Goal: Task Accomplishment & Management: Manage account settings

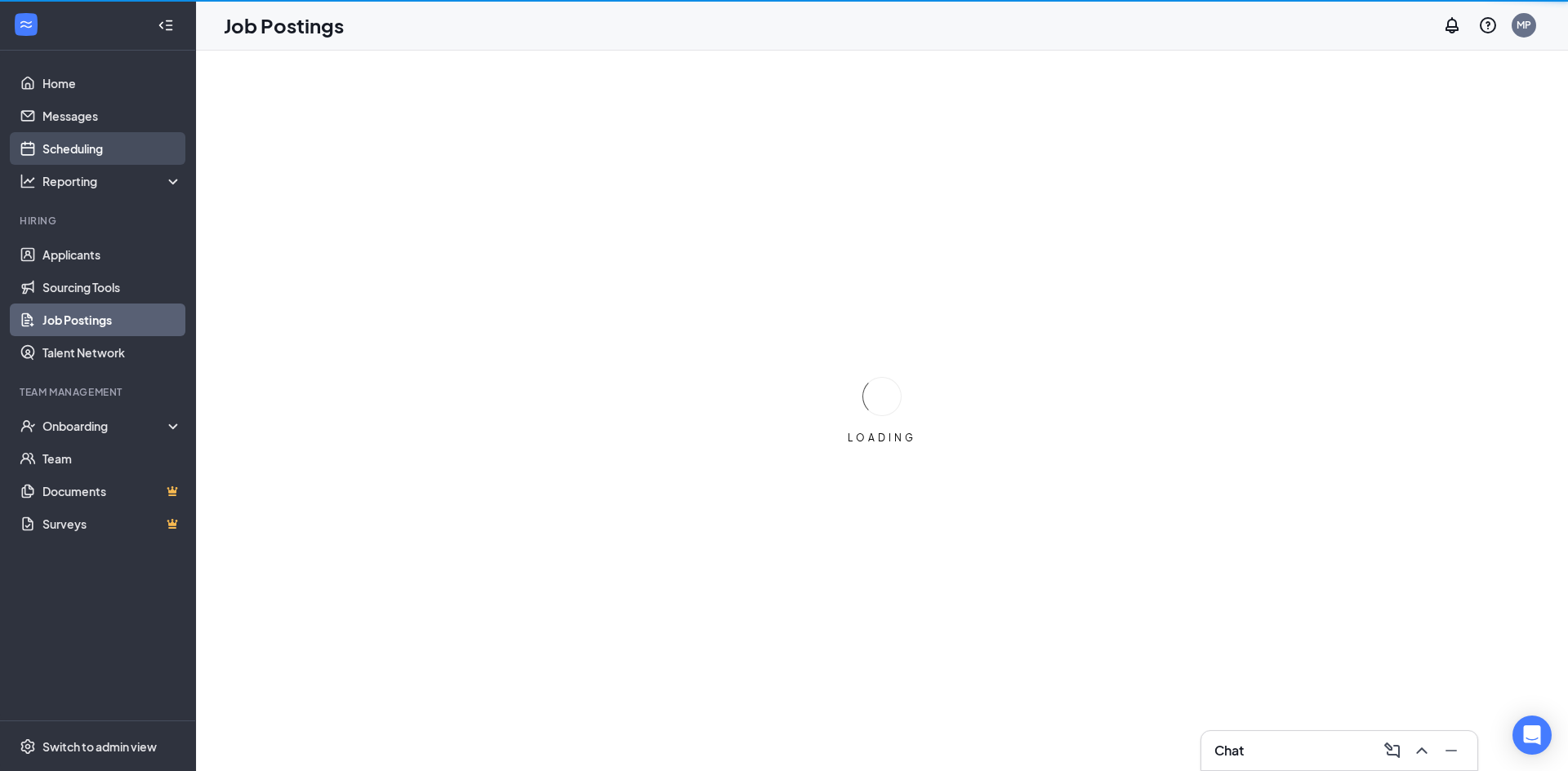
click at [87, 133] on link "Scheduling" at bounding box center [111, 148] width 140 height 32
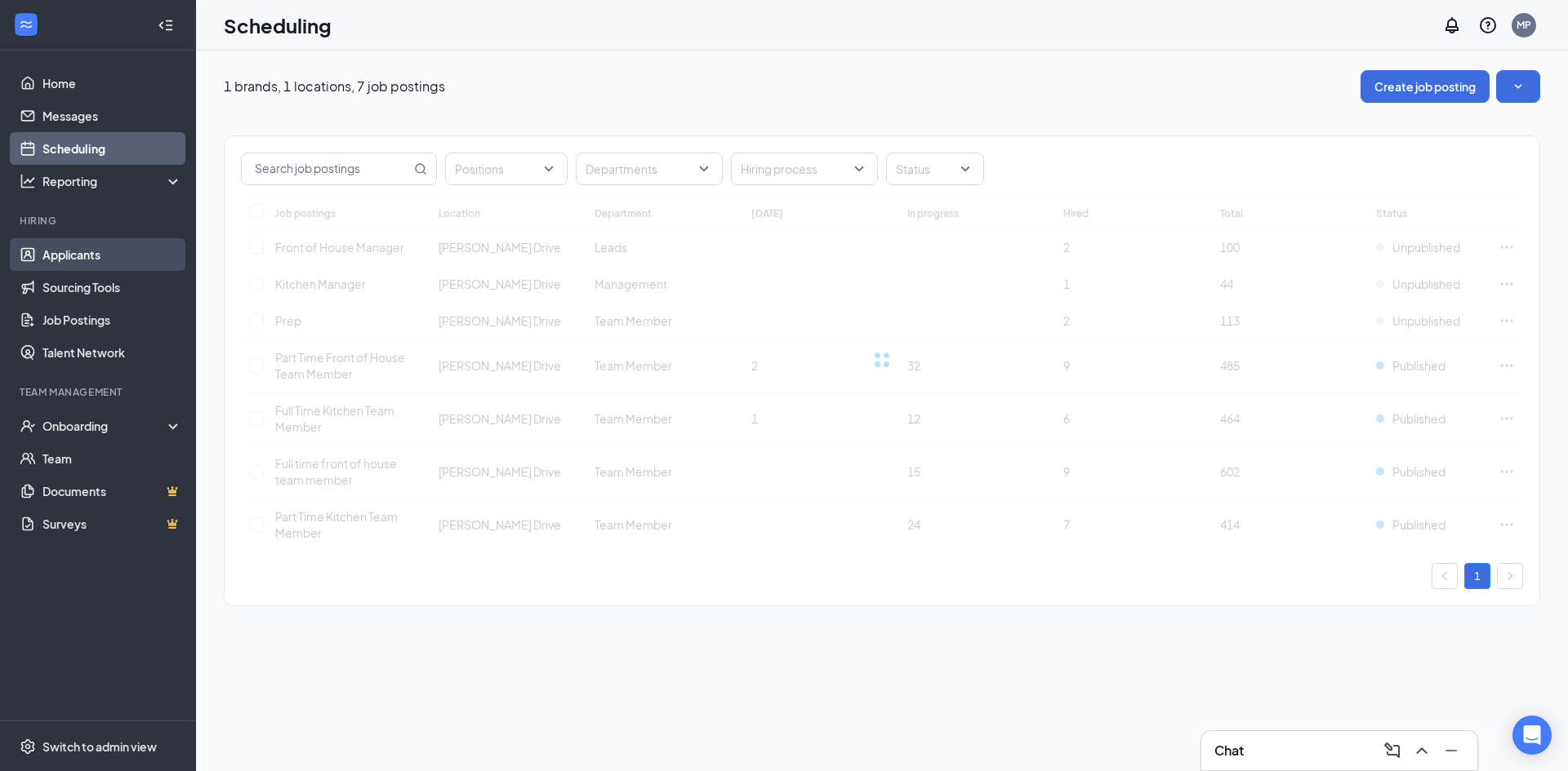
click at [100, 253] on link "Applicants" at bounding box center [111, 254] width 140 height 32
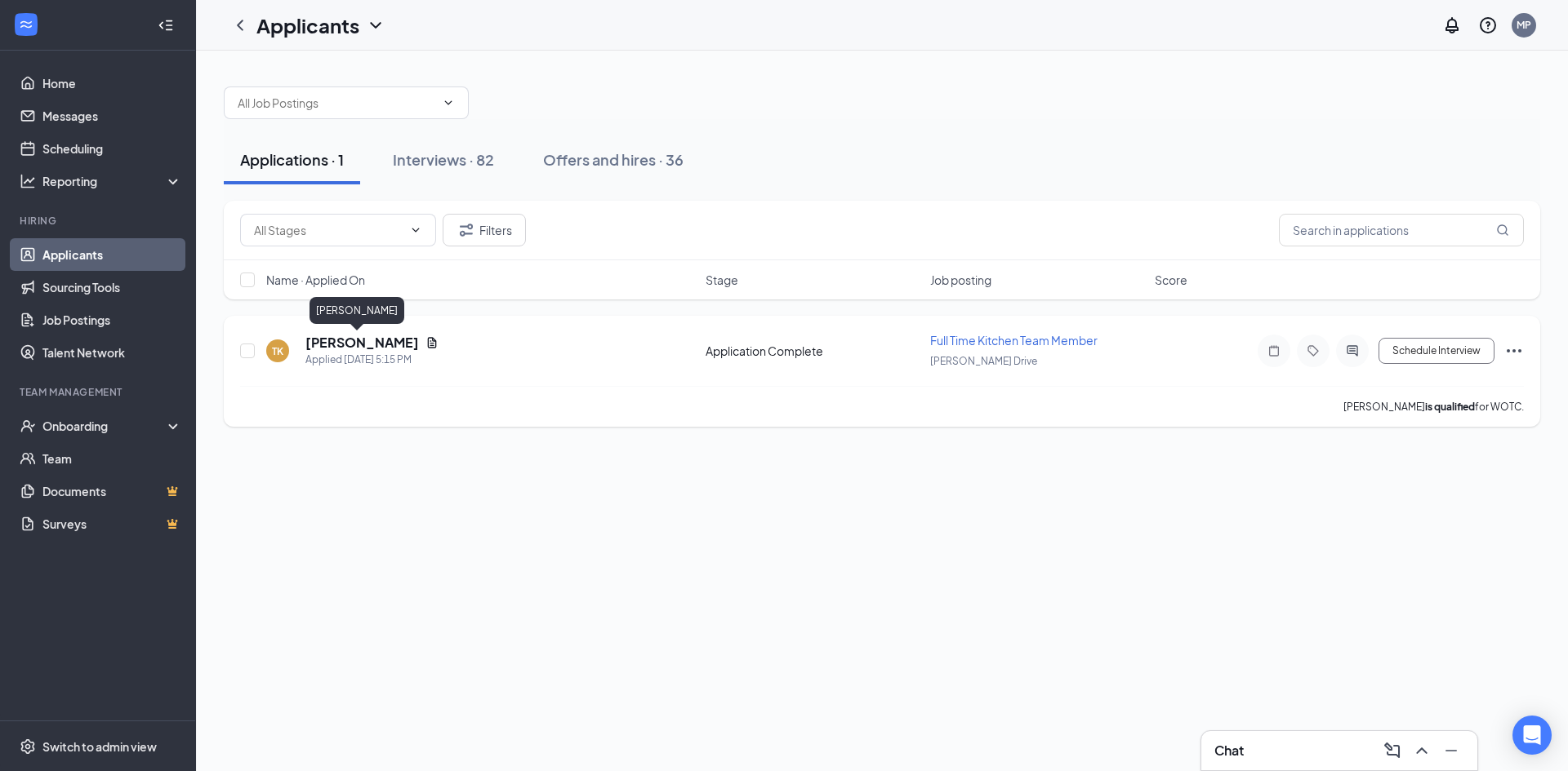
click at [350, 344] on h5 "[PERSON_NAME]" at bounding box center [362, 343] width 113 height 18
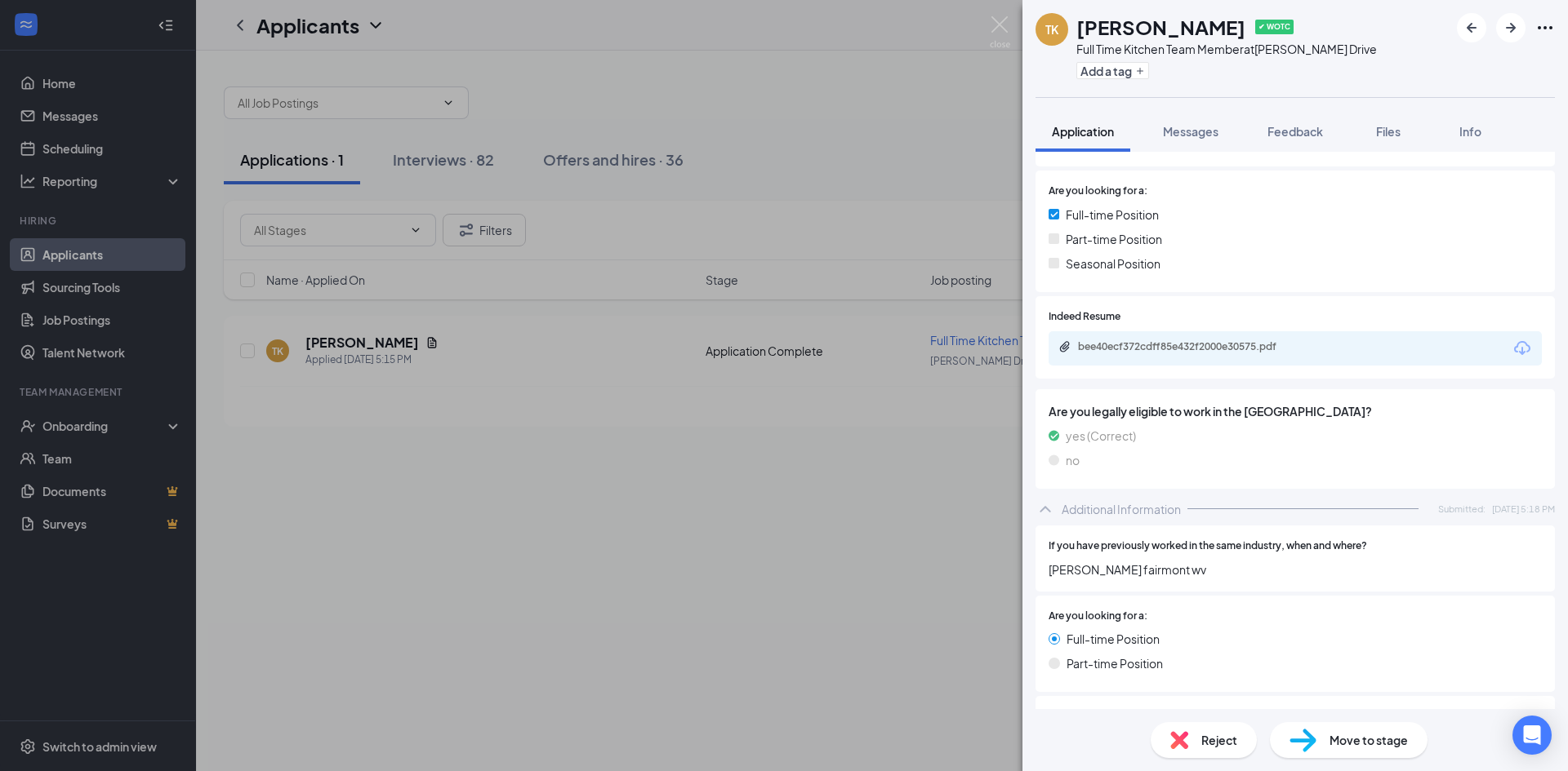
scroll to position [311, 0]
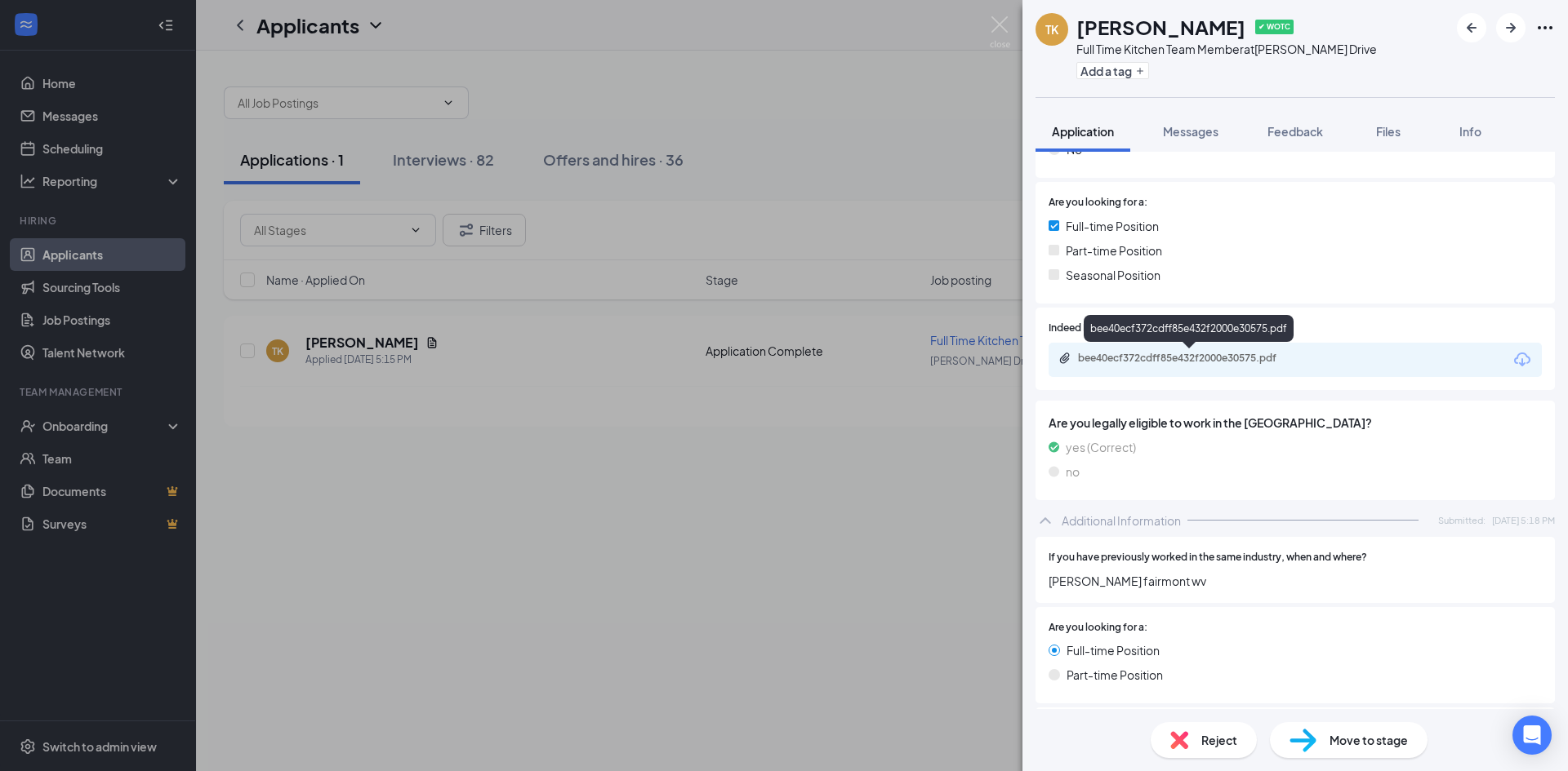
click at [1229, 364] on div "bee40ecf372cdff85e432f2000e30575.pdf" at bounding box center [1190, 360] width 265 height 16
click at [993, 21] on img at bounding box center [999, 32] width 21 height 32
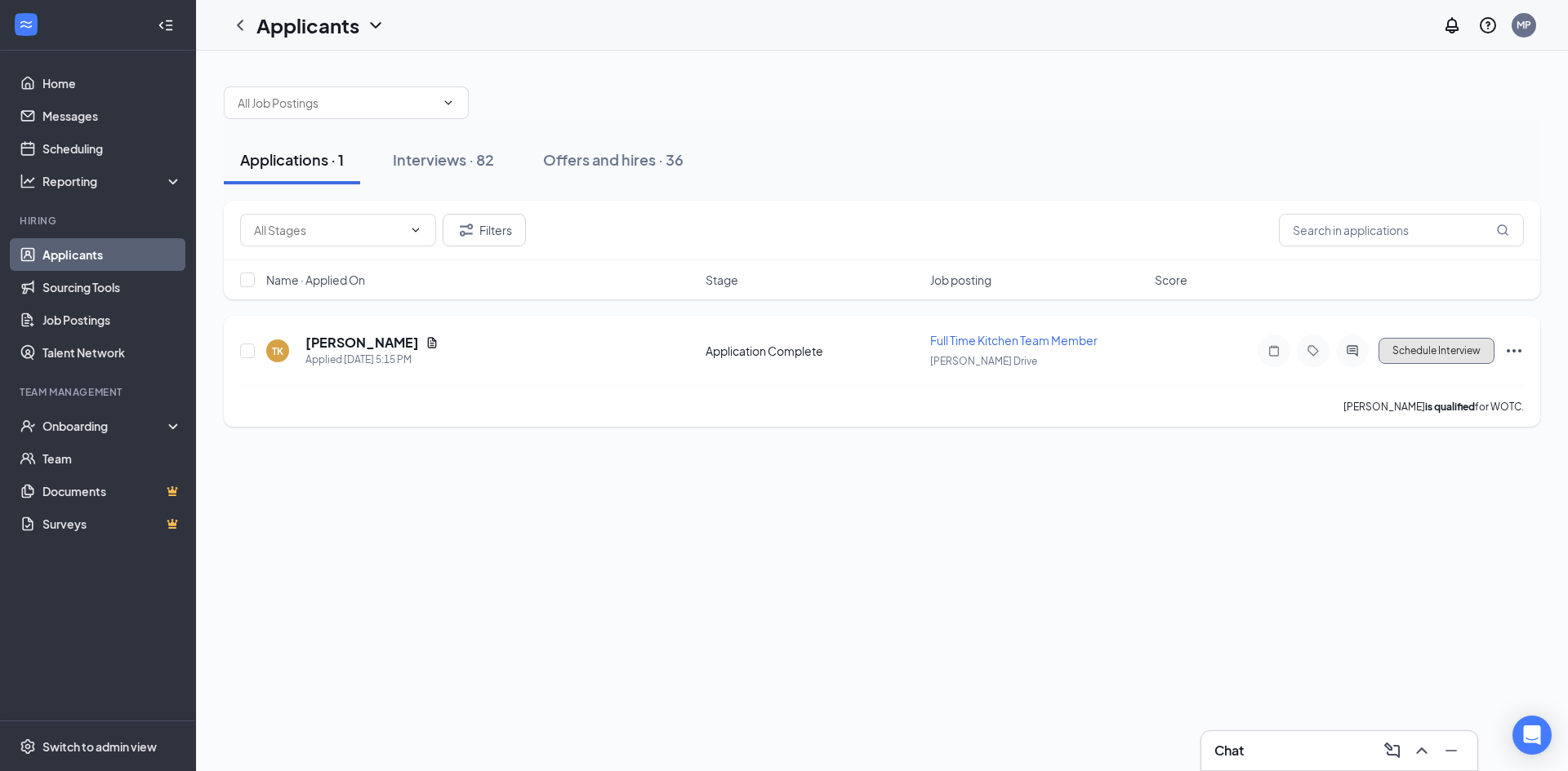
click at [1468, 362] on button "Schedule Interview" at bounding box center [1436, 351] width 116 height 26
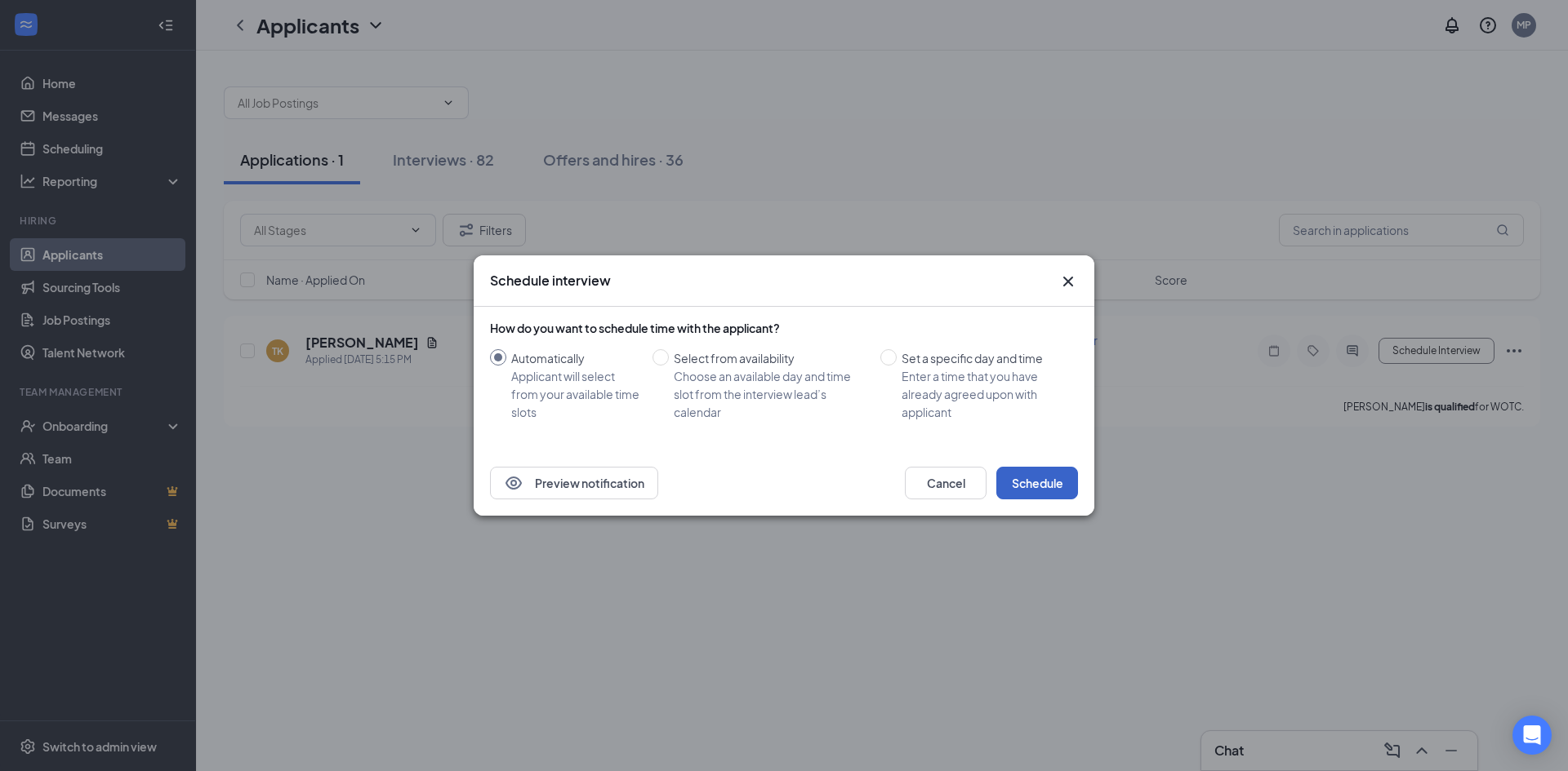
click at [1029, 488] on button "Schedule" at bounding box center [1037, 483] width 82 height 32
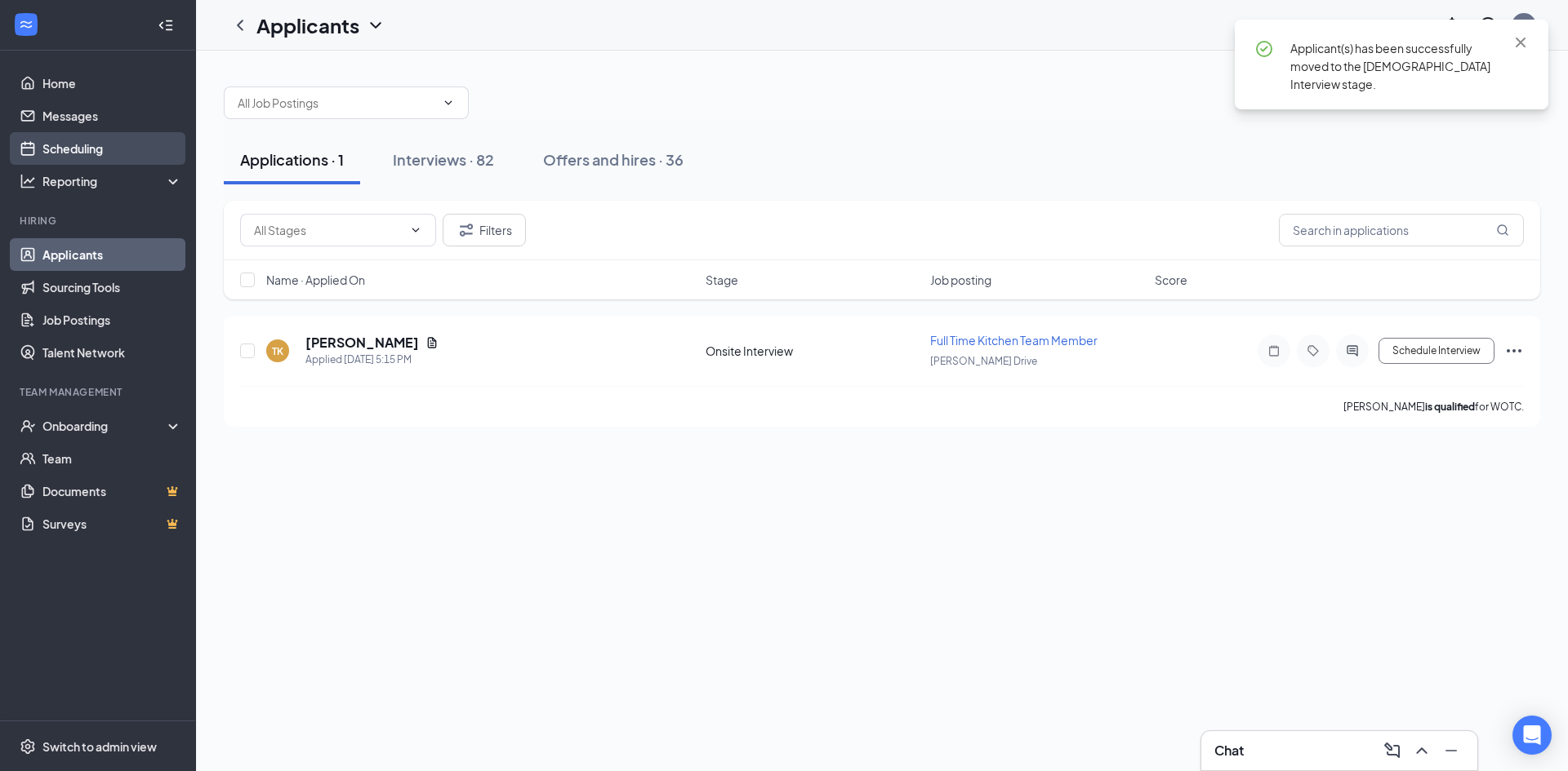
click at [124, 150] on link "Scheduling" at bounding box center [111, 148] width 140 height 32
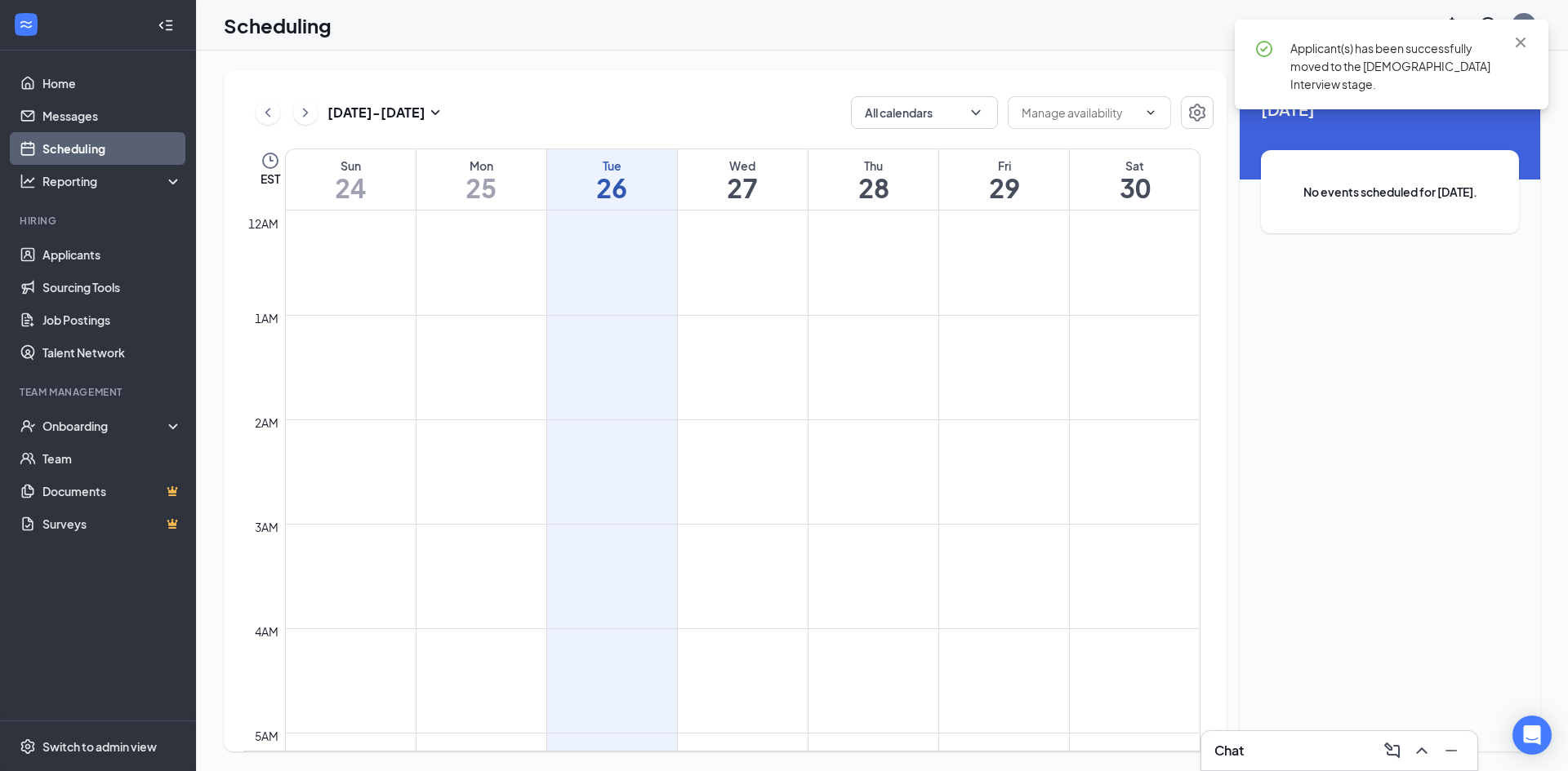
scroll to position [802, 0]
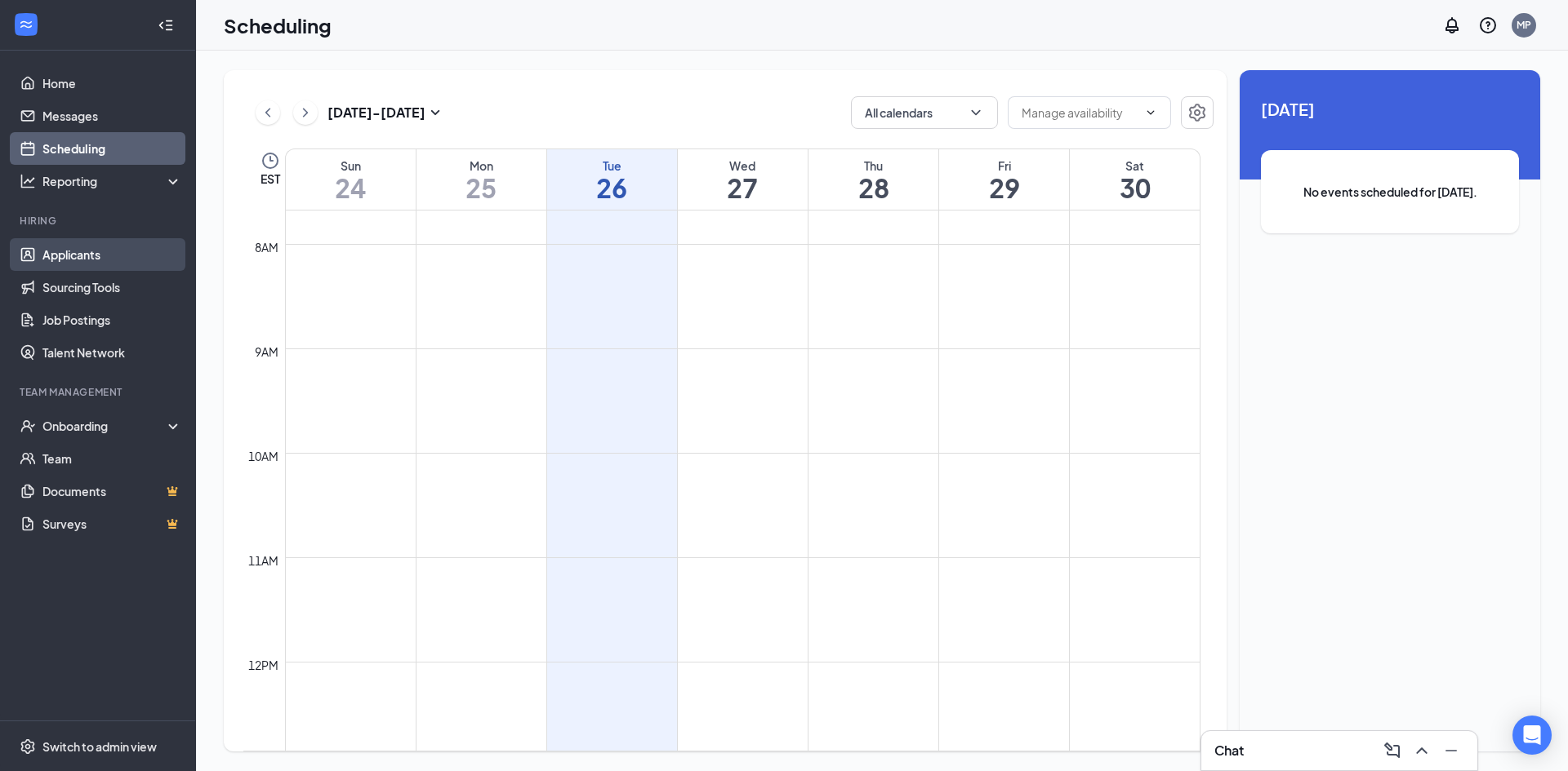
click at [96, 258] on link "Applicants" at bounding box center [111, 254] width 140 height 32
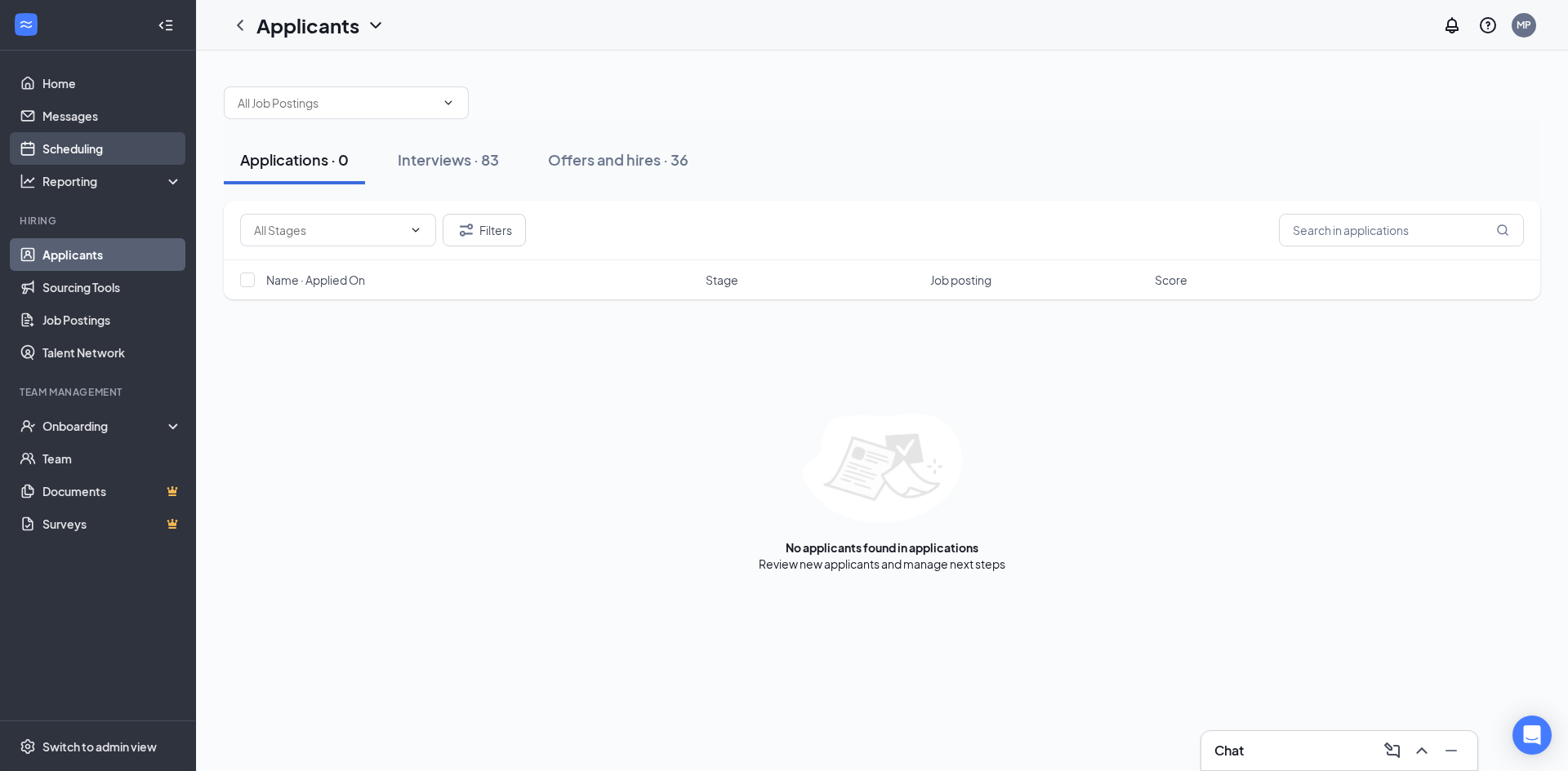
click at [66, 140] on link "Scheduling" at bounding box center [111, 148] width 140 height 32
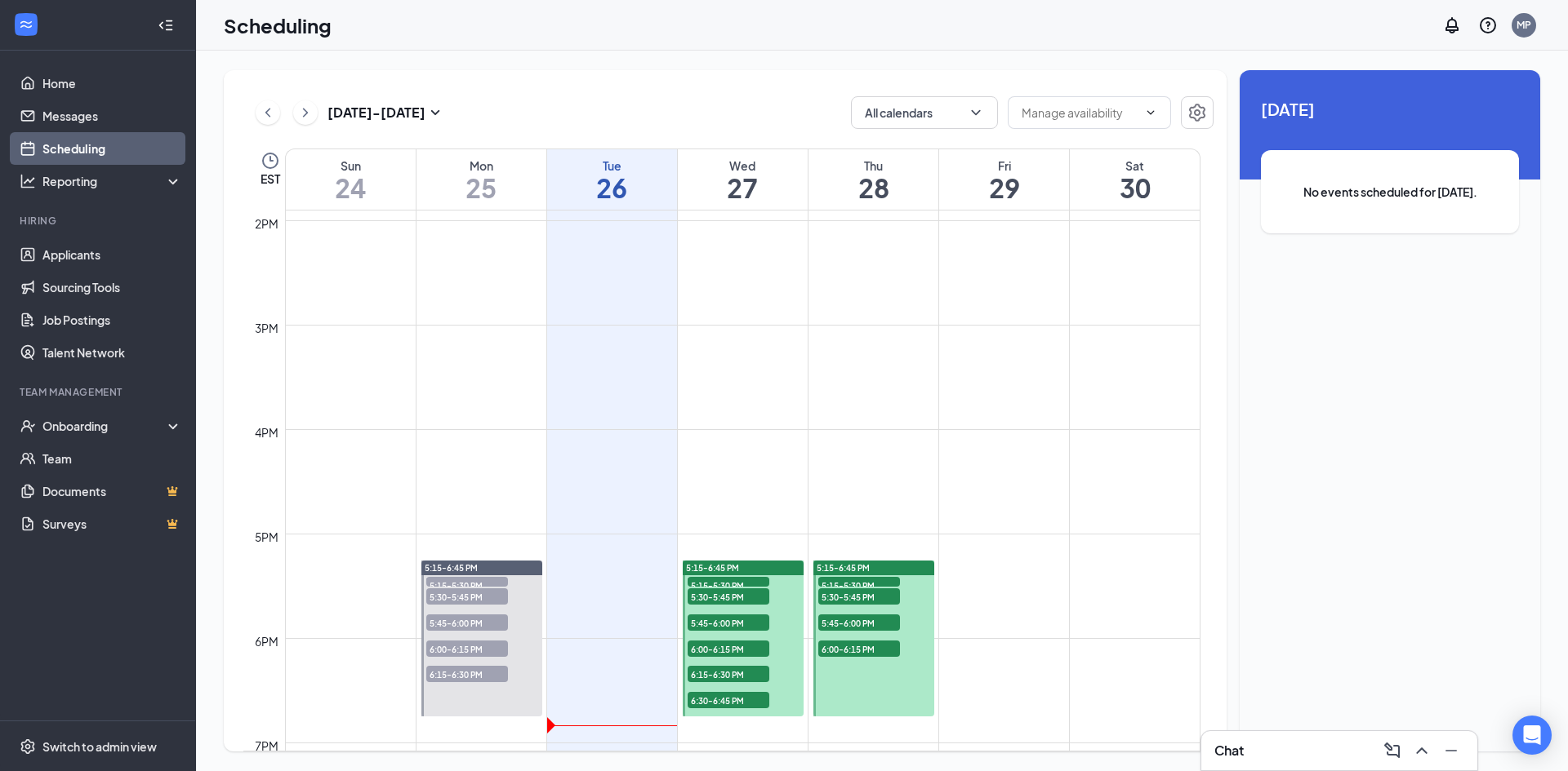
scroll to position [1618, 0]
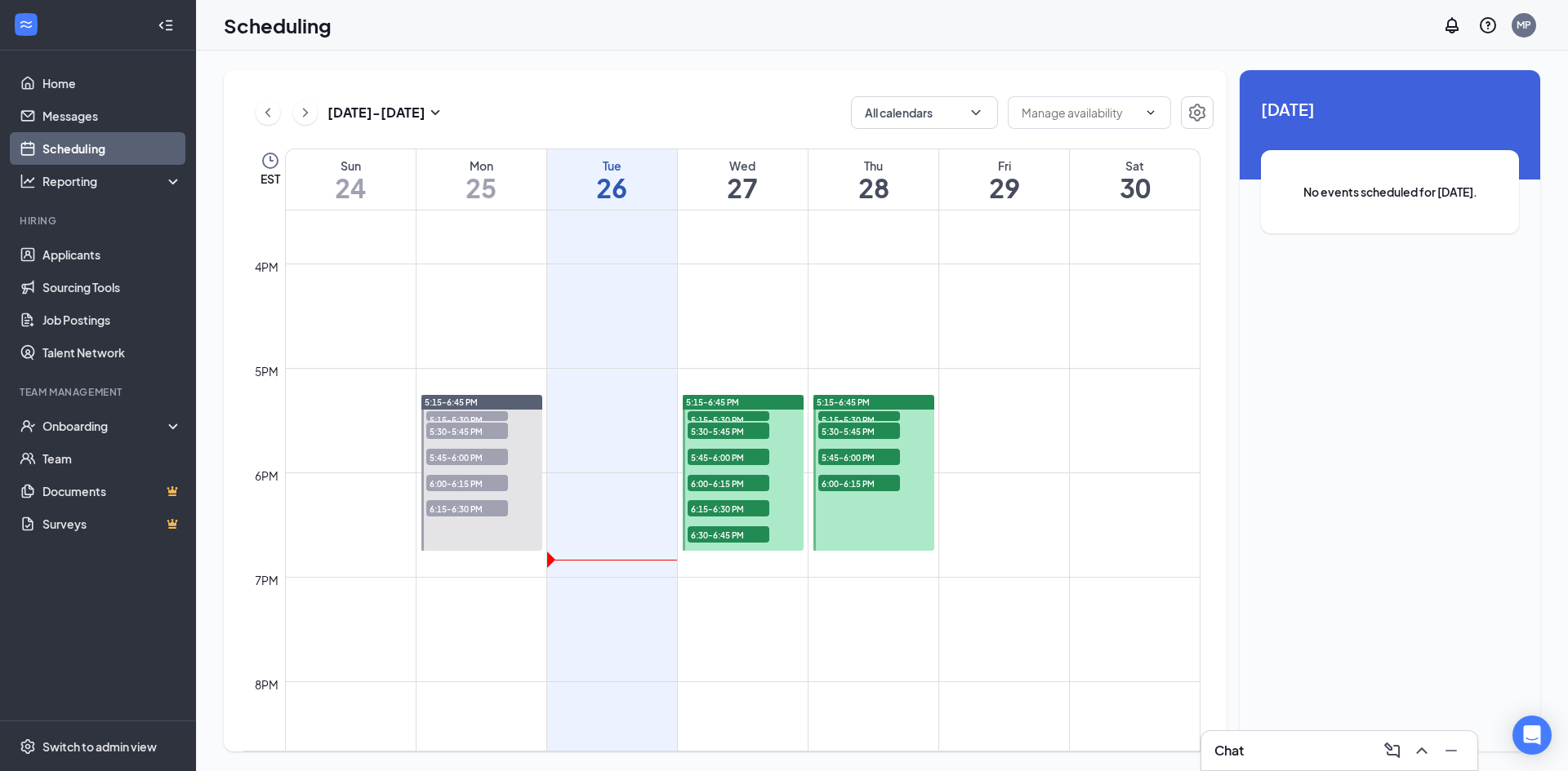
click at [740, 414] on span "5:15-5:30 PM" at bounding box center [728, 419] width 82 height 17
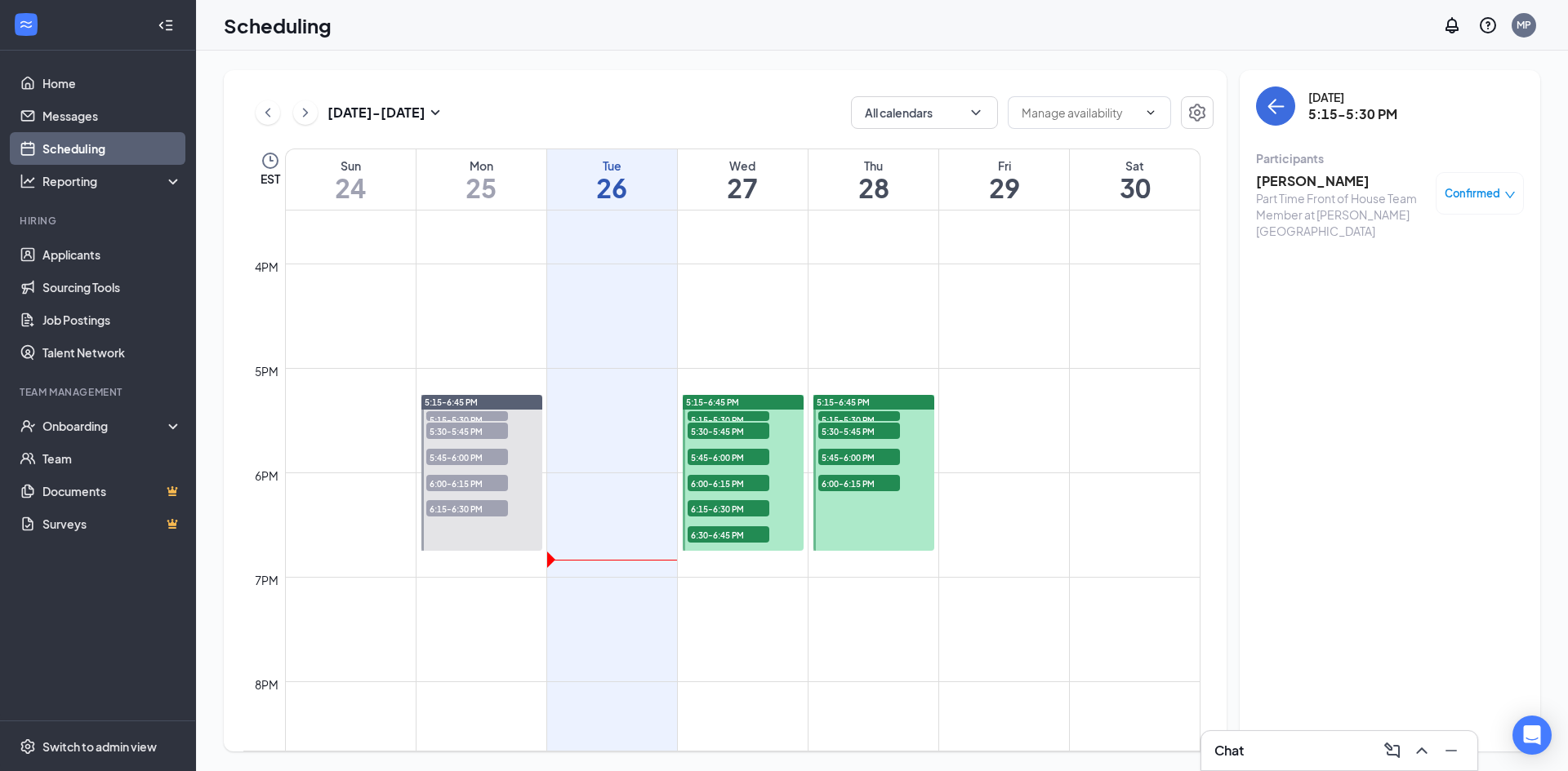
click at [738, 433] on span "5:30-5:45 PM" at bounding box center [728, 431] width 82 height 17
click at [742, 463] on span "5:45-6:00 PM" at bounding box center [728, 456] width 82 height 17
click at [749, 483] on span "6:00-6:15 PM" at bounding box center [728, 483] width 82 height 17
click at [735, 420] on div "5:15-6:45 PM 5:15-5:30 PM 1 5:30-5:45 PM 1 5:45-6:00 PM 1 6:00-6:15 PM 1 6:15-6…" at bounding box center [743, 473] width 121 height 156
click at [734, 429] on span "5:30-5:45 PM" at bounding box center [728, 431] width 82 height 17
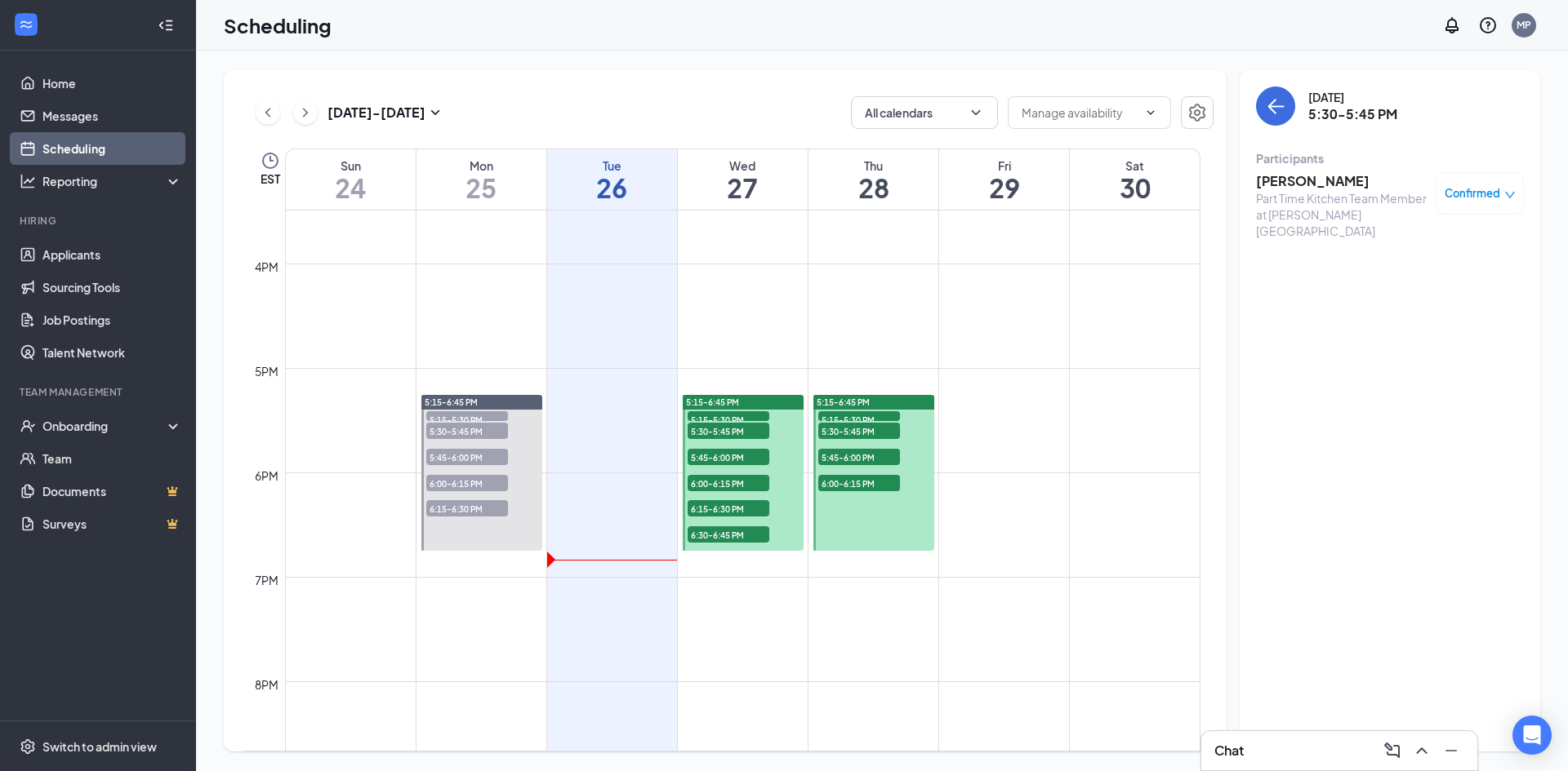
click at [737, 502] on span "6:15-6:30 PM" at bounding box center [728, 508] width 82 height 17
click at [311, 113] on icon "ChevronRight" at bounding box center [305, 112] width 17 height 20
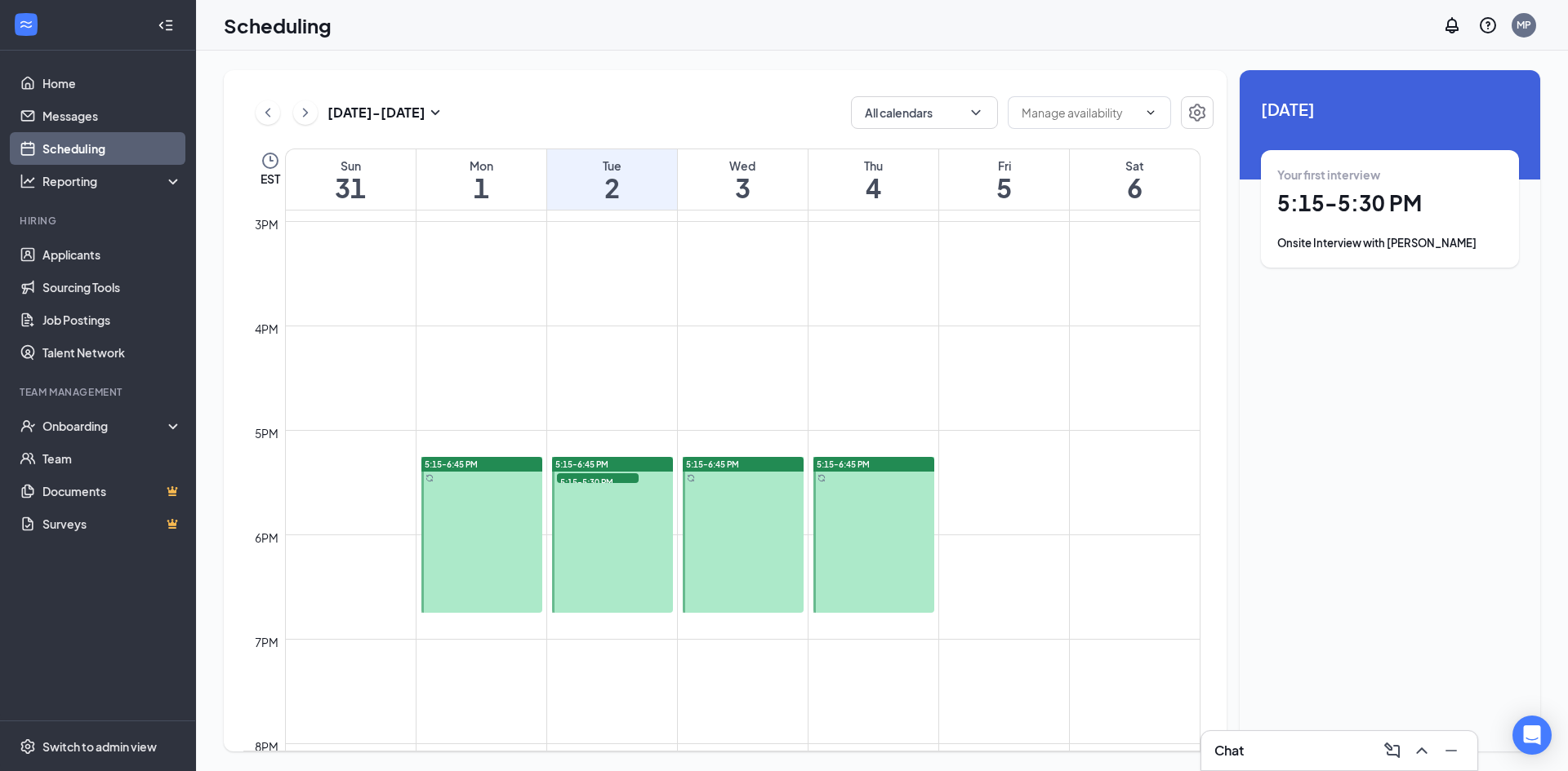
scroll to position [1700, 0]
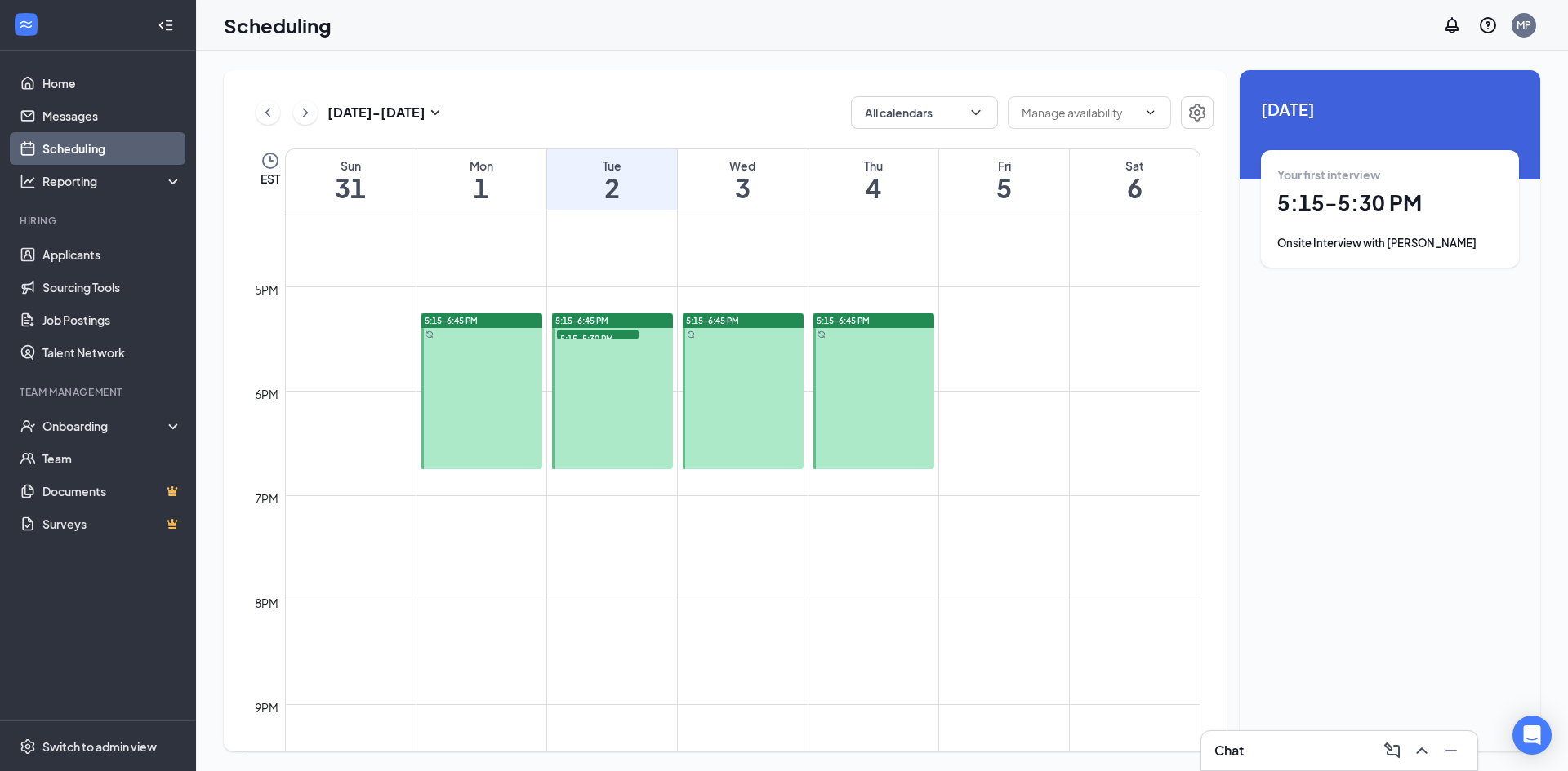
click at [493, 348] on div at bounding box center [482, 392] width 121 height 156
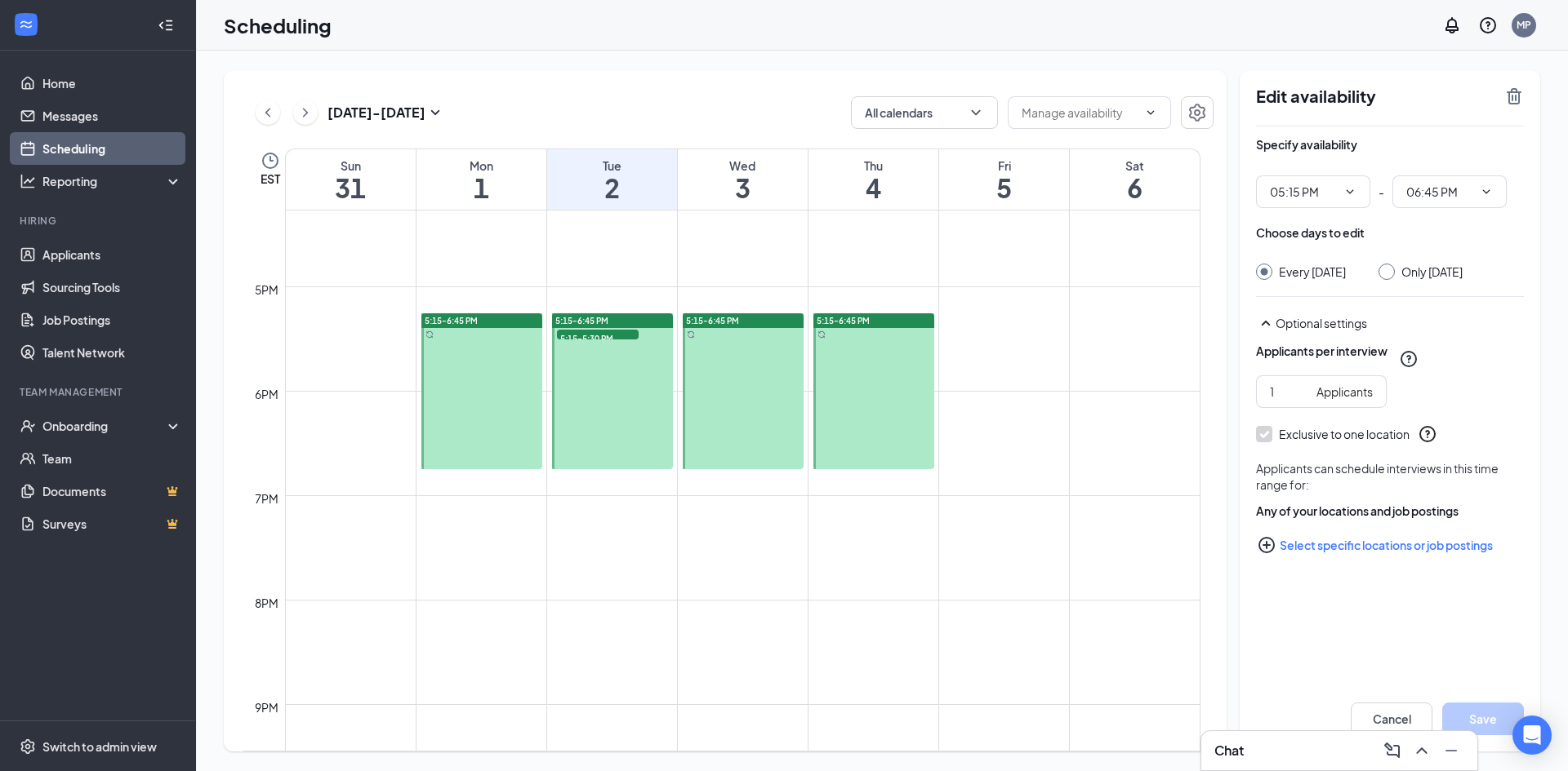
click at [600, 339] on span "5:15-5:30 PM" at bounding box center [598, 337] width 82 height 17
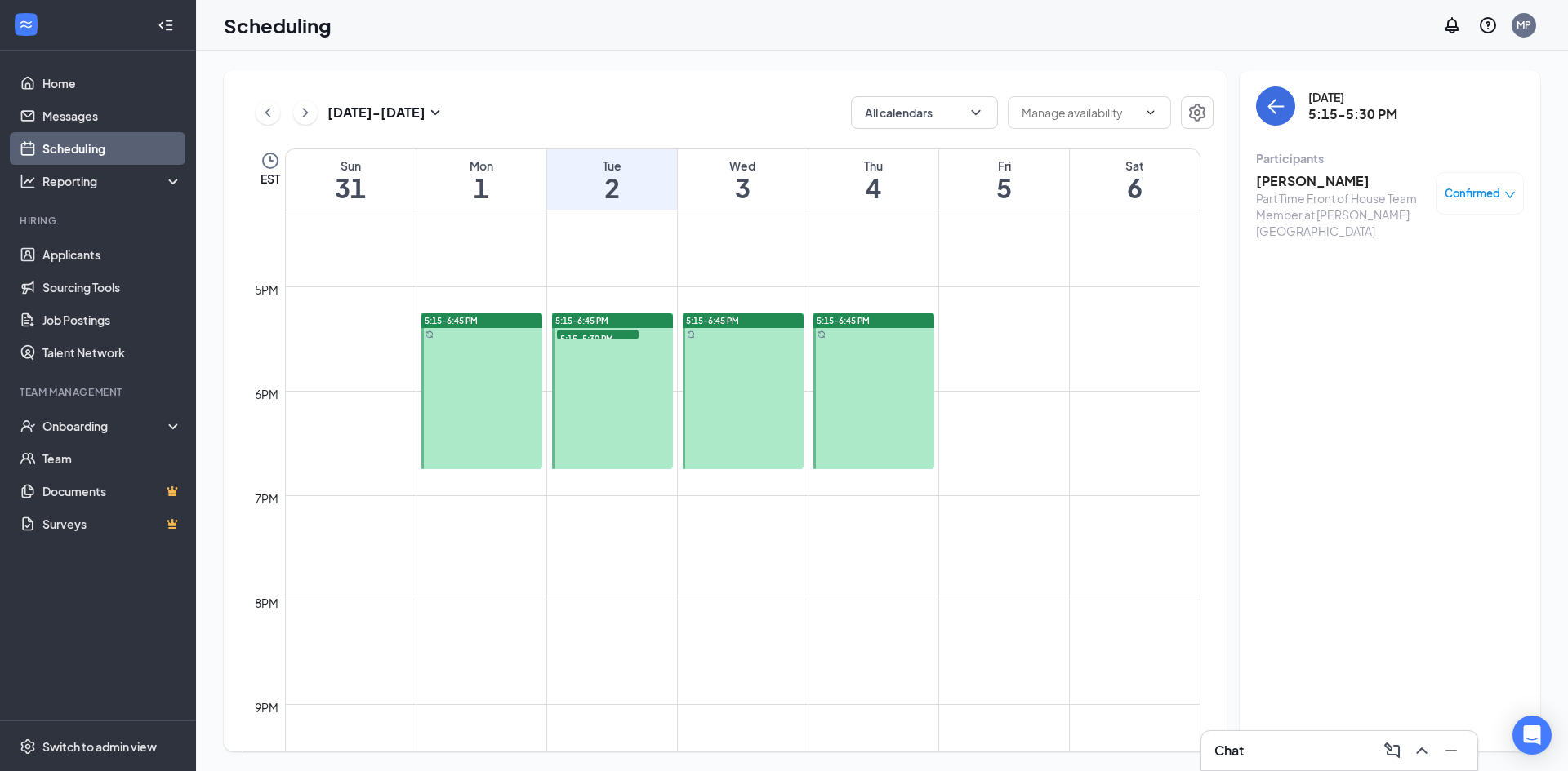
click at [273, 112] on icon "ChevronLeft" at bounding box center [268, 112] width 17 height 20
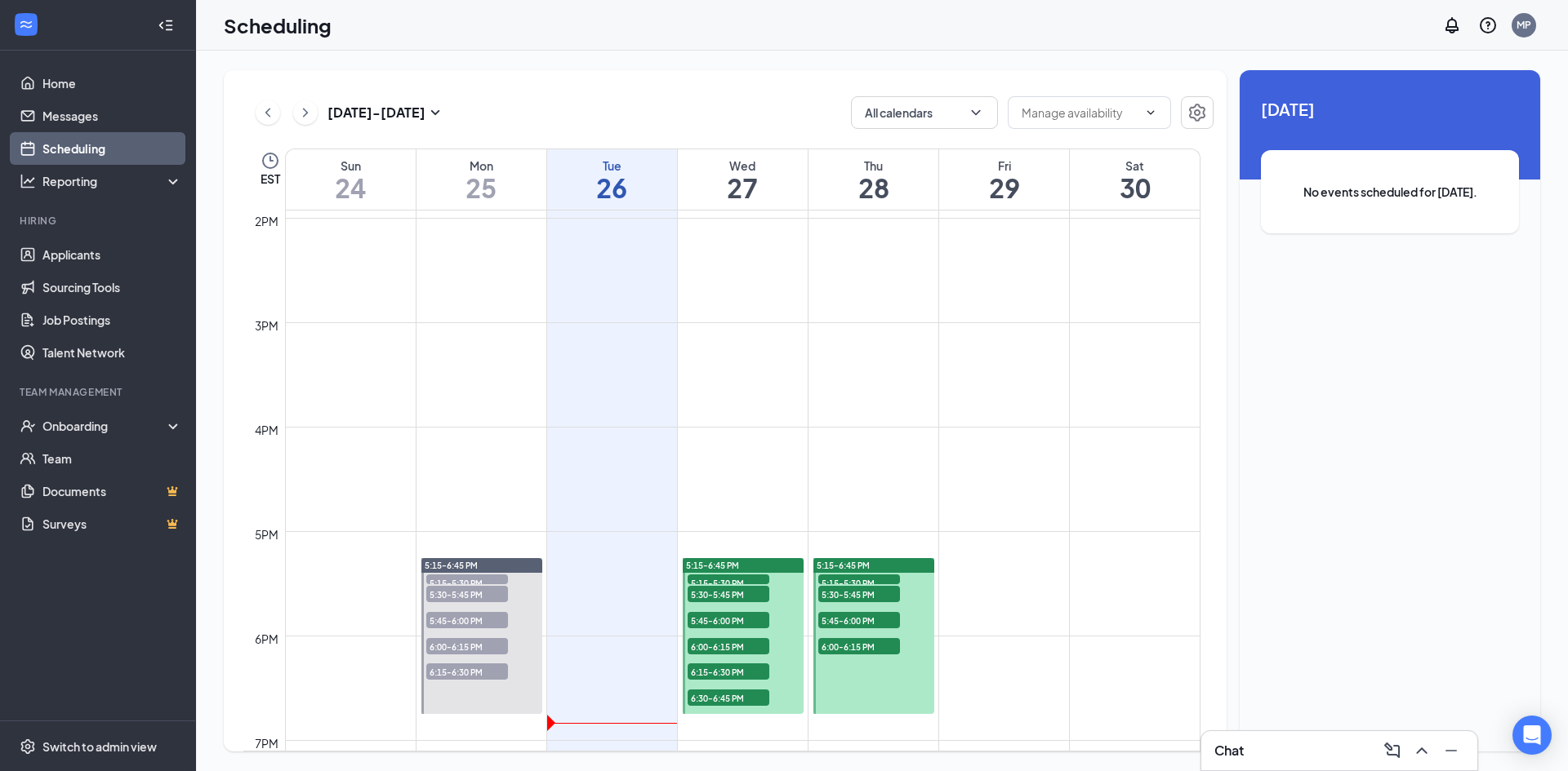
scroll to position [1863, 0]
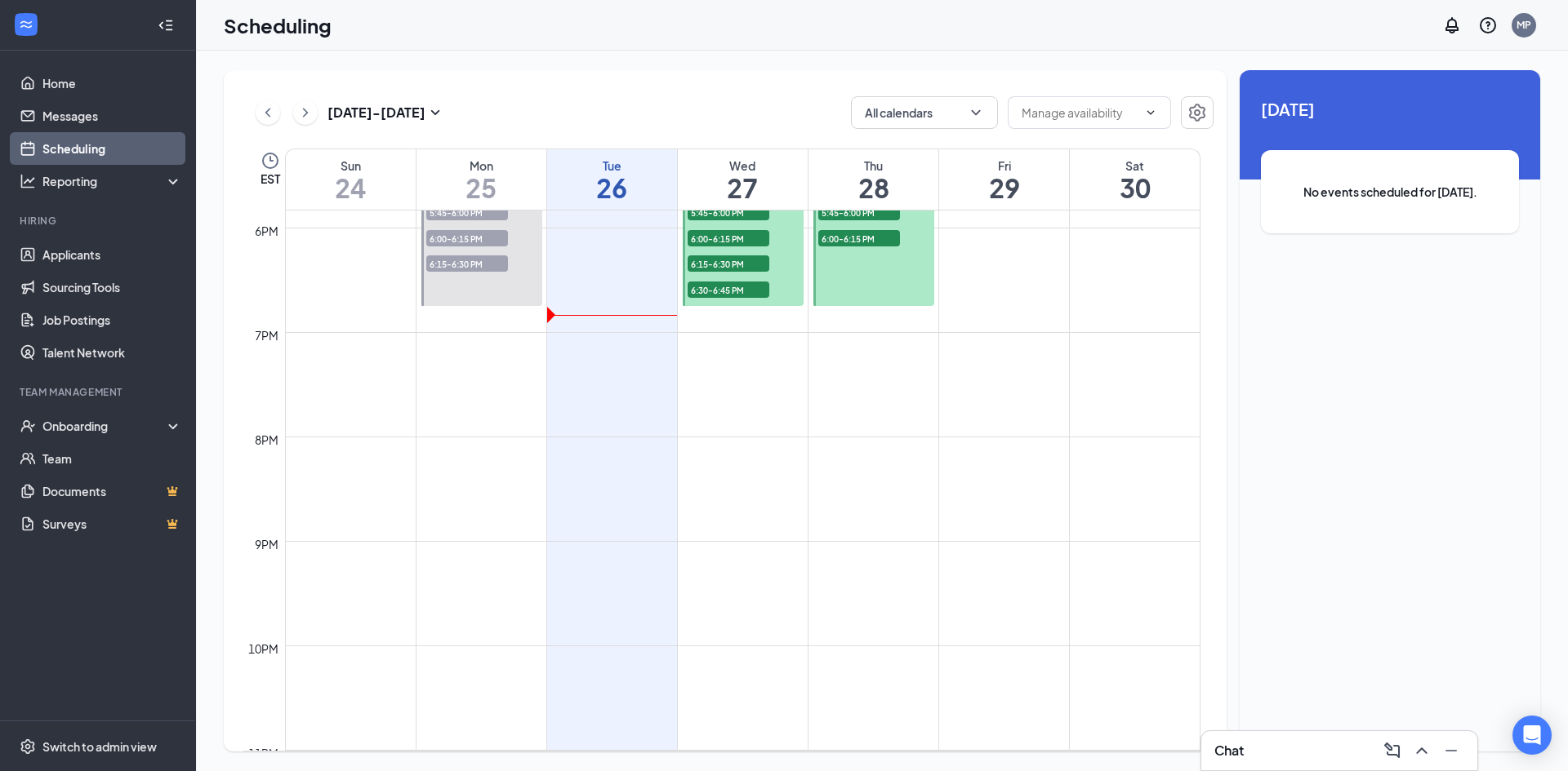
click at [704, 257] on span "6:15-6:30 PM" at bounding box center [728, 263] width 82 height 17
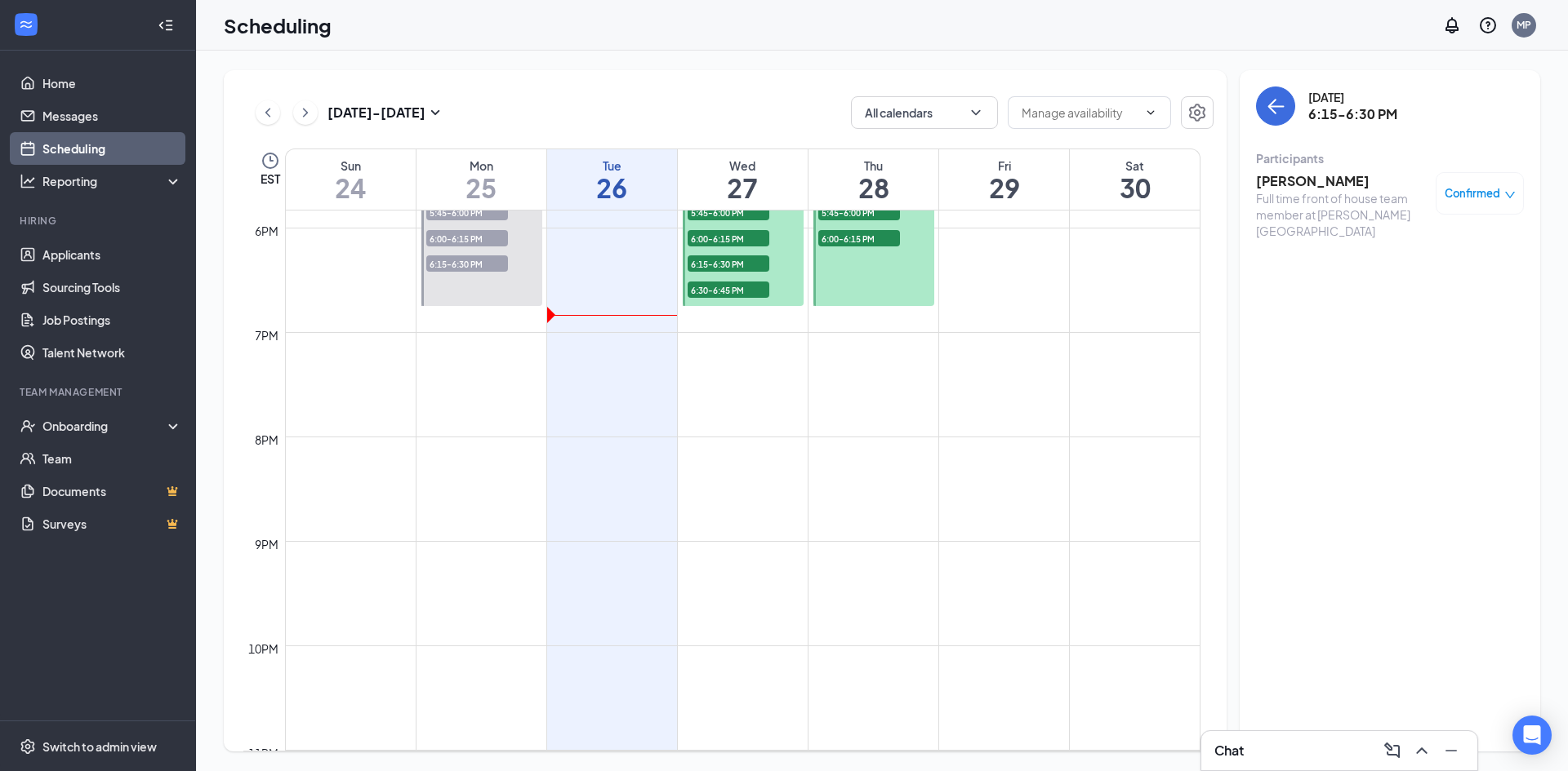
click at [1295, 176] on h3 "[PERSON_NAME]" at bounding box center [1341, 181] width 171 height 18
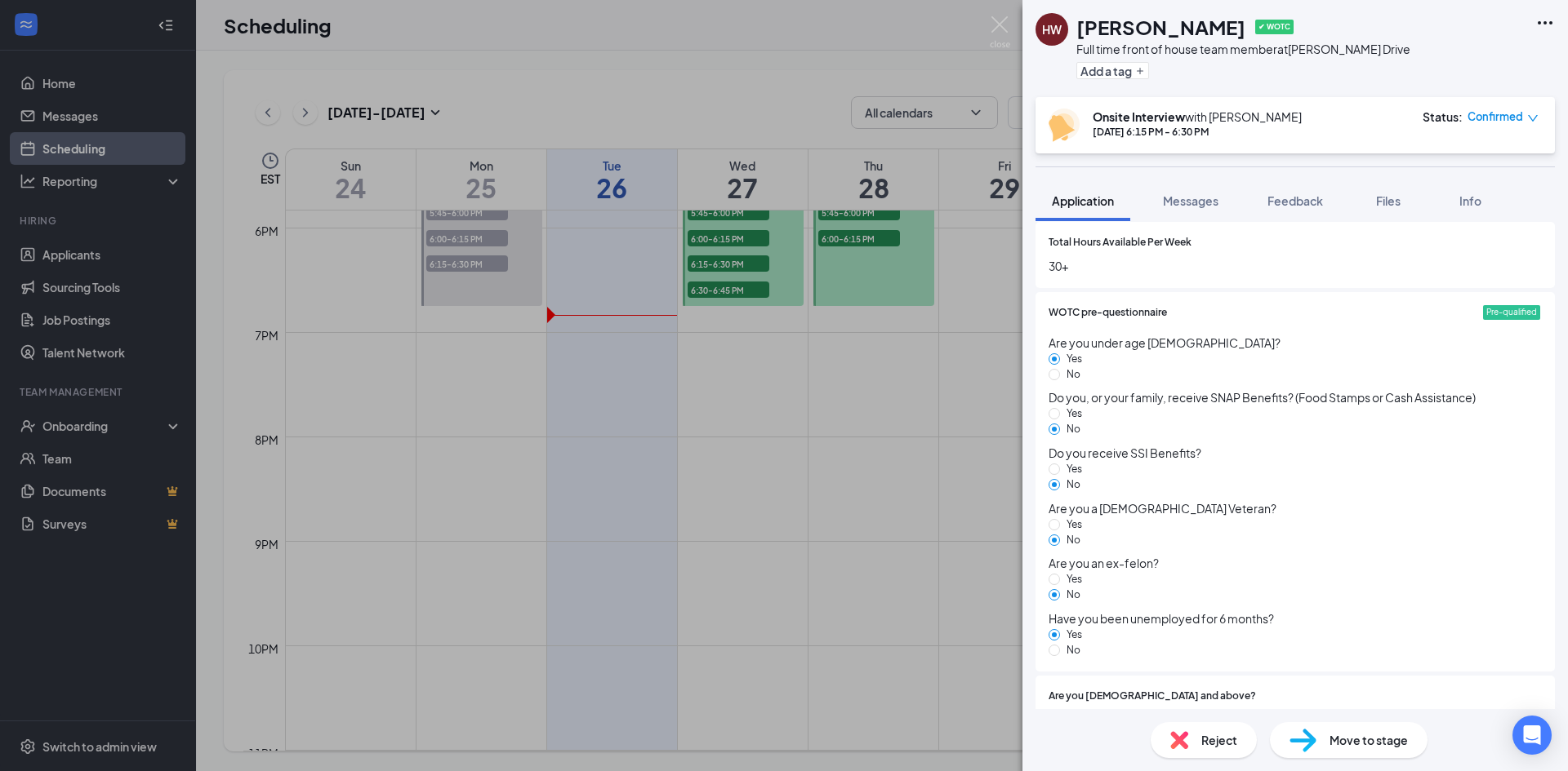
scroll to position [1522, 0]
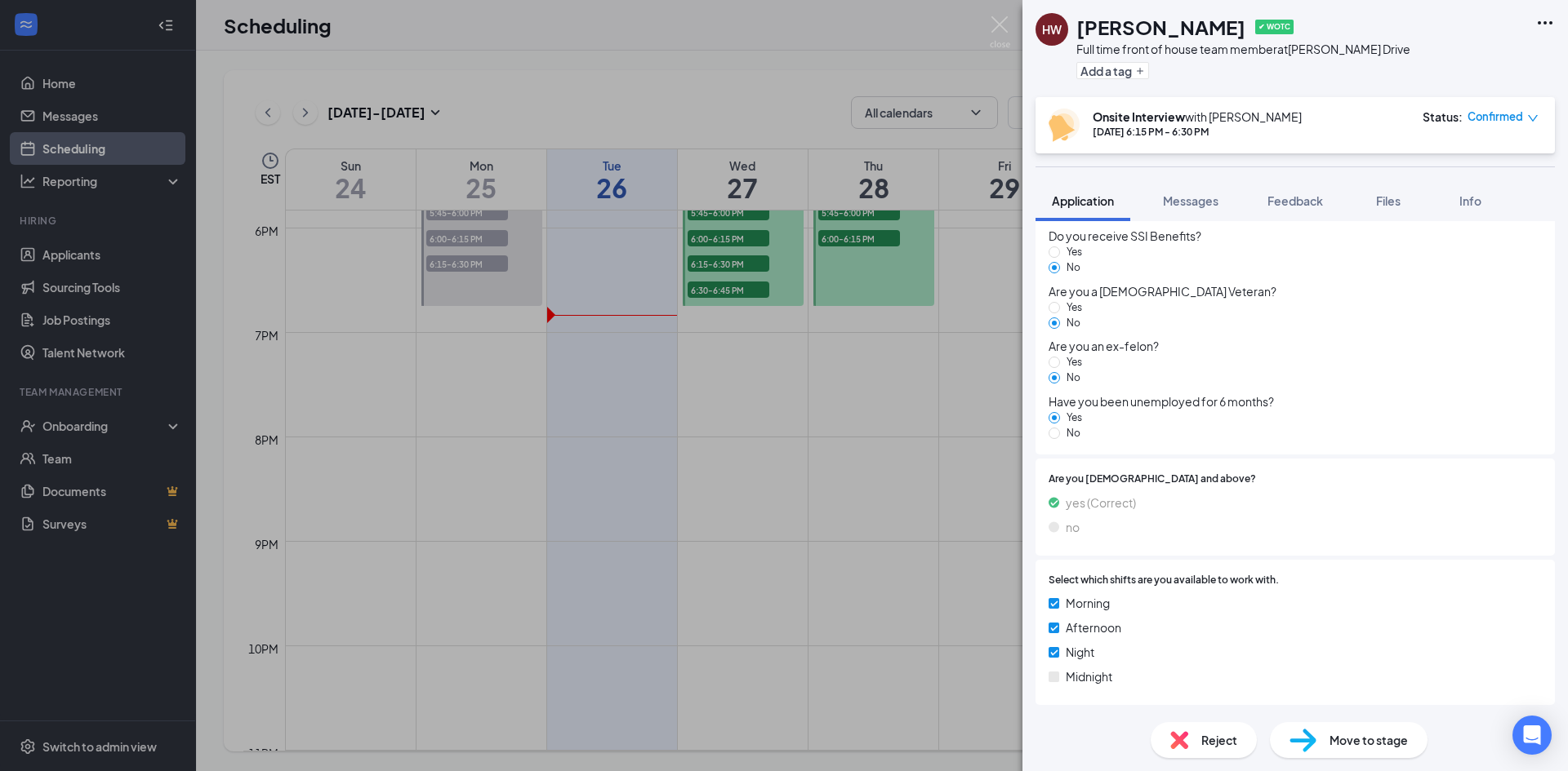
drag, startPoint x: 744, startPoint y: 255, endPoint x: 739, endPoint y: 266, distance: 12.1
click at [745, 255] on div "[PERSON_NAME] ✔ WOTC Full time front of house team member at [PERSON_NAME][GEOG…" at bounding box center [784, 385] width 1568 height 771
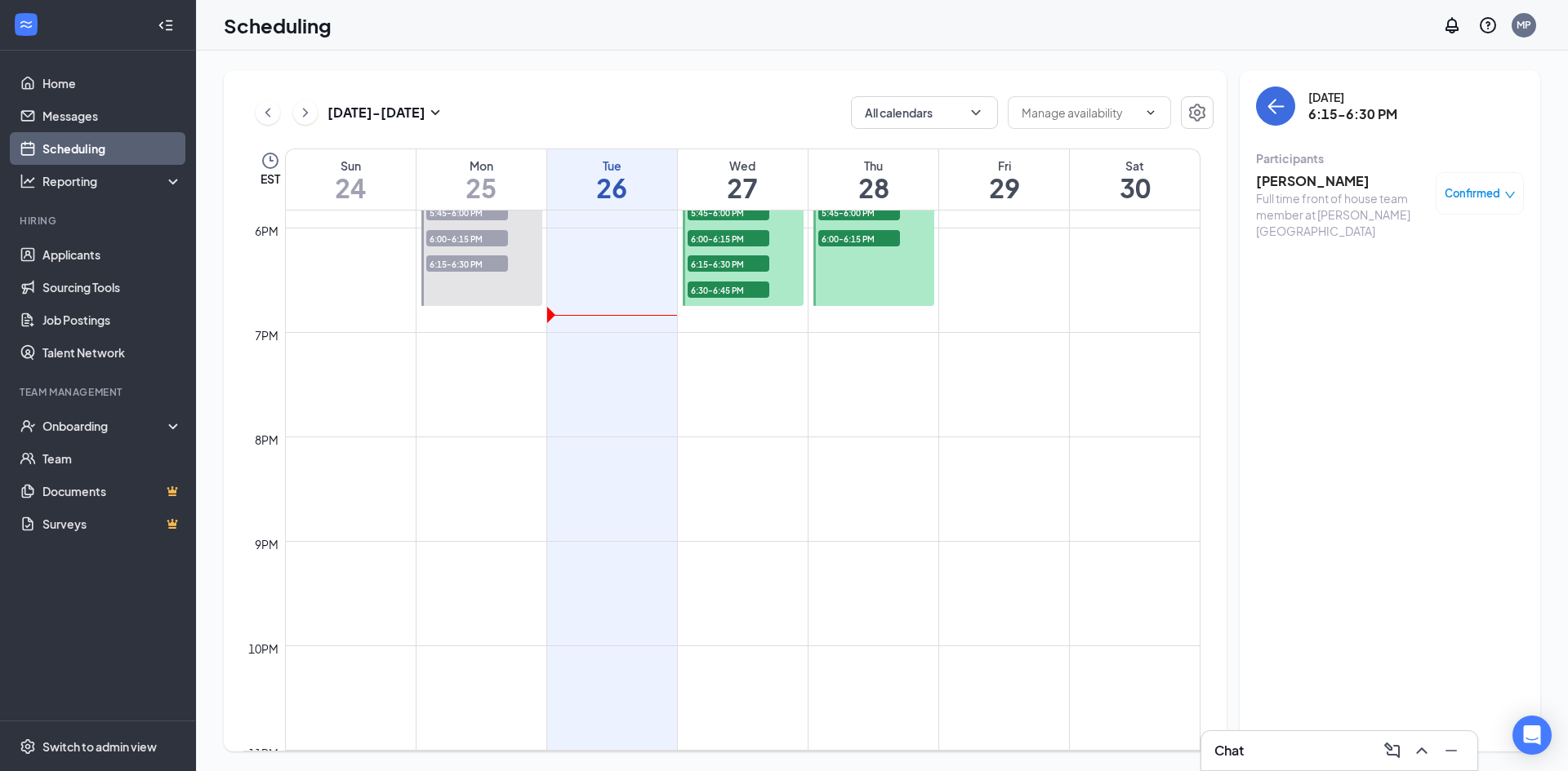
click at [742, 289] on span "6:30-6:45 PM" at bounding box center [728, 289] width 82 height 17
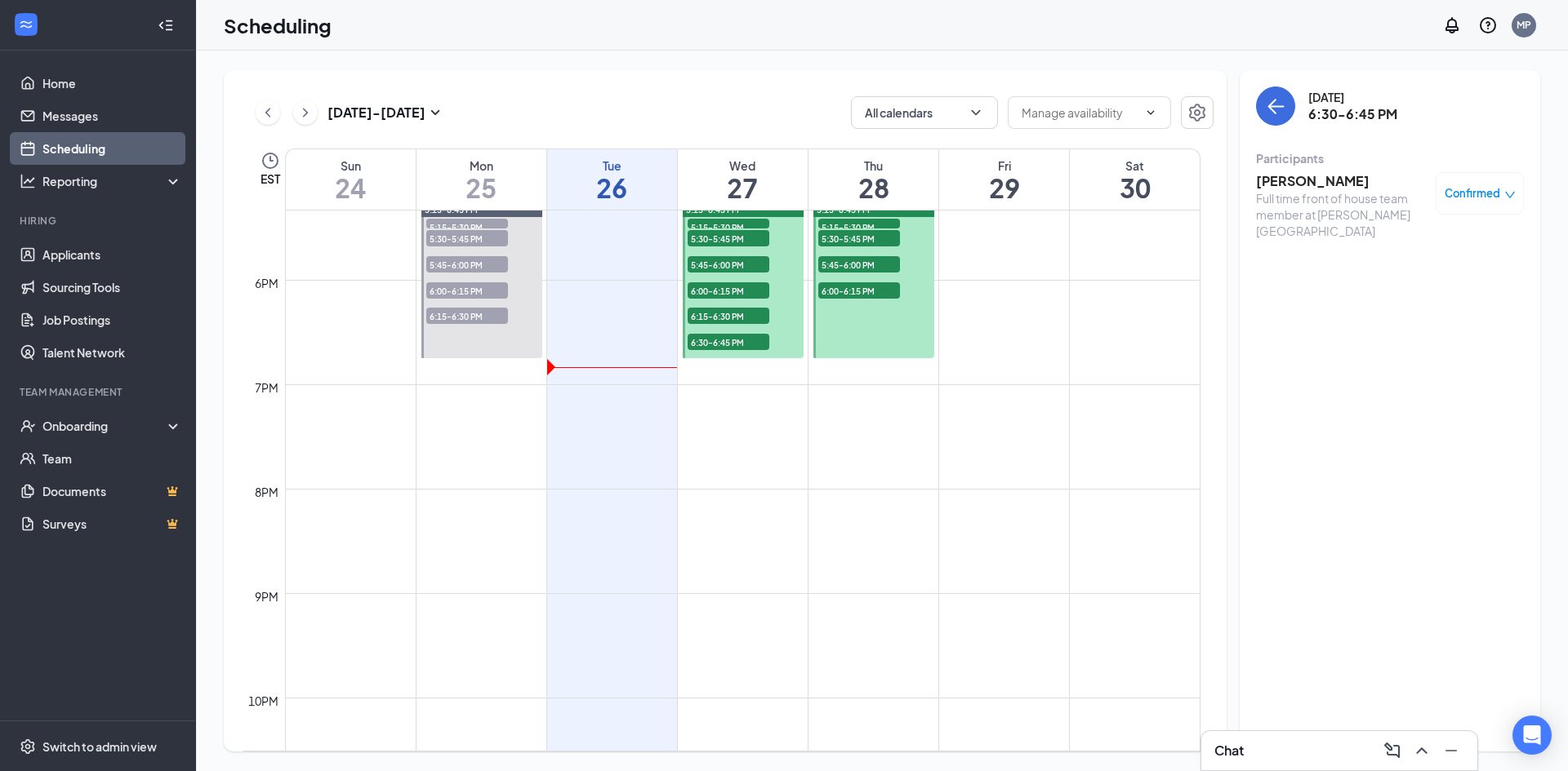
scroll to position [1781, 0]
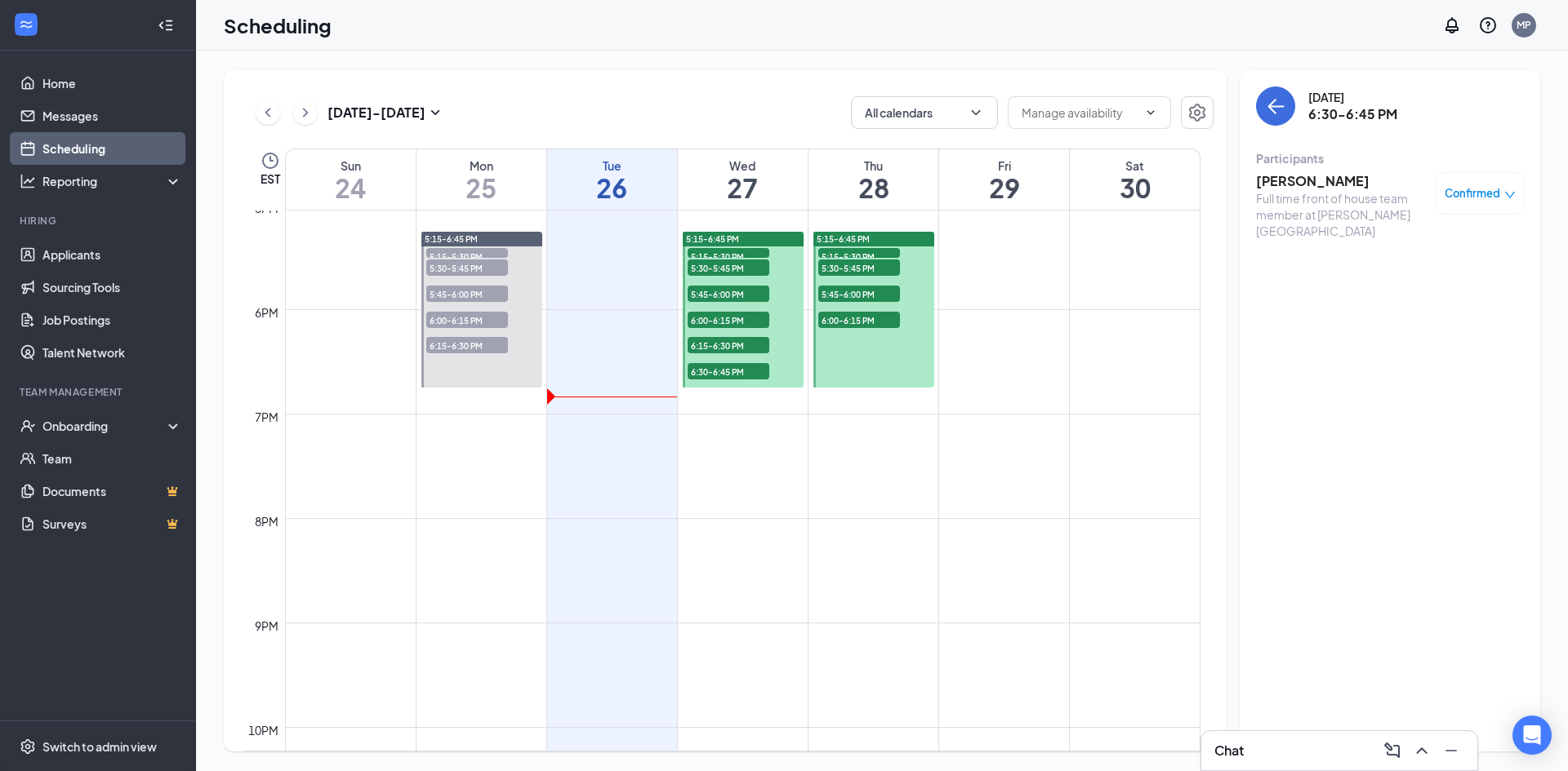
click at [728, 315] on span "6:00-6:15 PM" at bounding box center [728, 320] width 82 height 17
click at [1285, 179] on h3 "[PERSON_NAME]" at bounding box center [1341, 181] width 171 height 18
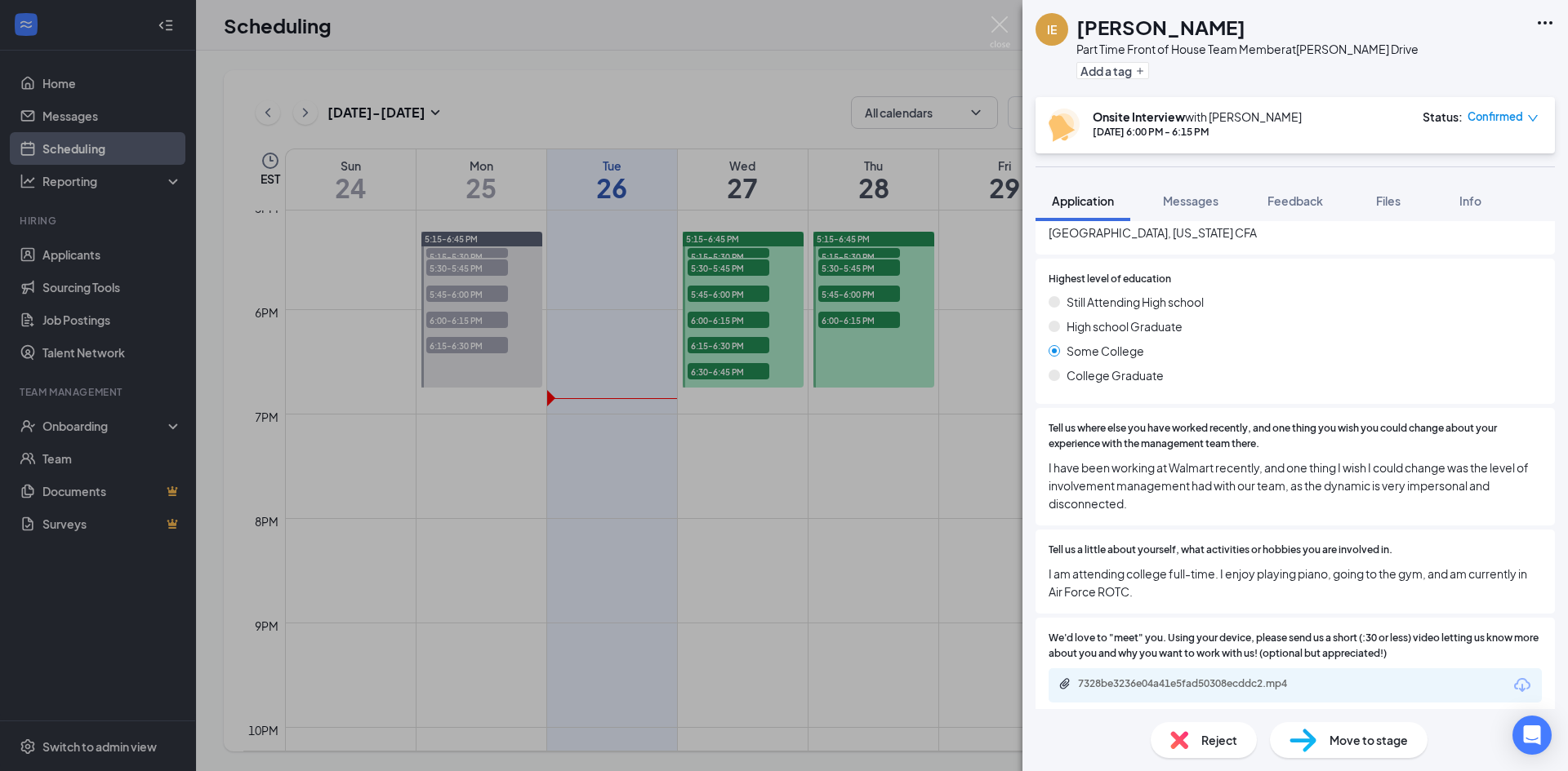
scroll to position [816, 0]
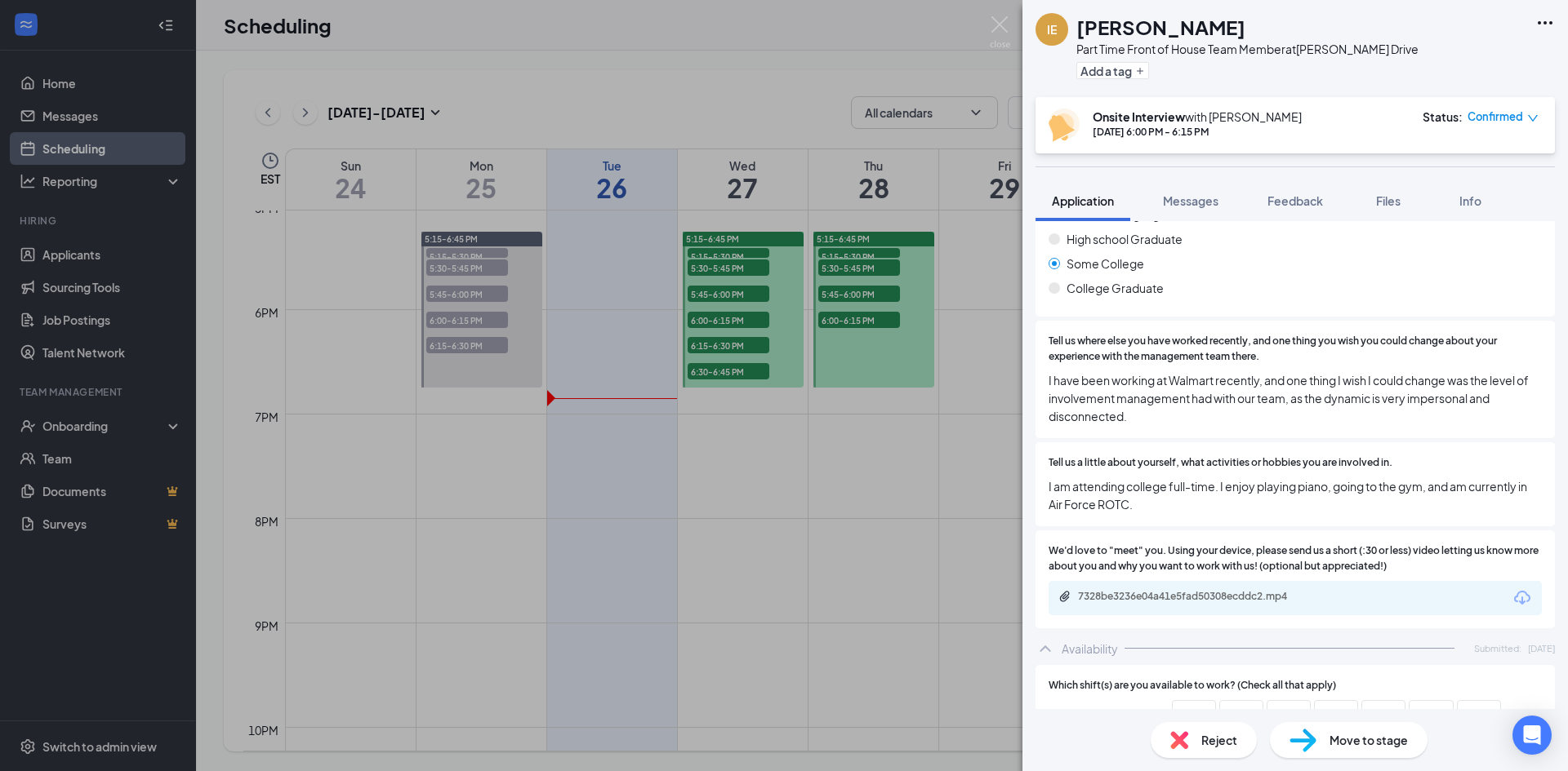
click at [1231, 592] on div "7328be3236e04a41e5fad50308ecddc2.mp4" at bounding box center [1192, 596] width 229 height 13
click at [740, 283] on div "IE [PERSON_NAME] Part Time Front of House Team Member at [PERSON_NAME][GEOGRAPH…" at bounding box center [784, 385] width 1568 height 771
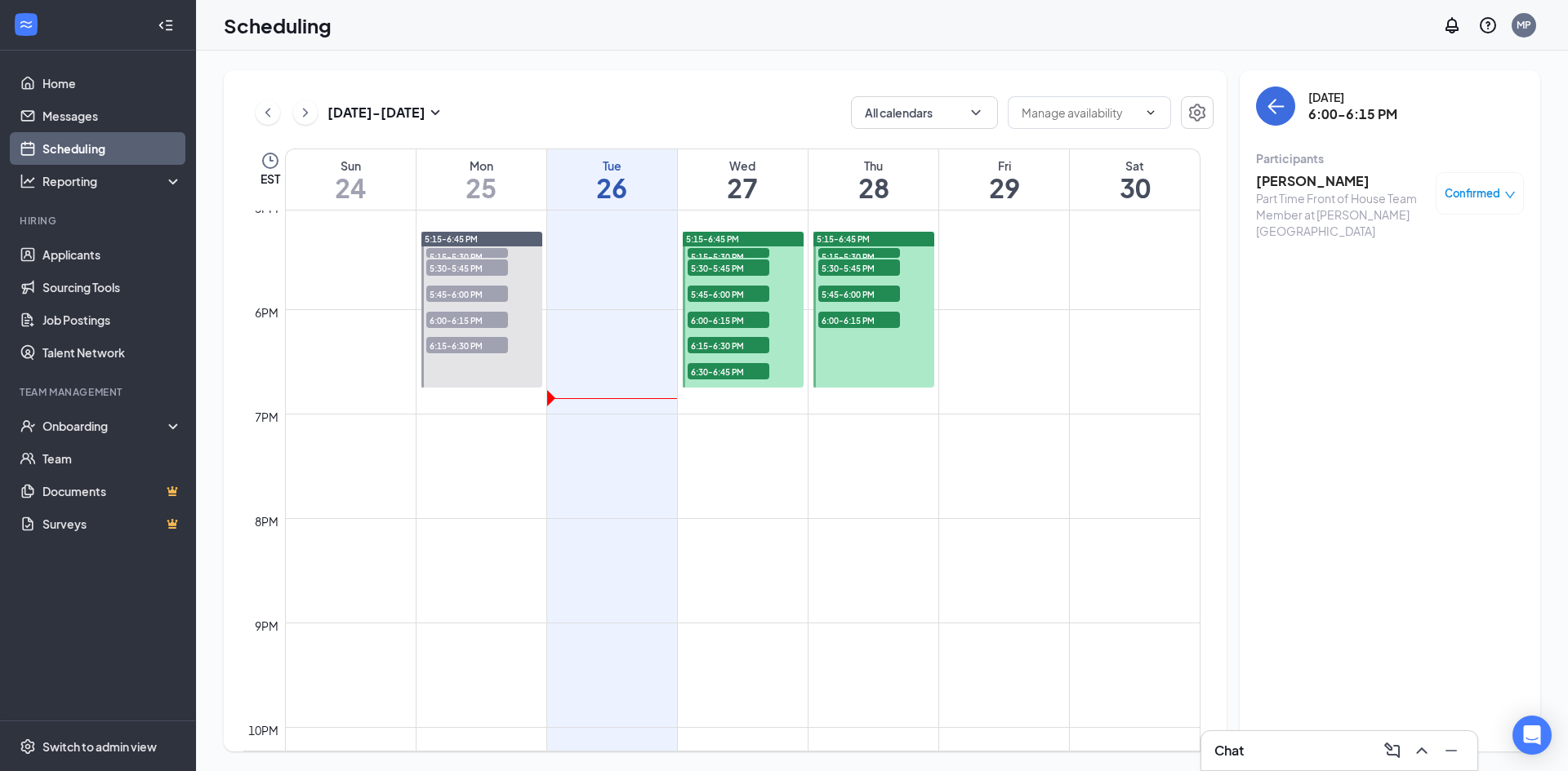
click at [739, 289] on span "5:45-6:00 PM" at bounding box center [728, 293] width 82 height 17
click at [1267, 187] on h3 "[PERSON_NAME]" at bounding box center [1341, 181] width 171 height 18
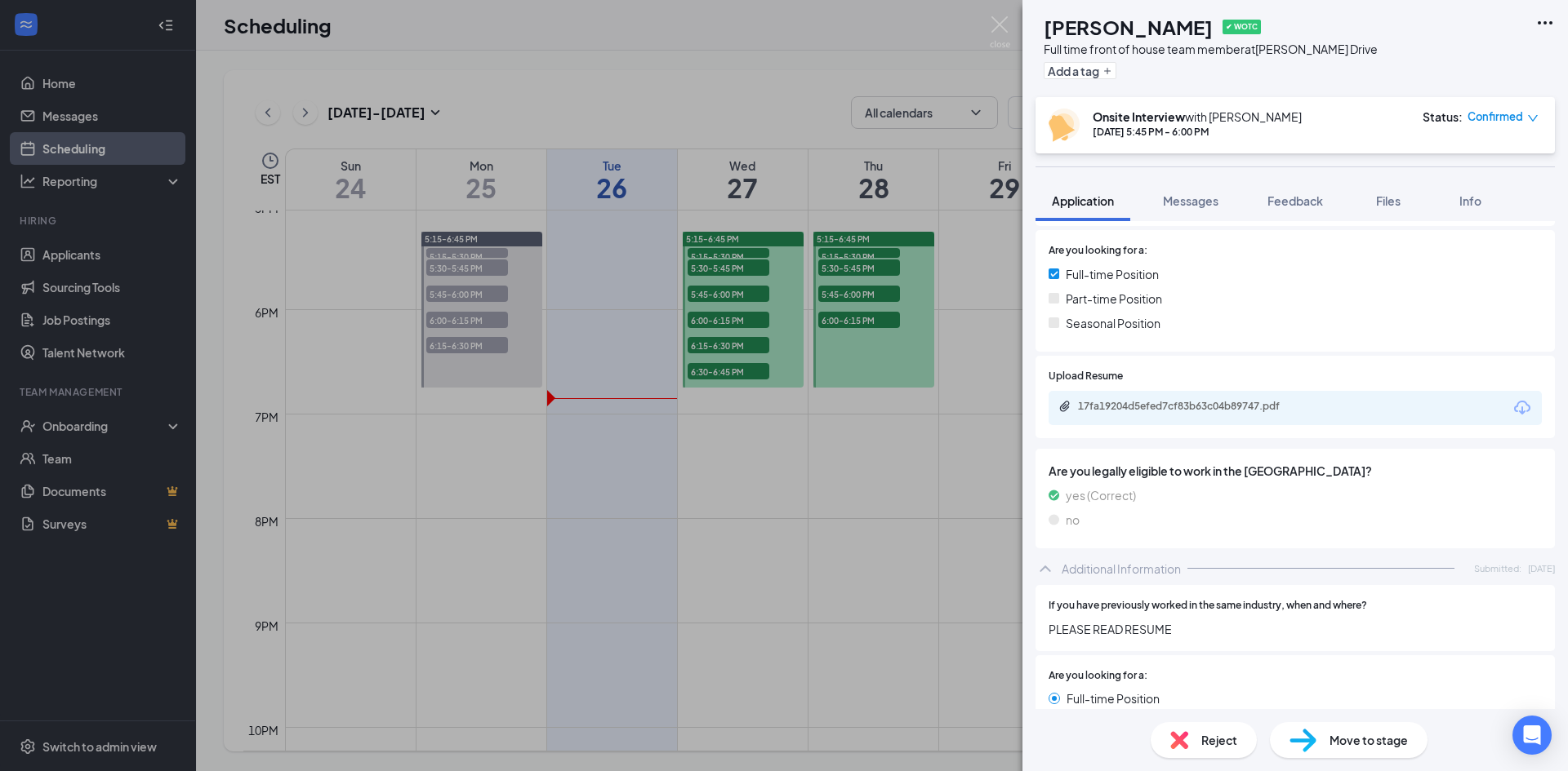
scroll to position [263, 0]
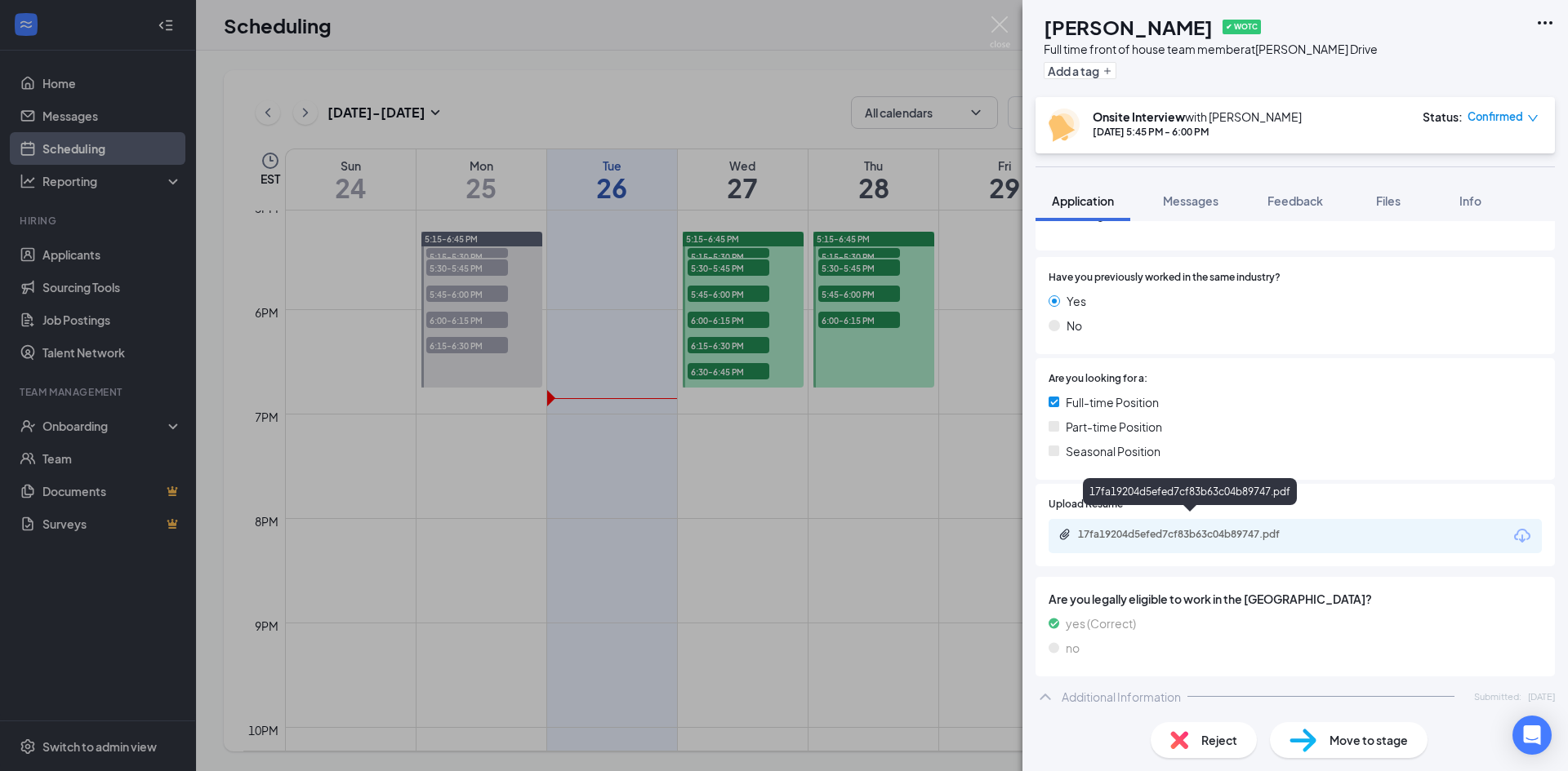
click at [1266, 528] on div "17fa19204d5efed7cf83b63c04b89747.pdf" at bounding box center [1192, 534] width 229 height 13
drag, startPoint x: 710, startPoint y: 283, endPoint x: 712, endPoint y: 270, distance: 13.2
click at [711, 282] on div "JG [PERSON_NAME] ✔ WOTC Full time front of house team member at [PERSON_NAME][G…" at bounding box center [784, 385] width 1568 height 771
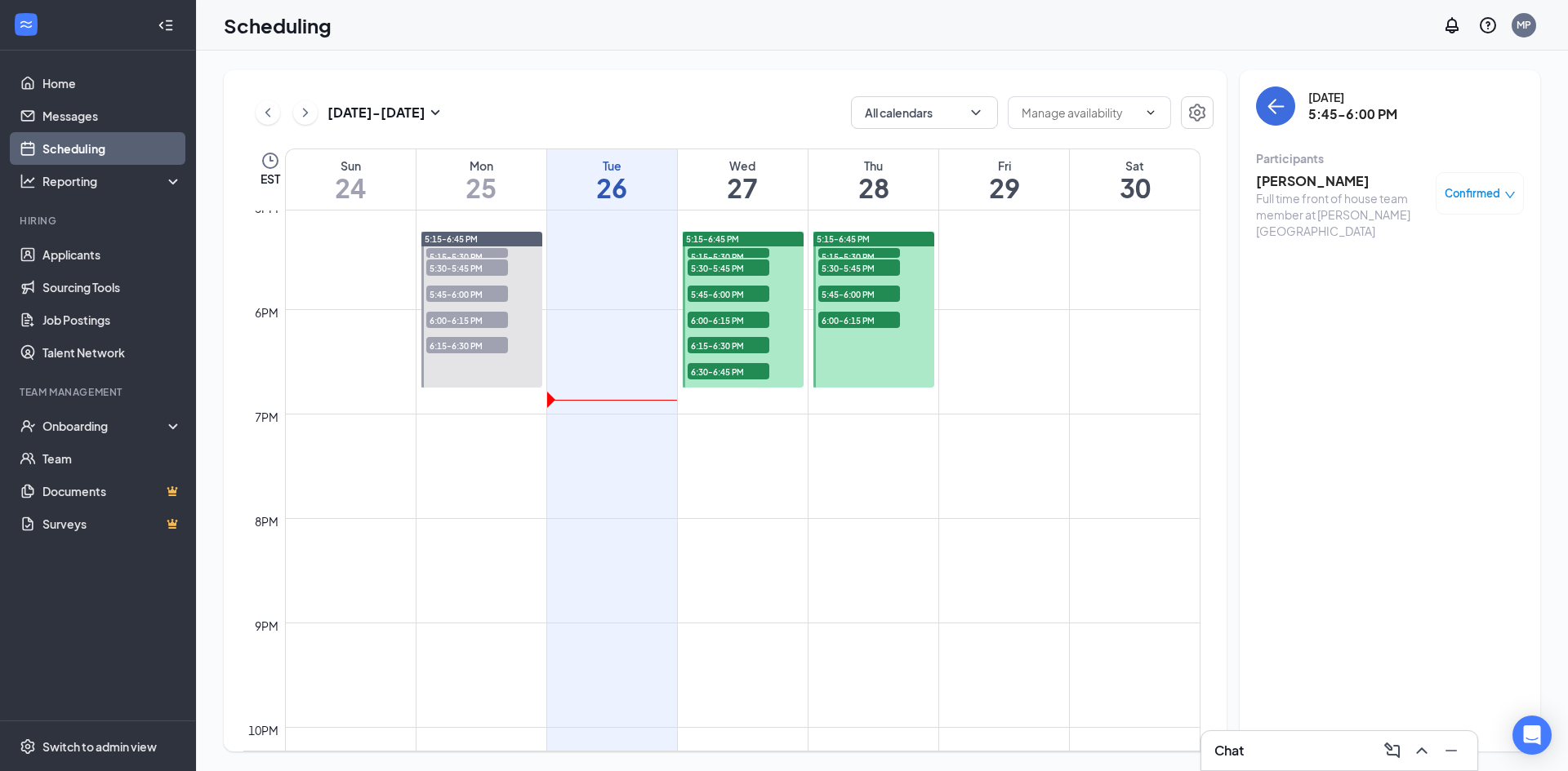
click at [713, 266] on span "5:30-5:45 PM" at bounding box center [728, 268] width 82 height 17
click at [1351, 178] on h3 "[PERSON_NAME]" at bounding box center [1341, 181] width 171 height 18
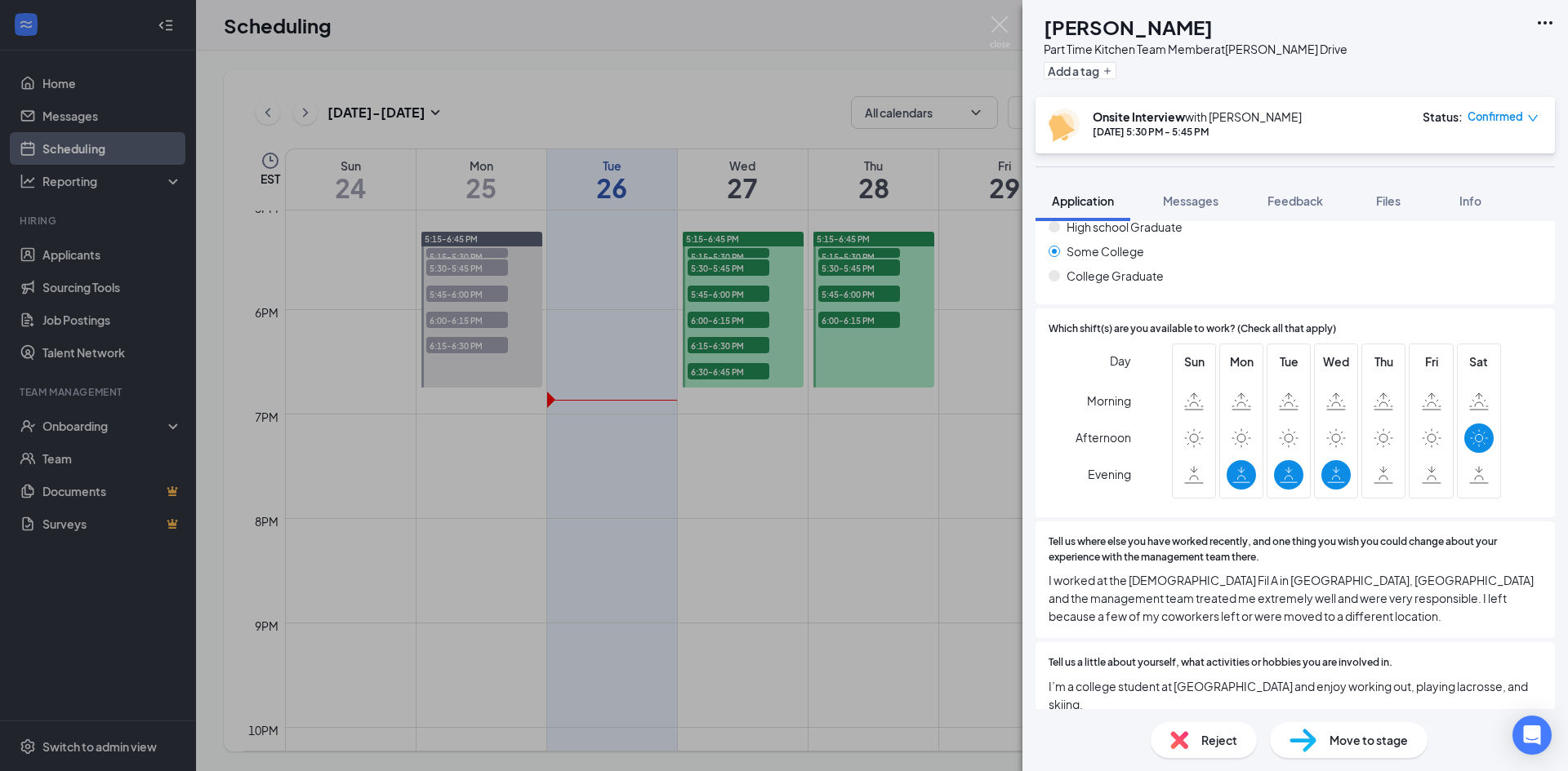
scroll to position [674, 0]
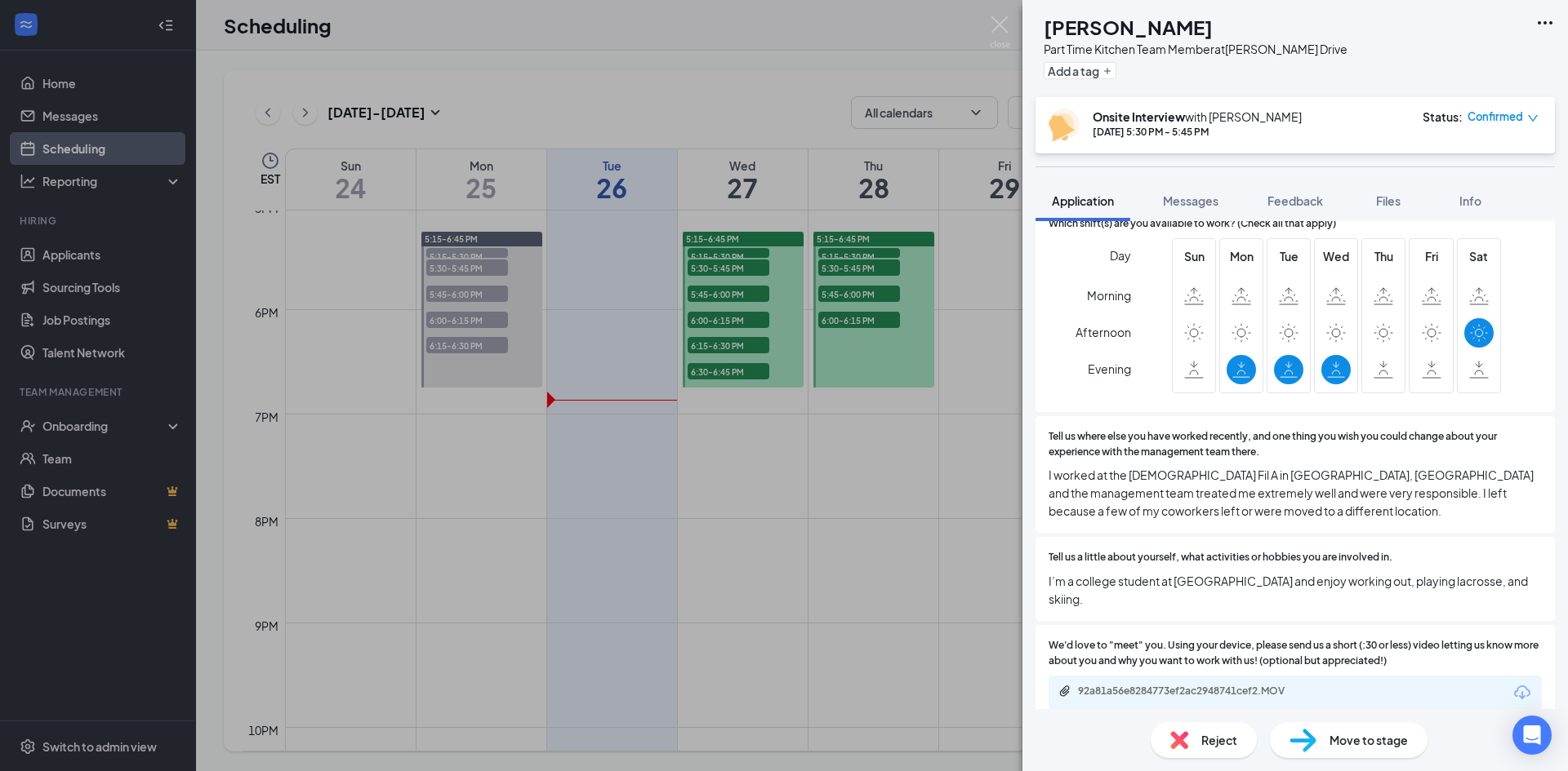
click at [1312, 685] on div "92a81a56e8284773ef2ac2948741cef2.MOV" at bounding box center [1190, 691] width 265 height 13
click at [743, 250] on div "BW [PERSON_NAME] Part Time Kitchen Team Member at [PERSON_NAME][GEOGRAPHIC_DATA…" at bounding box center [784, 385] width 1568 height 771
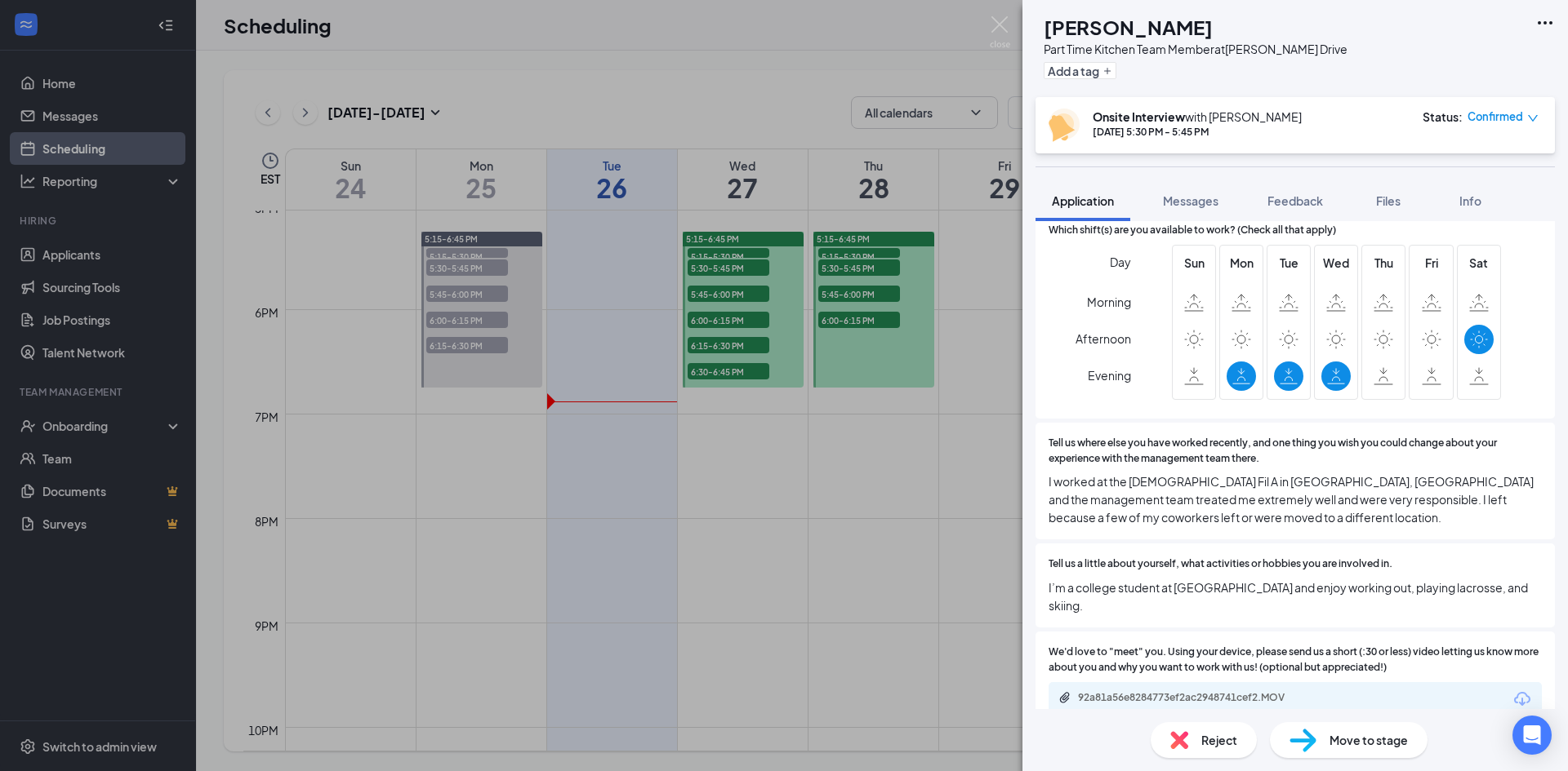
click at [748, 257] on div "BW [PERSON_NAME] Part Time Kitchen Team Member at [PERSON_NAME][GEOGRAPHIC_DATA…" at bounding box center [784, 385] width 1568 height 771
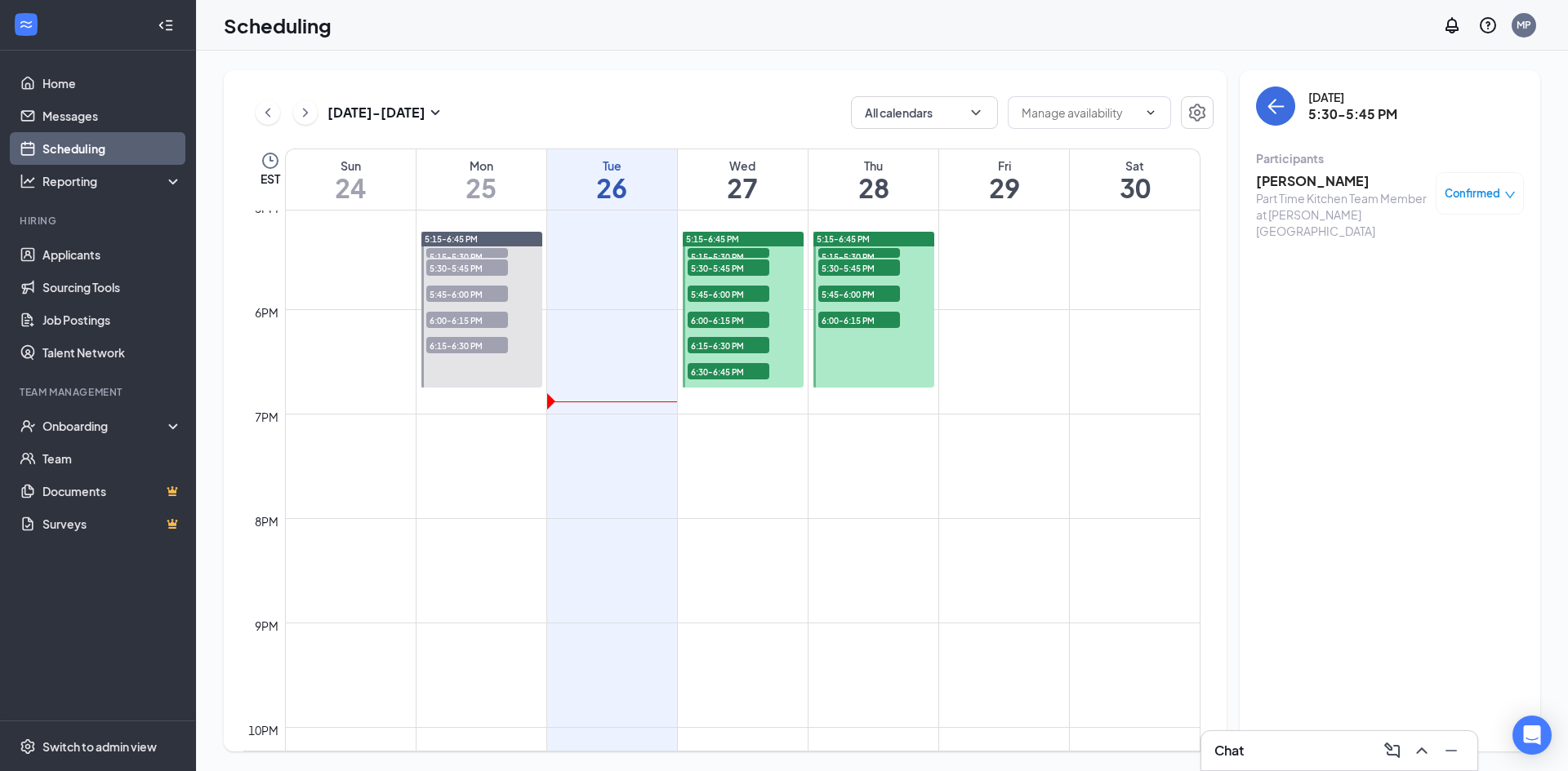
click at [756, 251] on span "5:15-5:30 PM" at bounding box center [728, 256] width 82 height 17
click at [1288, 177] on h3 "[PERSON_NAME]" at bounding box center [1341, 181] width 171 height 18
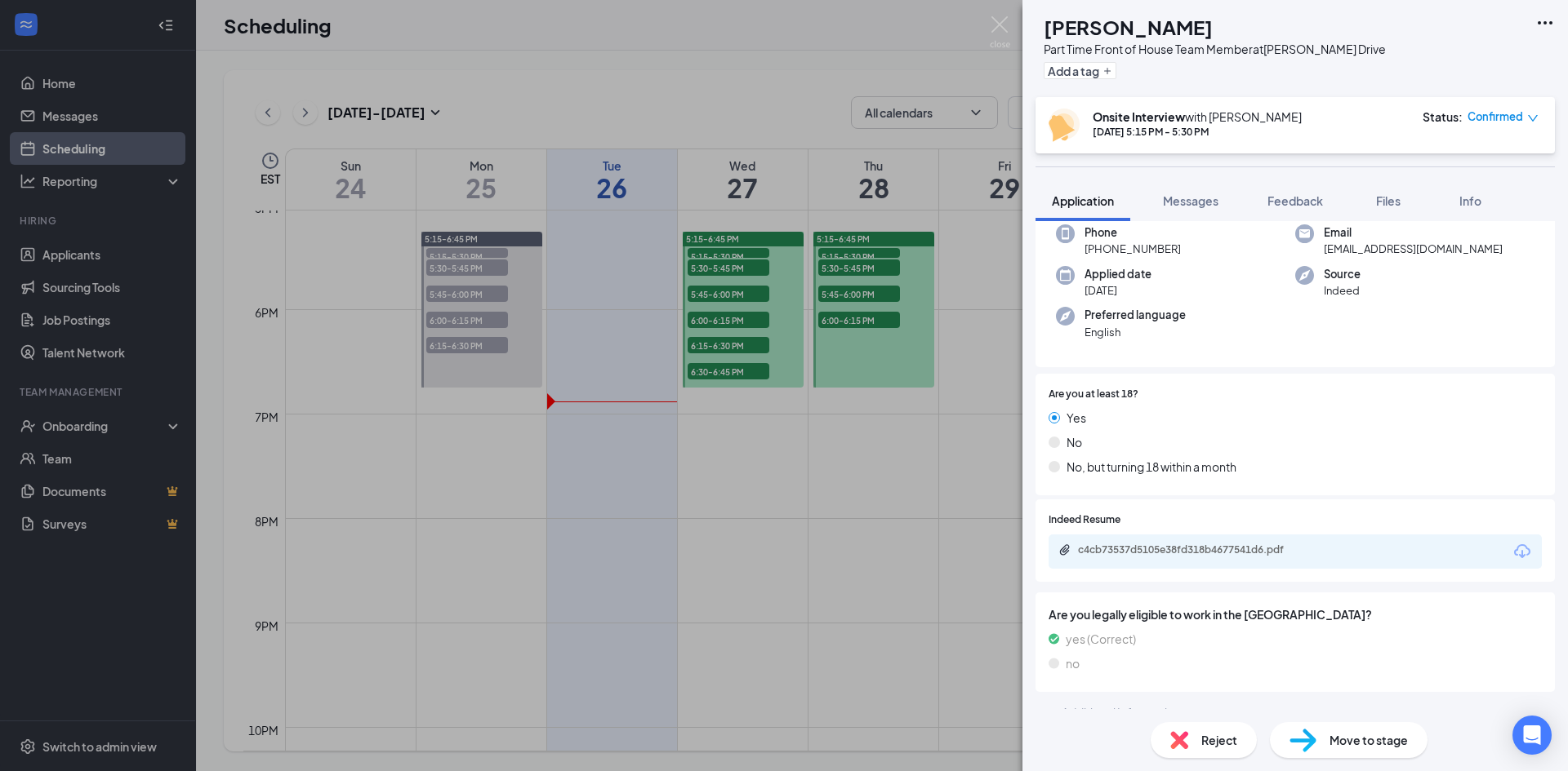
scroll to position [152, 0]
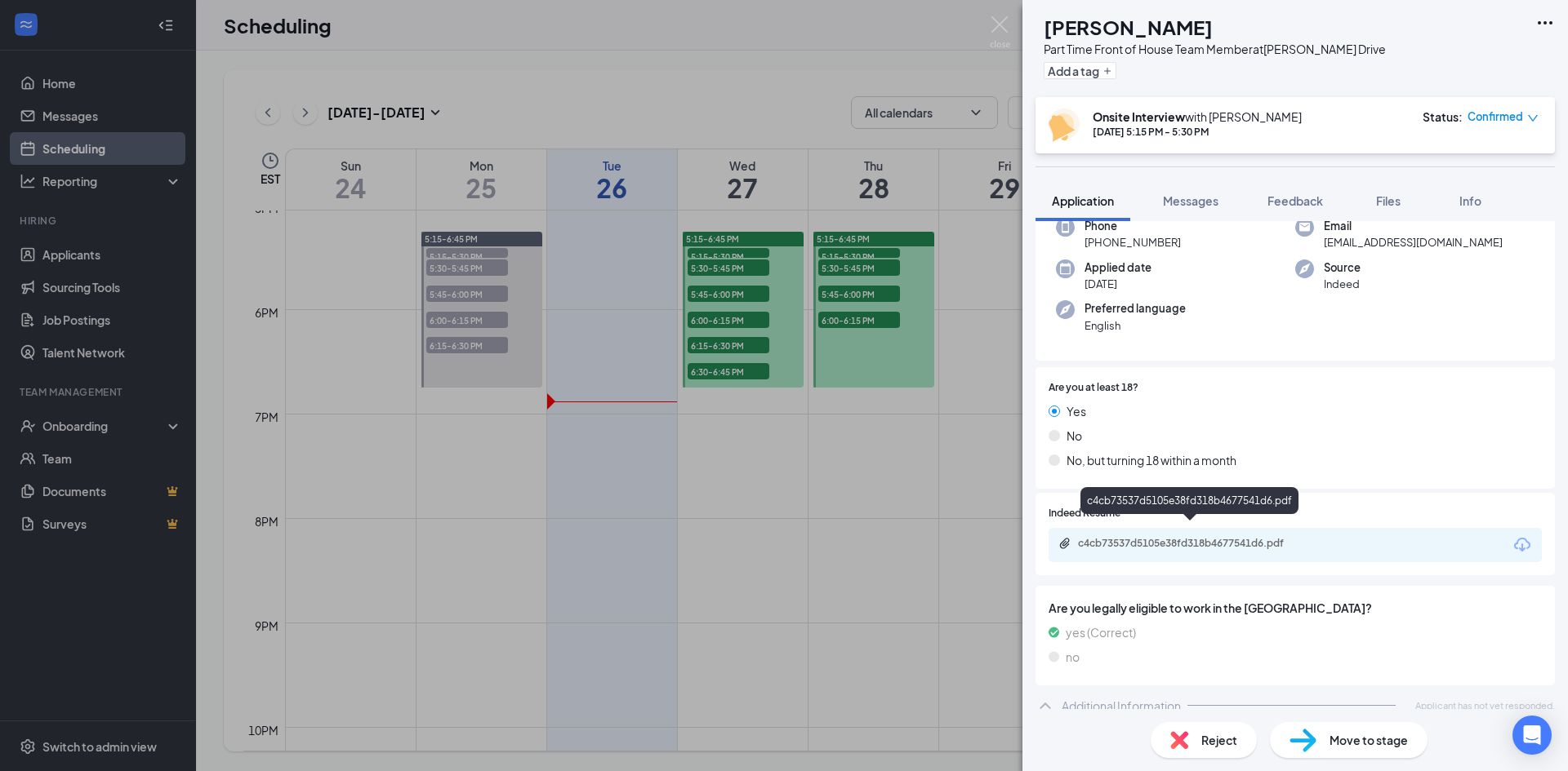
click at [1260, 537] on div "c4cb73537d5105e38fd318b4677541d6.pdf" at bounding box center [1192, 543] width 229 height 13
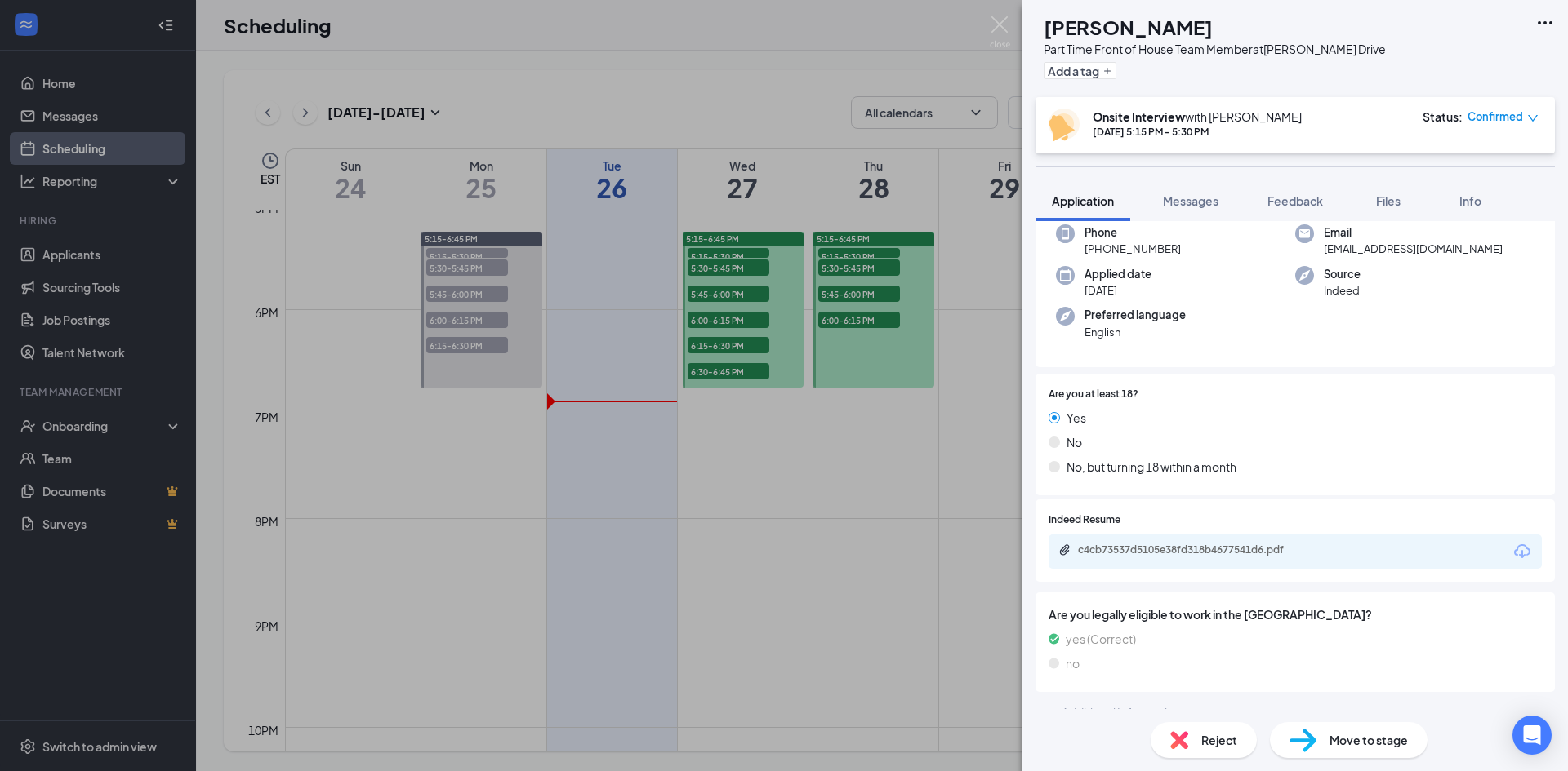
click at [869, 319] on div "AP [PERSON_NAME] Part Time Front of House Team Member at [PERSON_NAME][GEOGRAPH…" at bounding box center [784, 385] width 1568 height 771
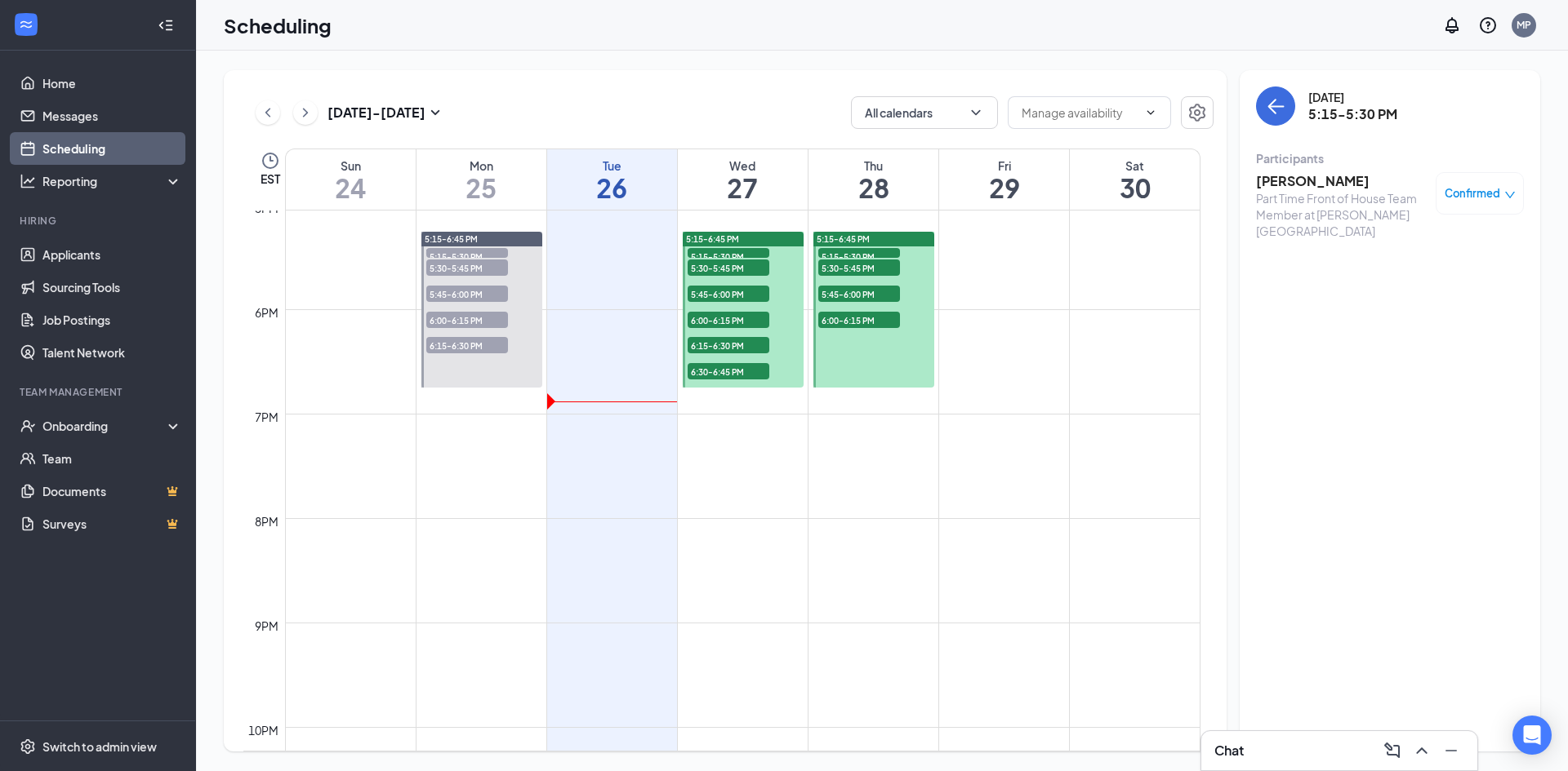
click at [862, 250] on span "5:15-5:30 PM" at bounding box center [859, 256] width 82 height 17
click at [1290, 184] on h3 "[PERSON_NAME]" at bounding box center [1341, 181] width 171 height 18
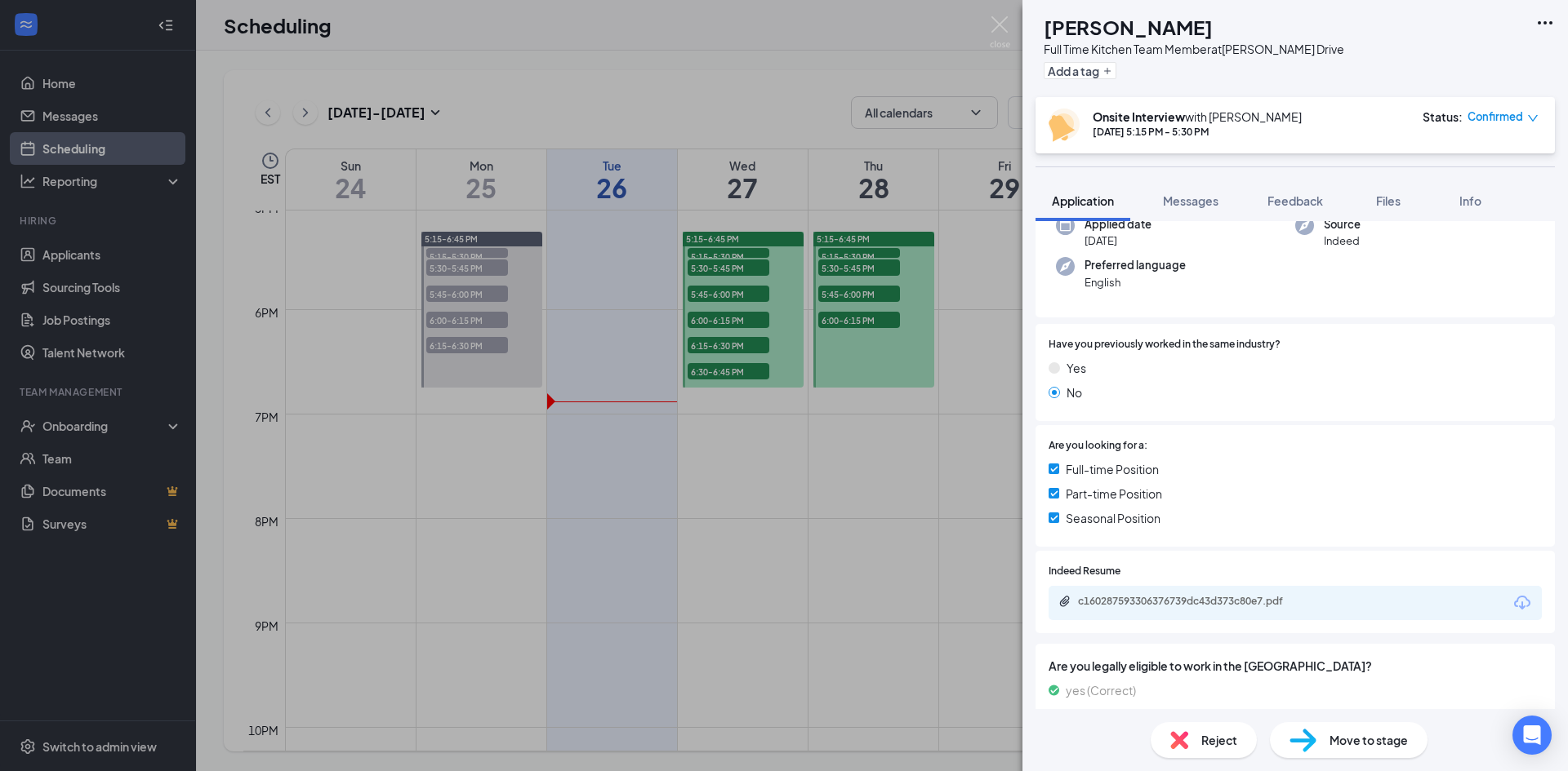
scroll to position [136, 0]
click at [1306, 601] on div "c160287593306376739dc43d373c80e7.pdf" at bounding box center [1190, 603] width 265 height 13
click at [755, 290] on div "CD [PERSON_NAME] Full Time Kitchen Team Member at [PERSON_NAME][GEOGRAPHIC_DATA…" at bounding box center [784, 385] width 1568 height 771
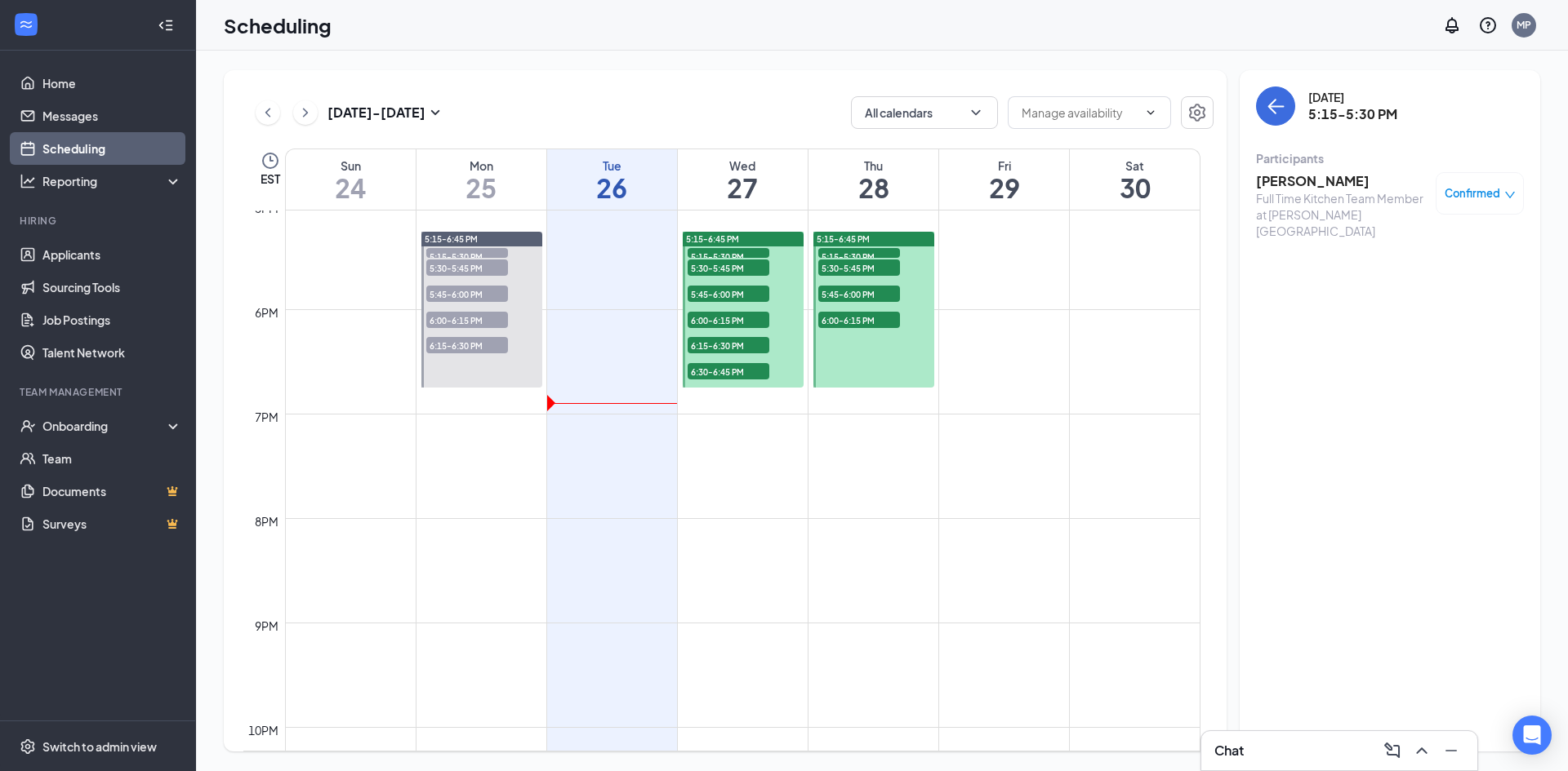
click at [739, 254] on span "5:15-5:30 PM" at bounding box center [728, 256] width 82 height 17
click at [848, 252] on span "5:15-5:30 PM" at bounding box center [859, 256] width 82 height 17
click at [845, 266] on span "5:30-5:45 PM" at bounding box center [859, 268] width 82 height 17
click at [1269, 183] on h3 "[PERSON_NAME]" at bounding box center [1341, 181] width 171 height 18
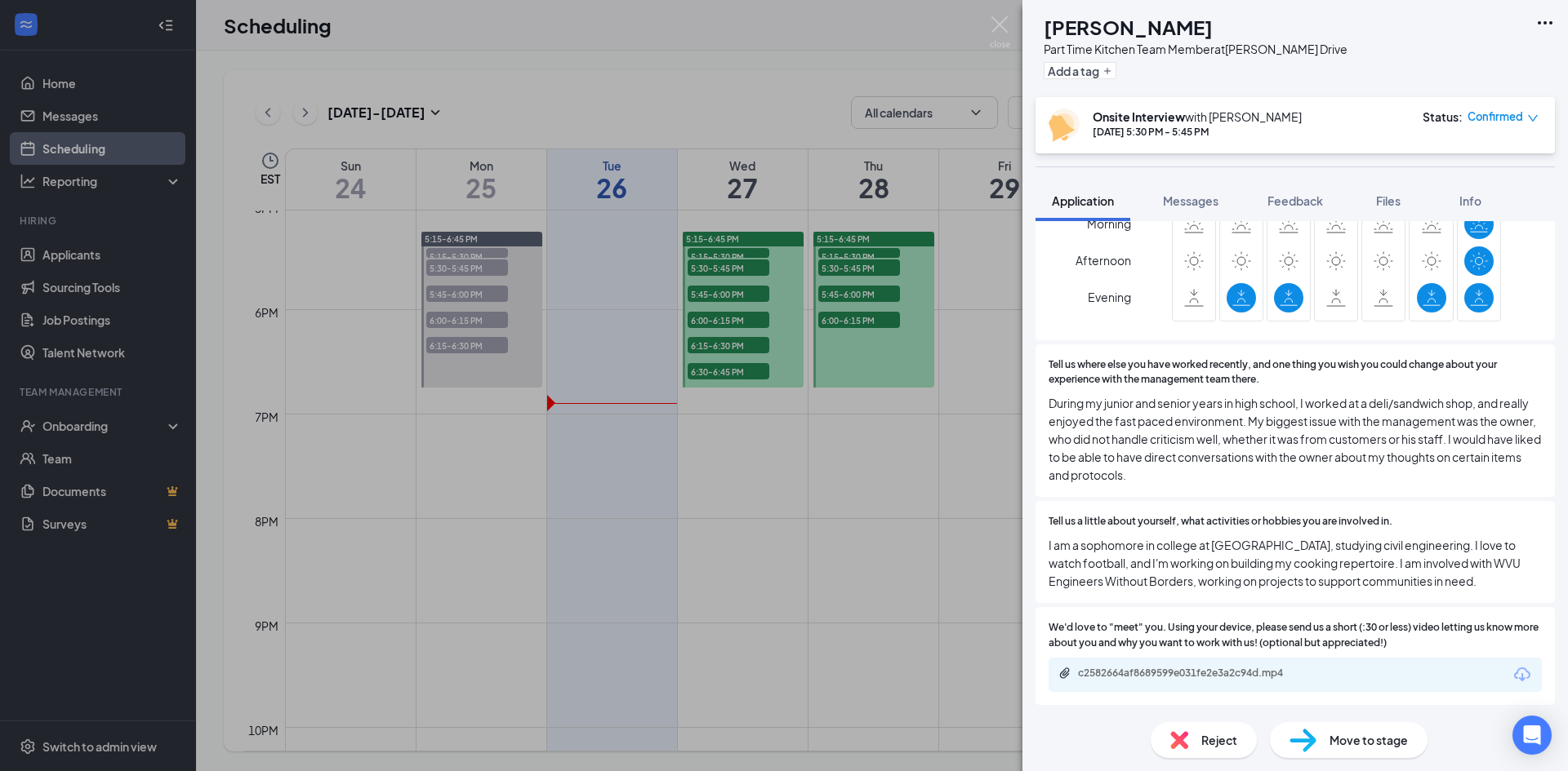
scroll to position [835, 0]
click at [1175, 674] on div "c2582664af8689599e031fe2e3a2c94d.mp4" at bounding box center [1192, 672] width 229 height 13
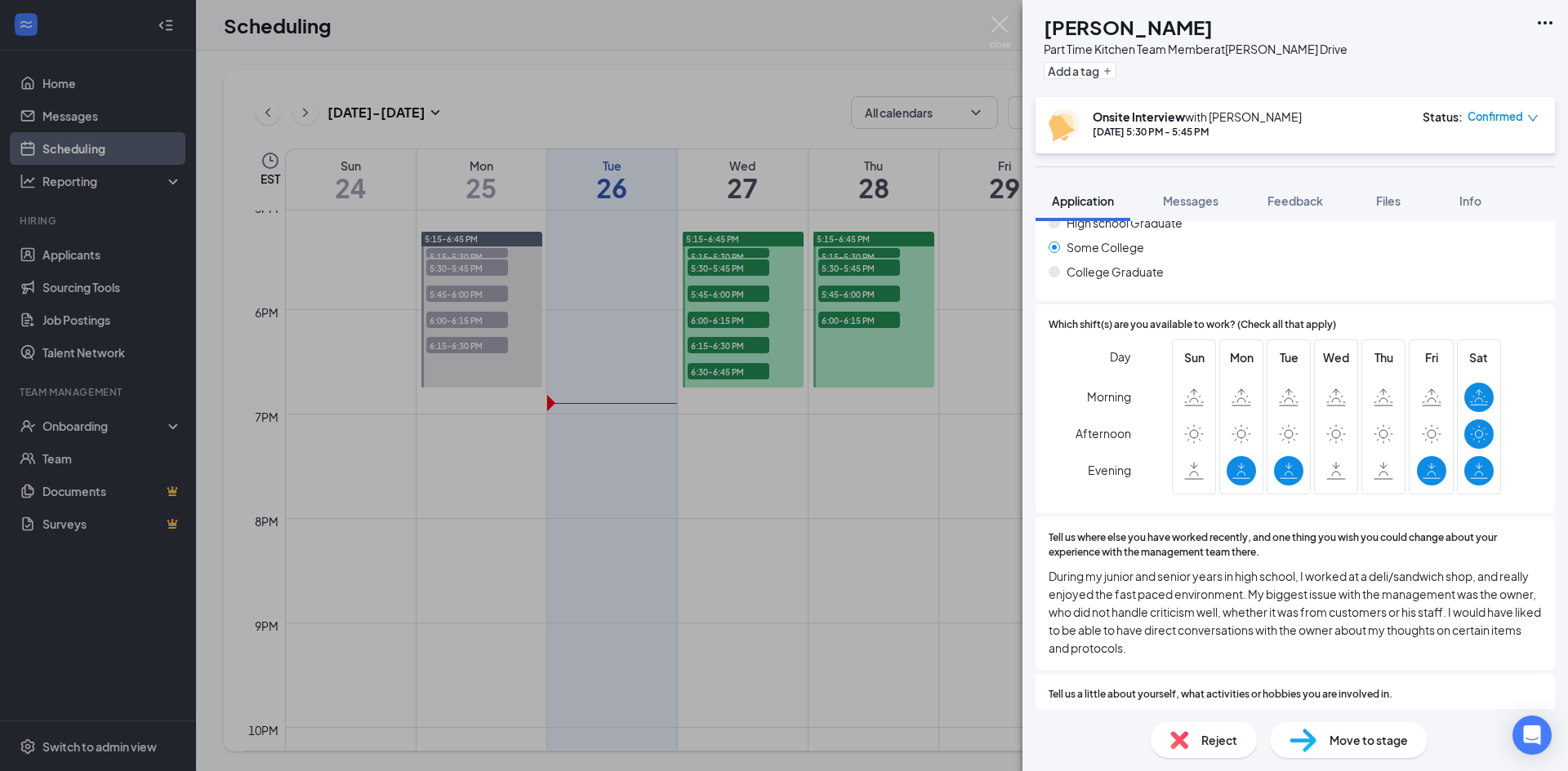
scroll to position [671, 0]
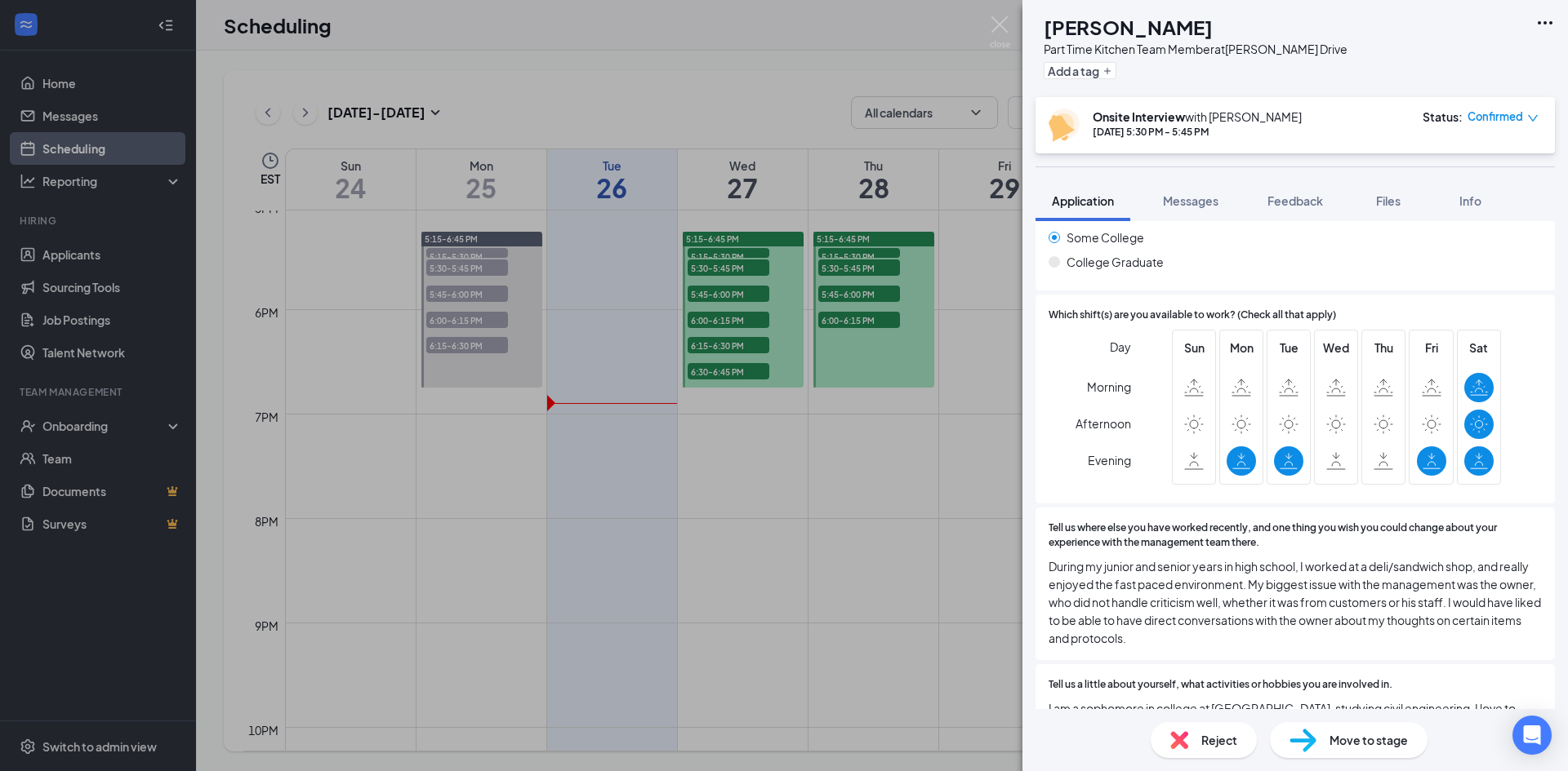
click at [738, 294] on div "CT [PERSON_NAME] Part Time Kitchen Team Member at [PERSON_NAME][GEOGRAPHIC_DATA…" at bounding box center [784, 385] width 1568 height 771
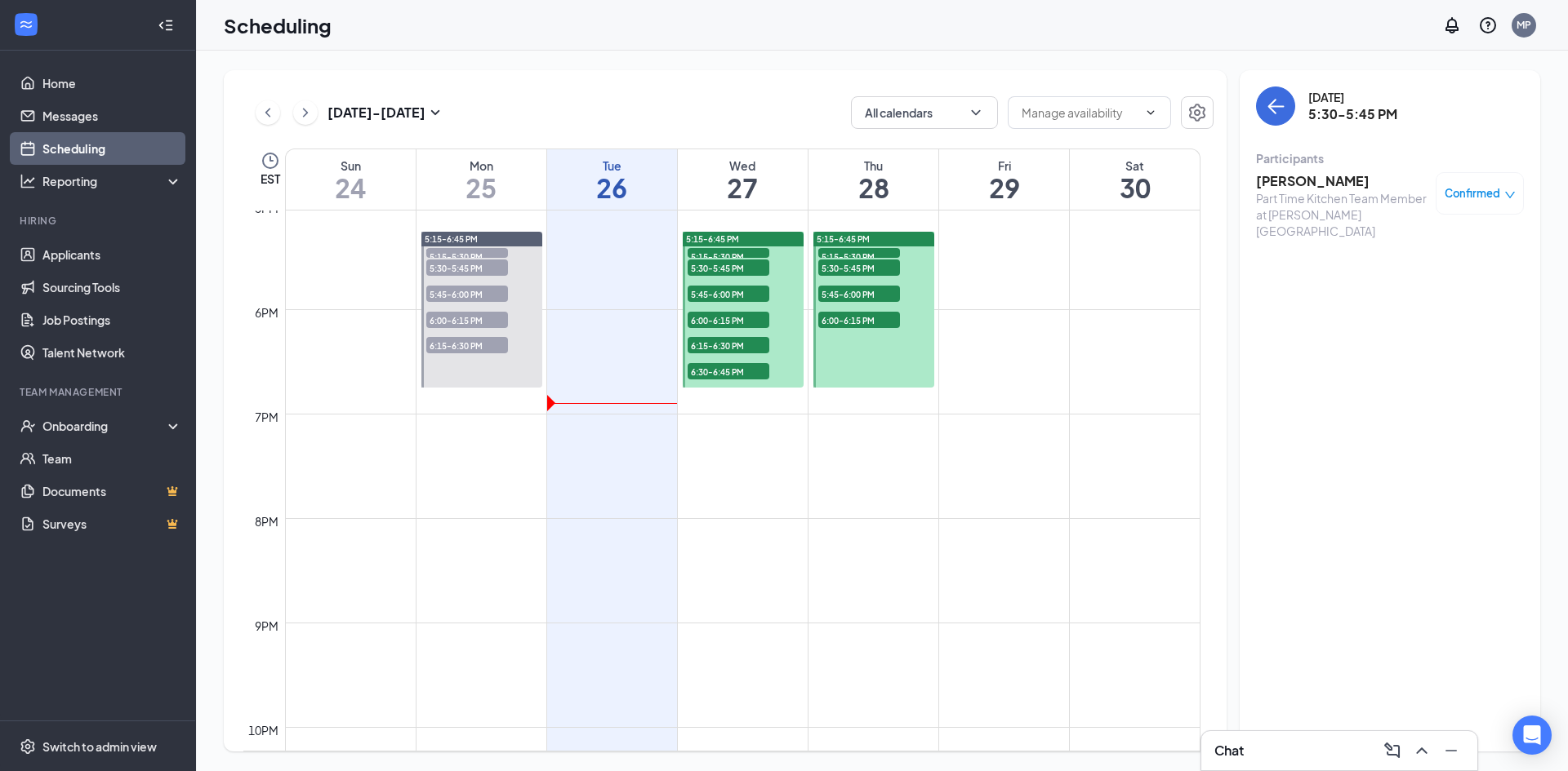
click at [737, 294] on span "5:45-6:00 PM" at bounding box center [728, 293] width 82 height 17
click at [859, 292] on span "5:45-6:00 PM" at bounding box center [859, 293] width 82 height 17
click at [1321, 182] on h3 "[PERSON_NAME]" at bounding box center [1341, 181] width 171 height 18
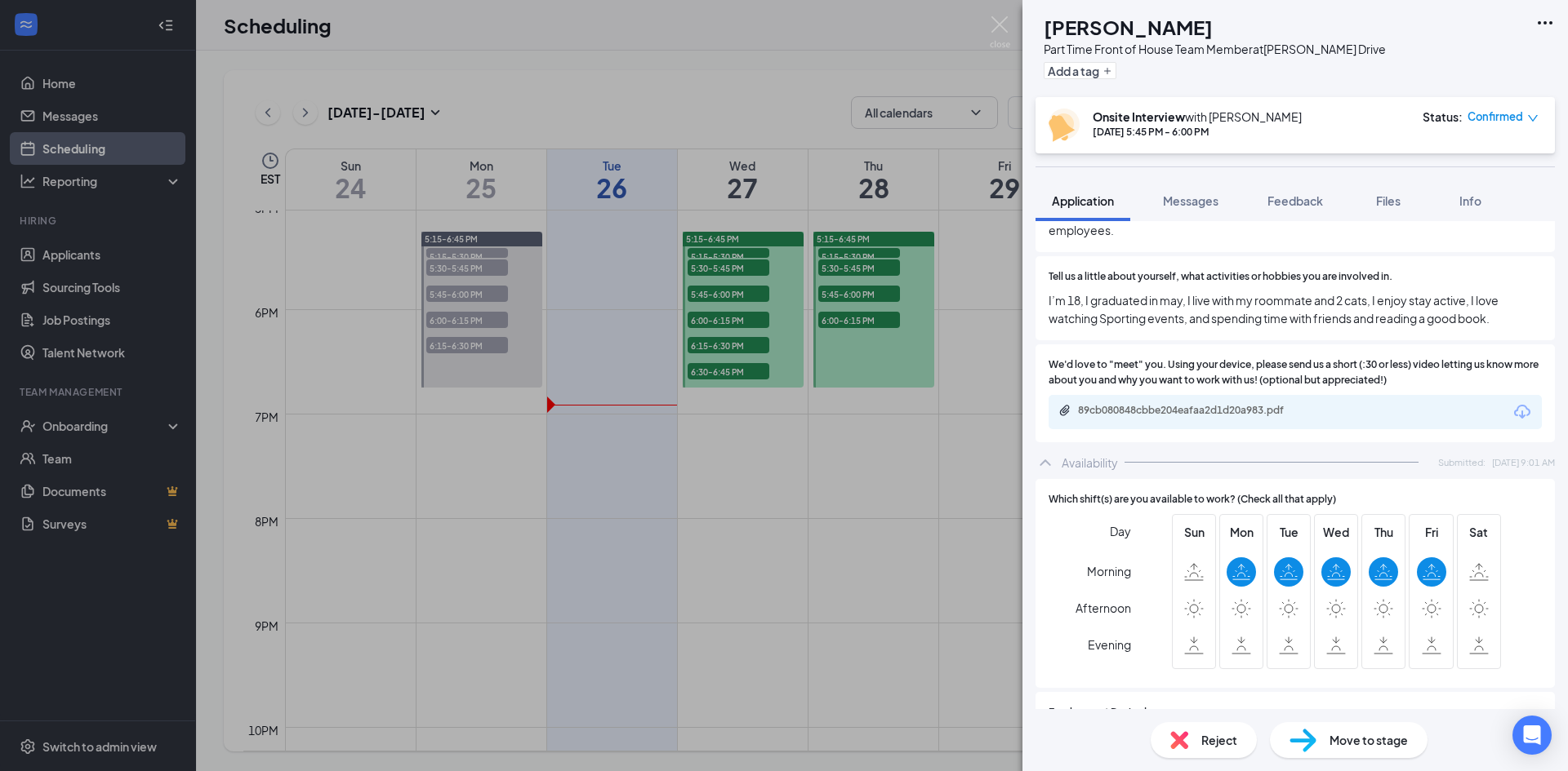
scroll to position [979, 0]
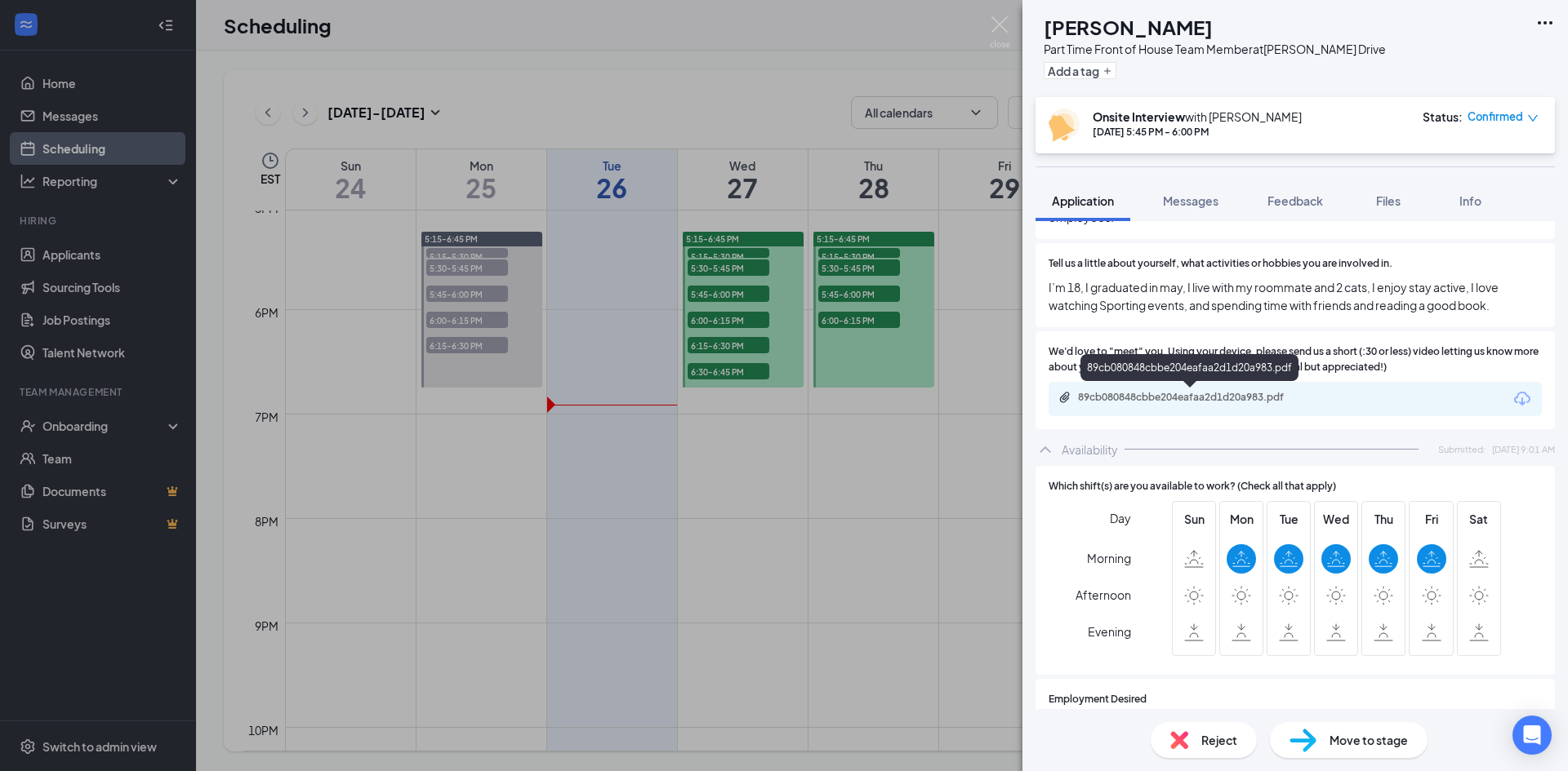
click at [1285, 395] on div "89cb080848cbbe204eafaa2d1d20a983.pdf" at bounding box center [1192, 397] width 229 height 13
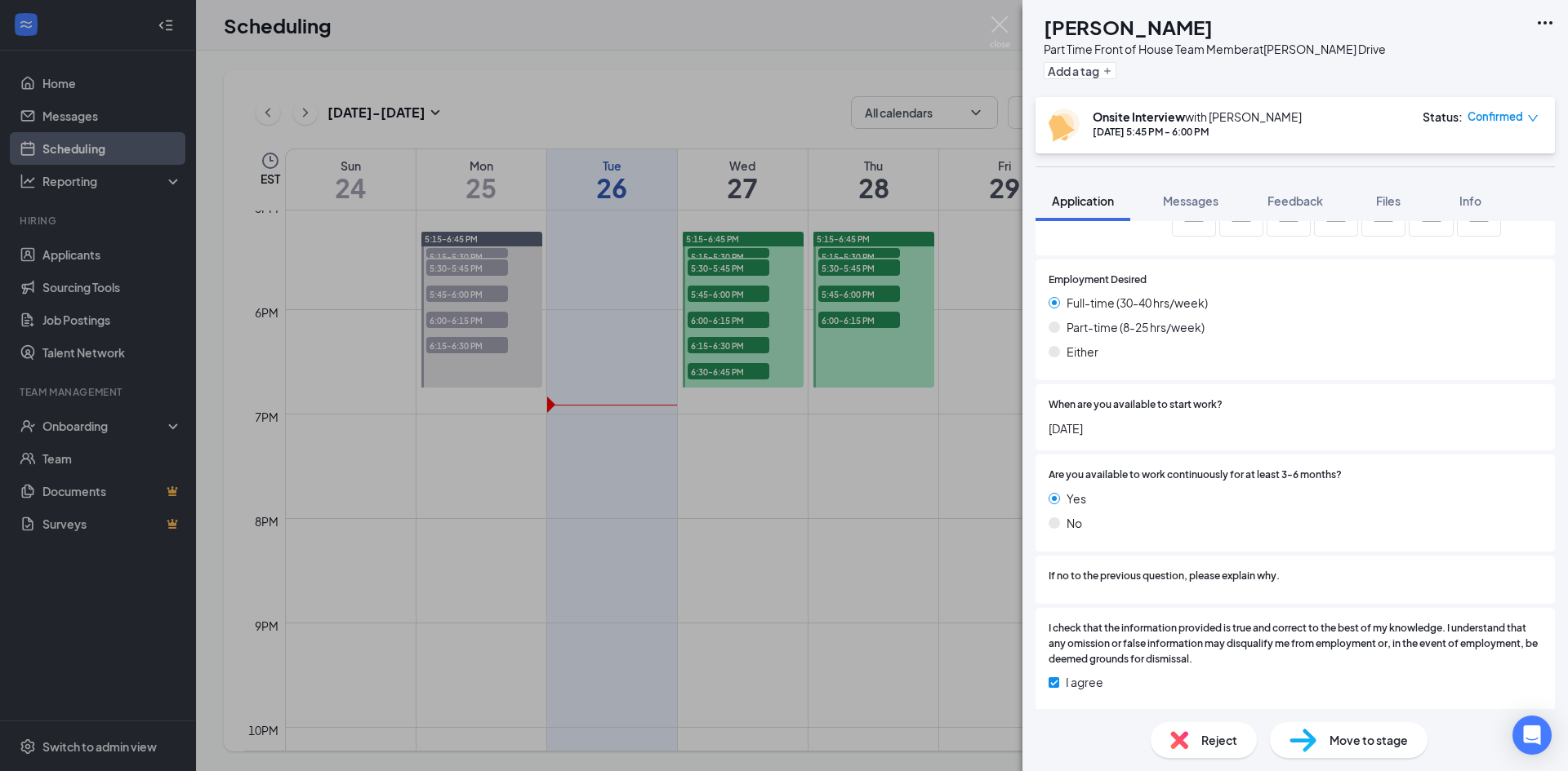
scroll to position [1404, 0]
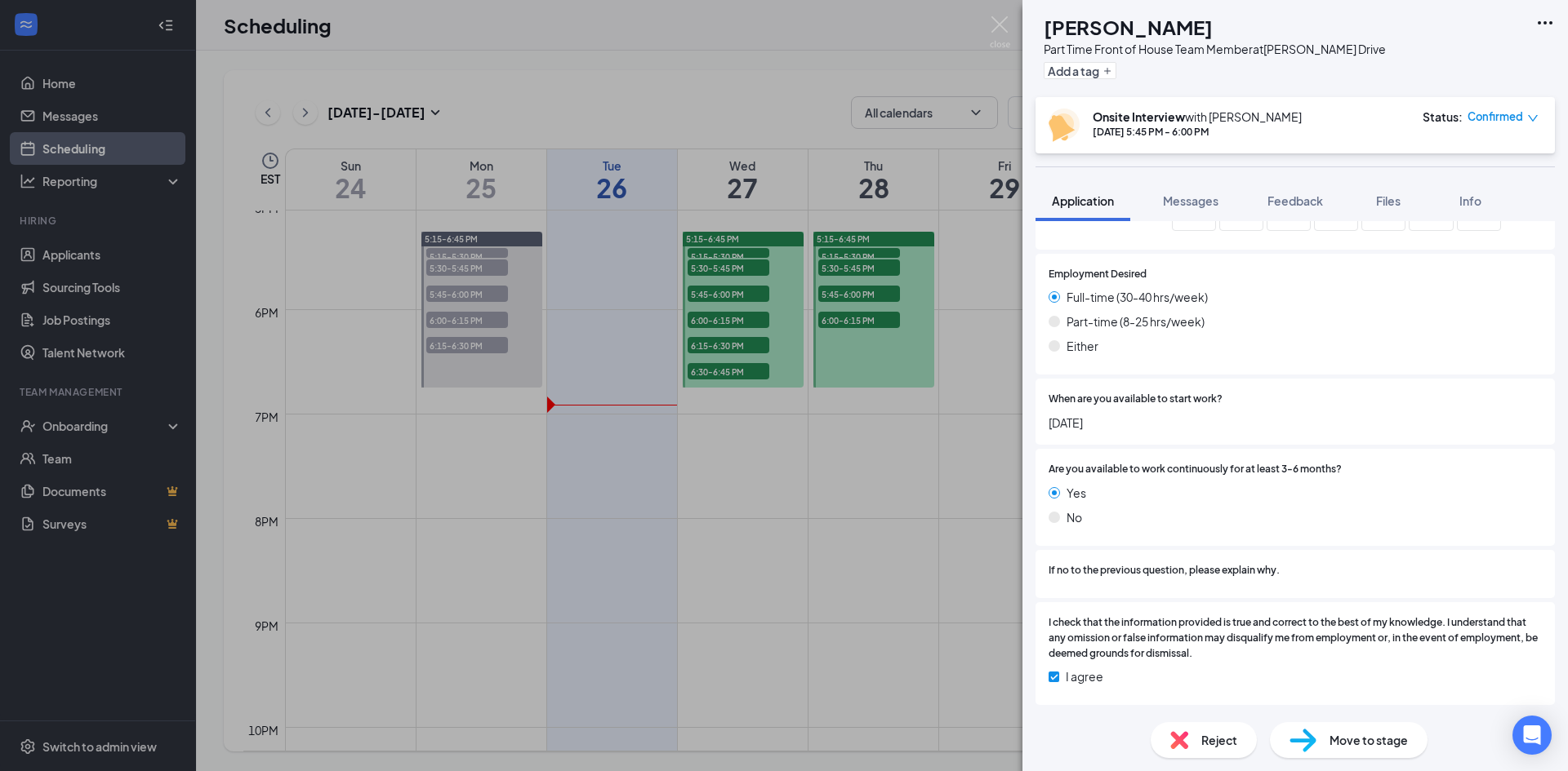
click at [824, 268] on div "AC [PERSON_NAME] Part Time Front of House Team Member at [PERSON_NAME][GEOGRAPH…" at bounding box center [784, 385] width 1568 height 771
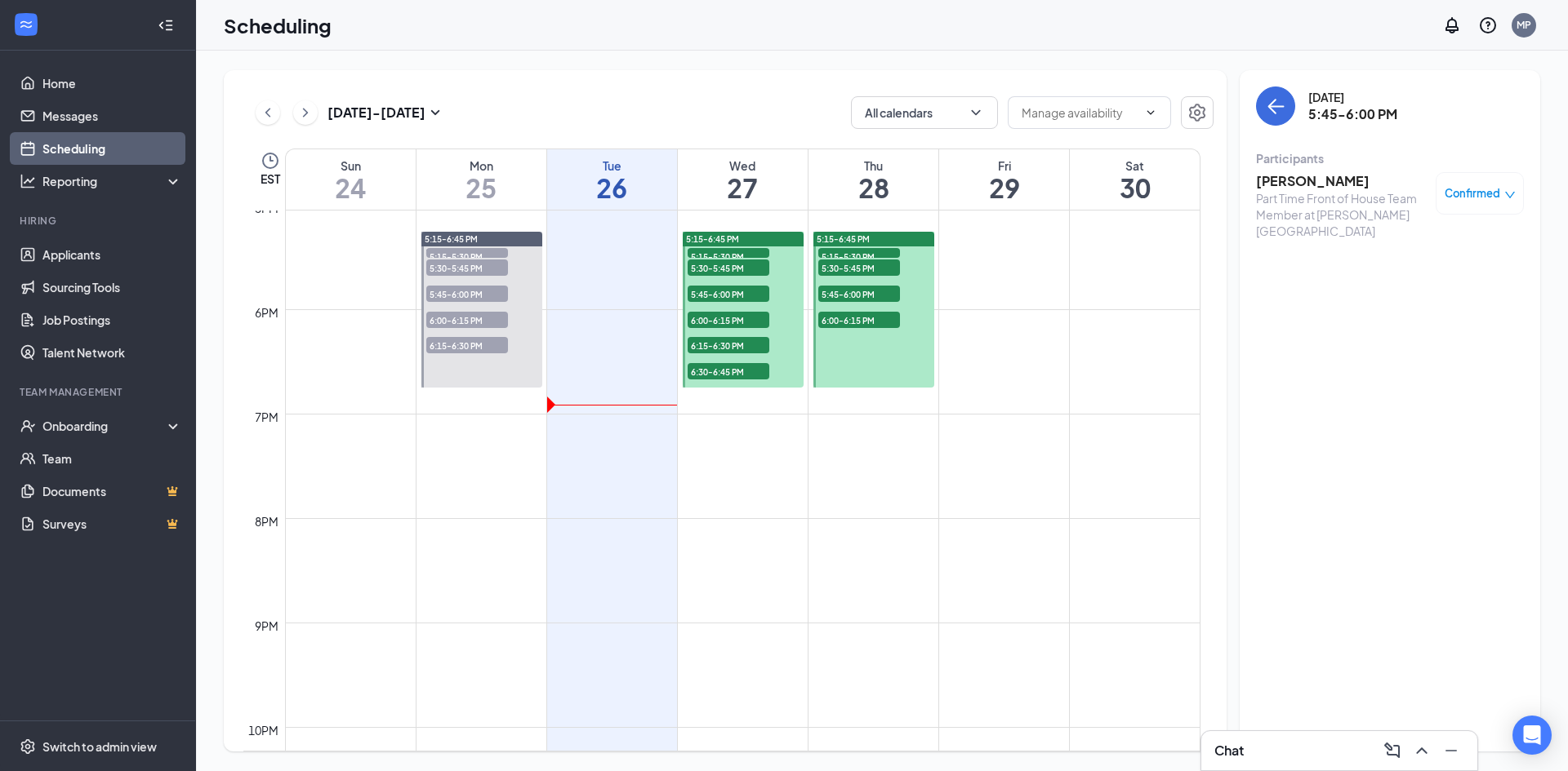
click at [861, 322] on span "6:00-6:15 PM" at bounding box center [859, 320] width 82 height 17
click at [1289, 191] on div "Part Time Front of House Team Member at [PERSON_NAME][GEOGRAPHIC_DATA]" at bounding box center [1341, 215] width 171 height 49
click at [1288, 185] on h3 "[PERSON_NAME]" at bounding box center [1341, 181] width 171 height 18
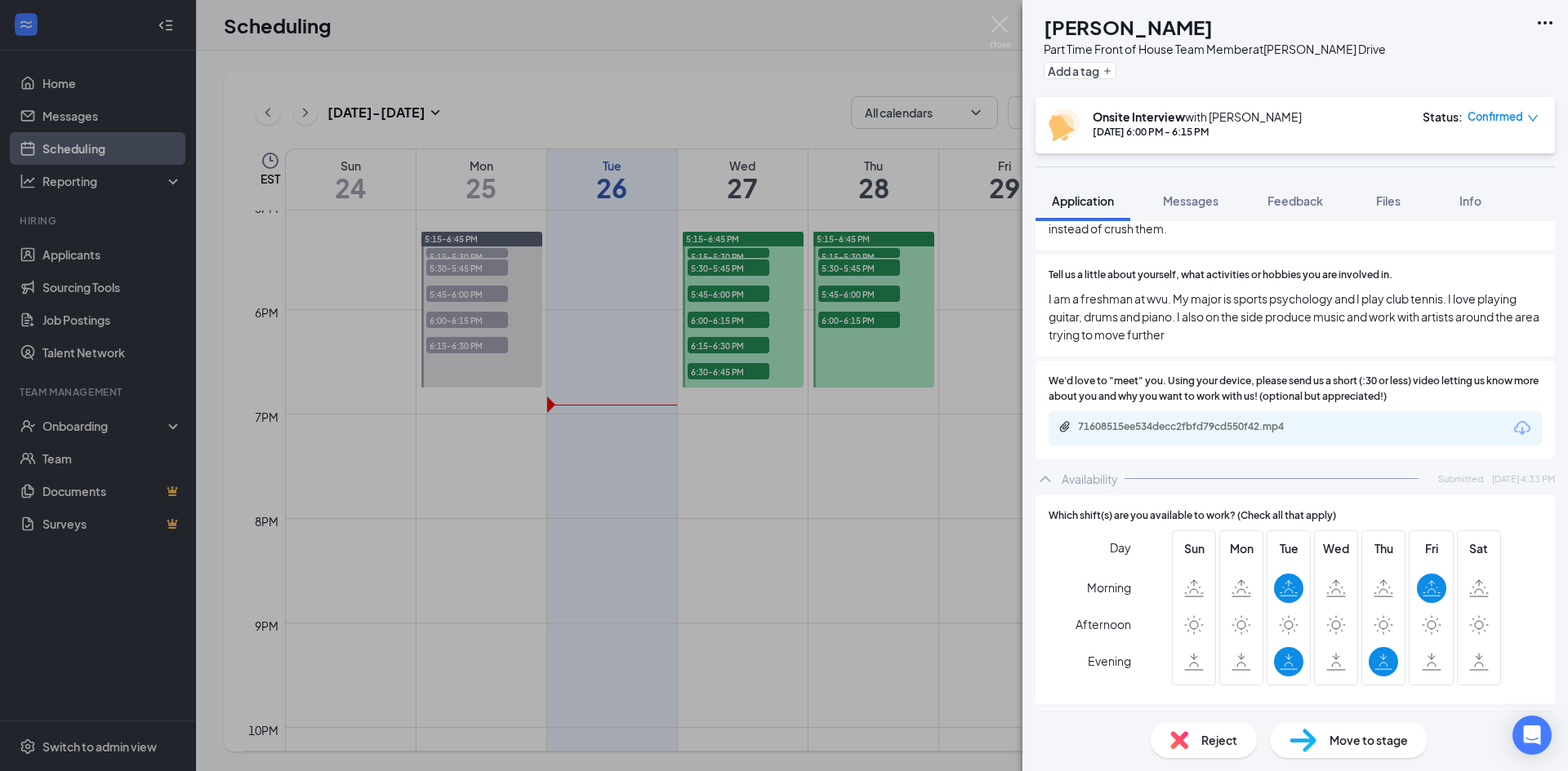
scroll to position [979, 0]
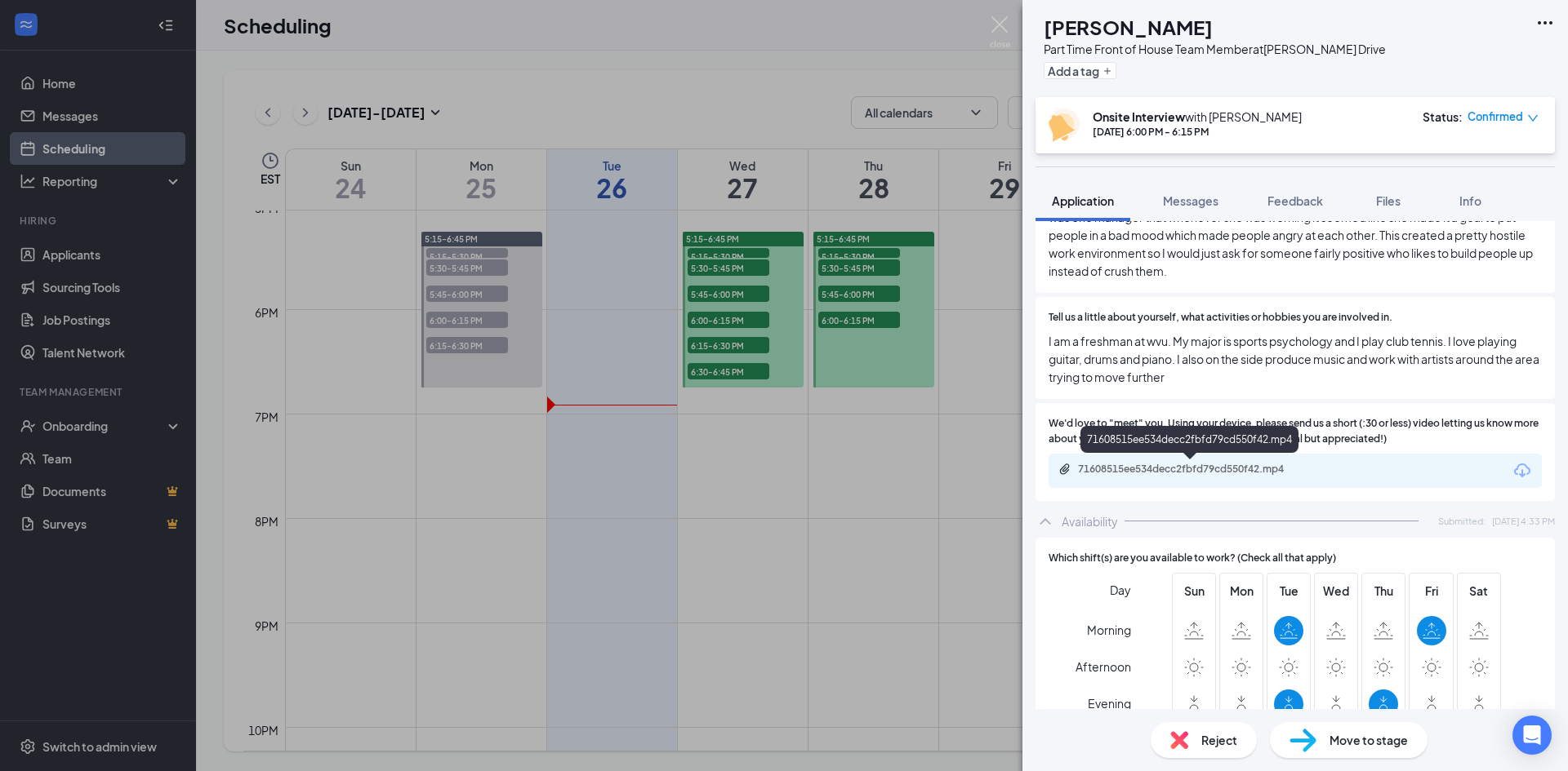
click at [1217, 470] on div "71608515ee534decc2fbfd79cd550f42.mp4" at bounding box center [1192, 469] width 229 height 13
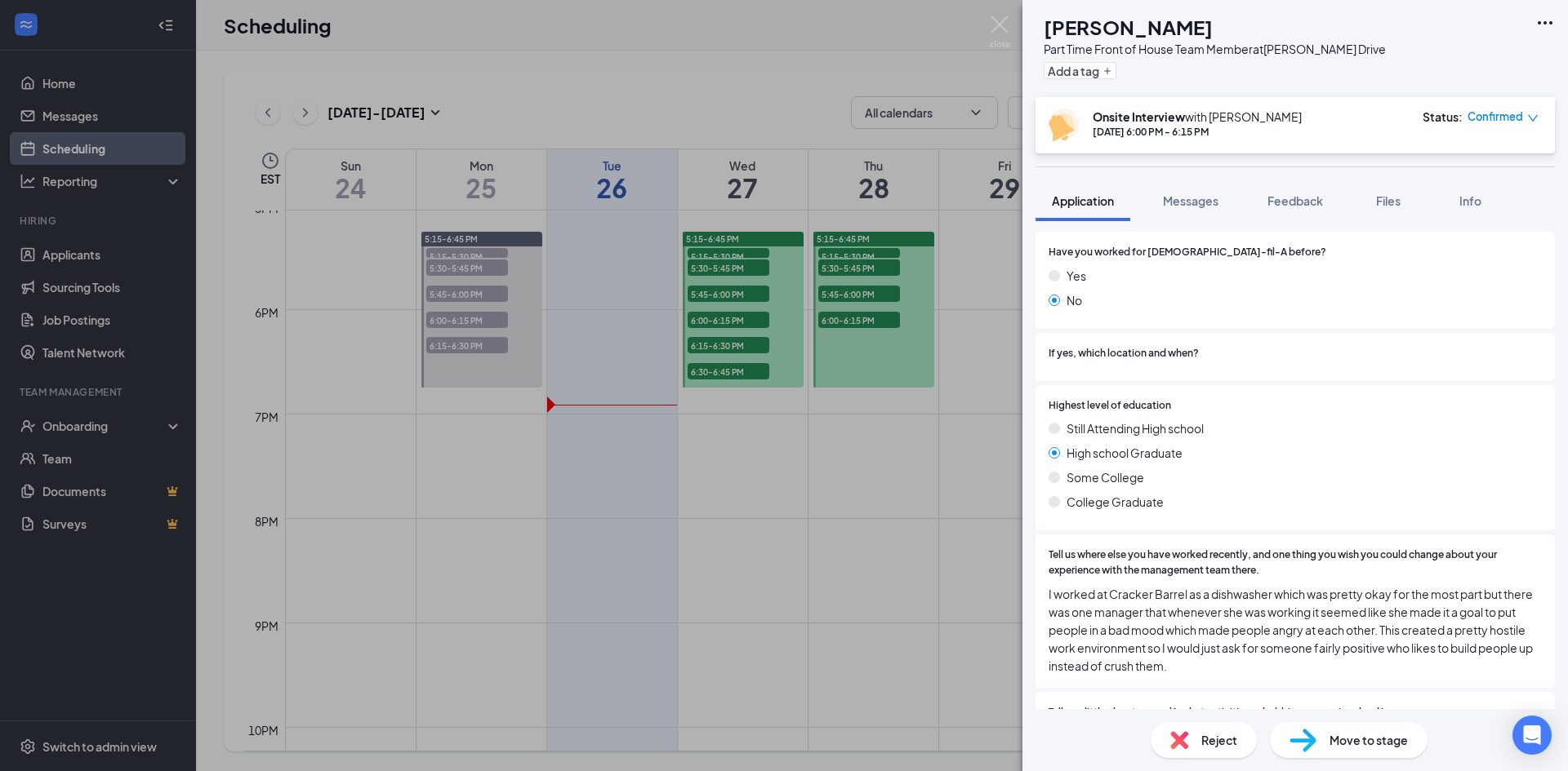
scroll to position [742, 0]
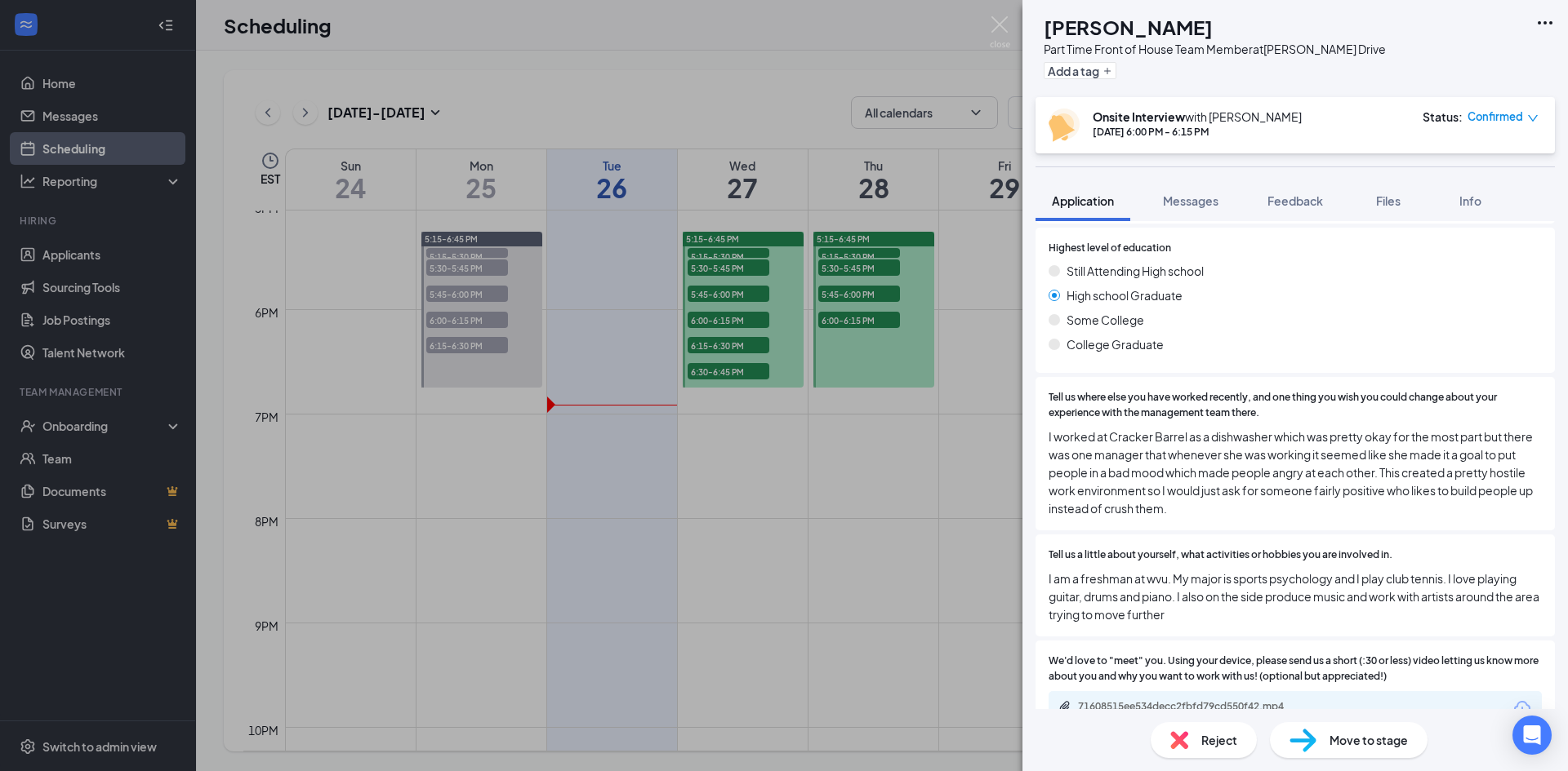
click at [1006, 512] on div "[PERSON_NAME] Part Time Front of House Team Member at [PERSON_NAME][GEOGRAPHIC_…" at bounding box center [784, 385] width 1568 height 771
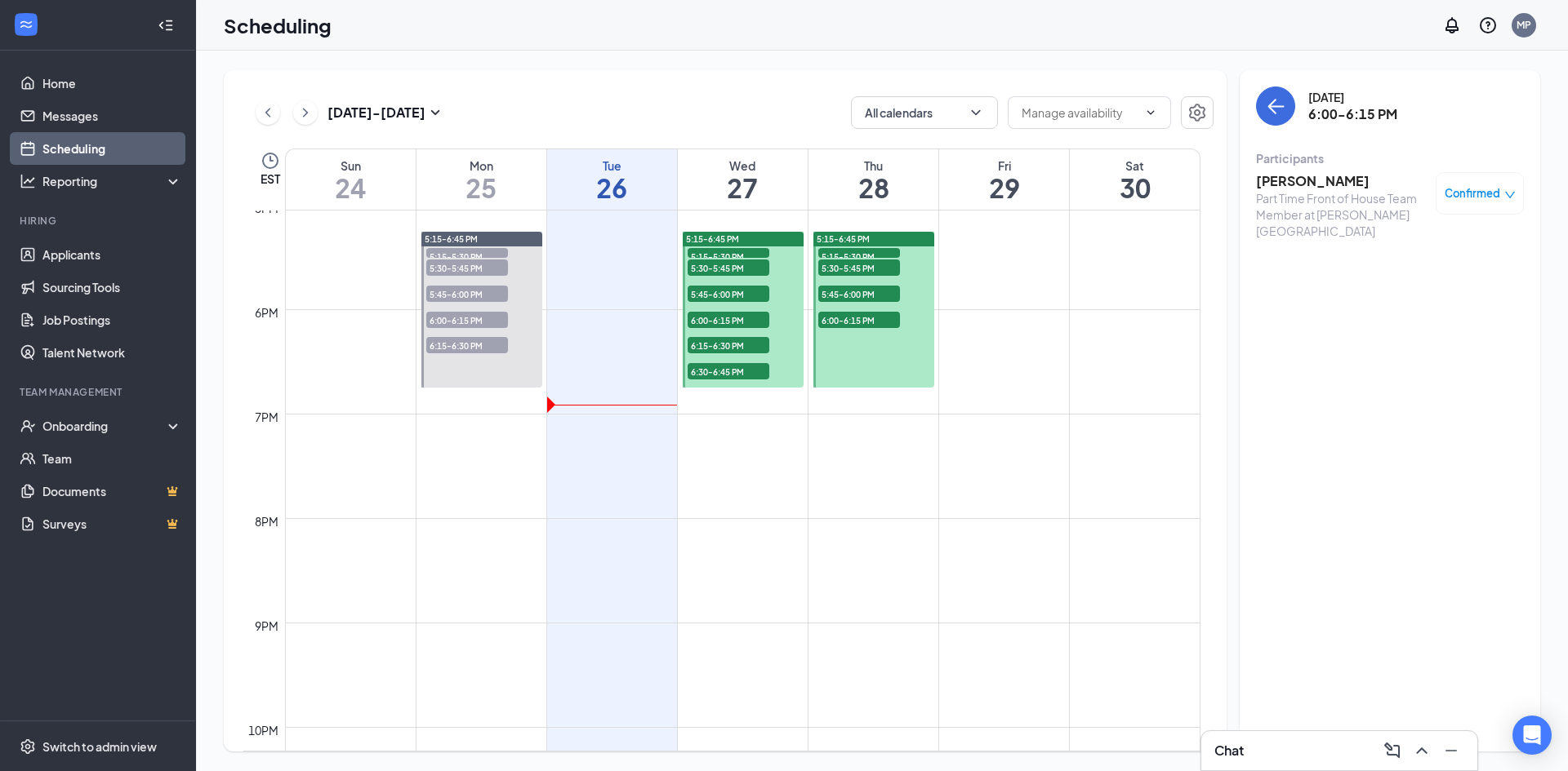
click at [875, 315] on span "6:00-6:15 PM" at bounding box center [859, 320] width 82 height 17
click at [869, 296] on span "5:45-6:00 PM" at bounding box center [859, 293] width 82 height 17
click at [864, 270] on span "5:30-5:45 PM" at bounding box center [859, 268] width 82 height 17
click at [859, 245] on div "5:15-6:45 PM" at bounding box center [874, 238] width 121 height 15
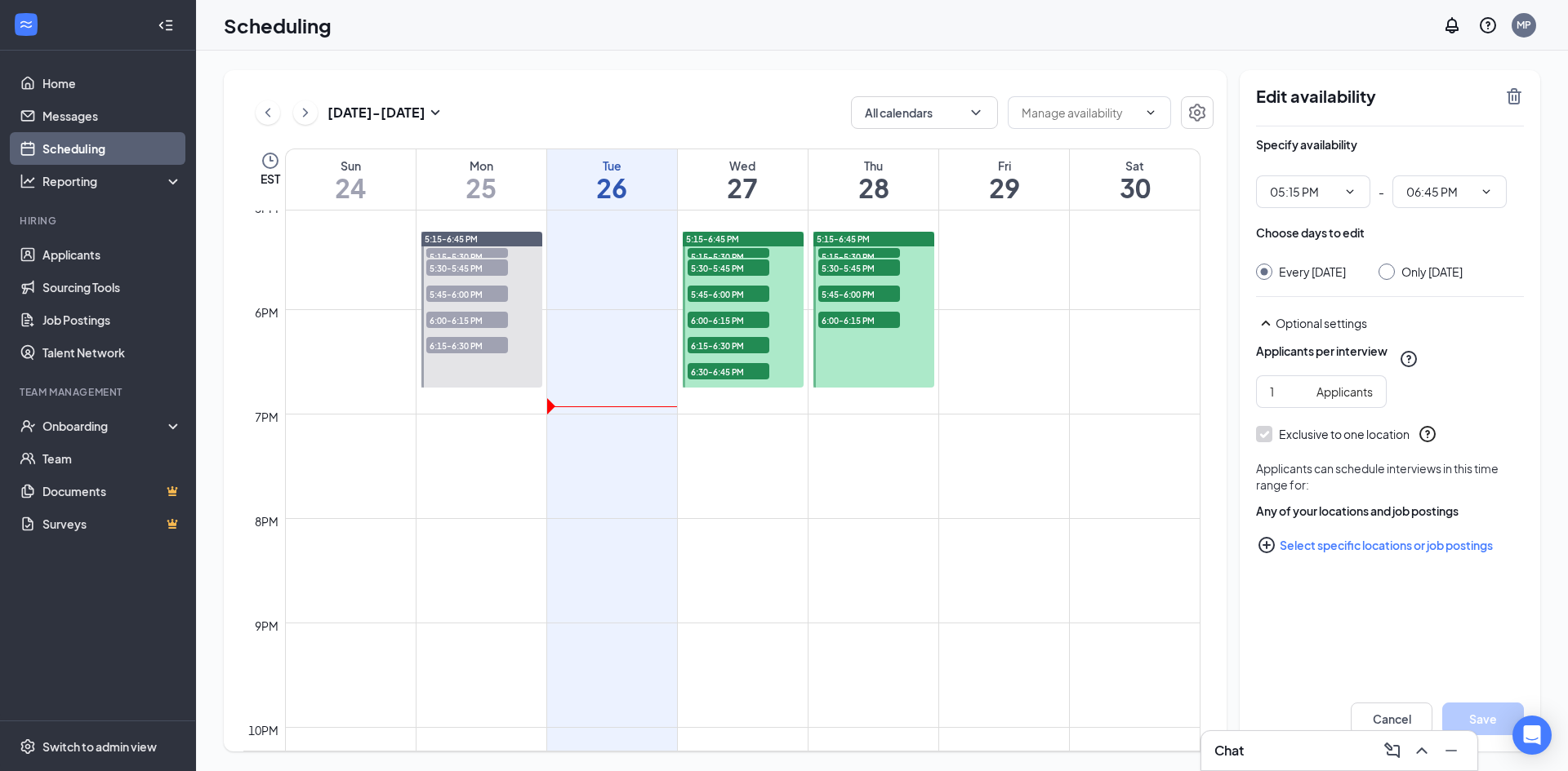
click at [859, 256] on span "5:15-5:30 PM" at bounding box center [859, 256] width 82 height 17
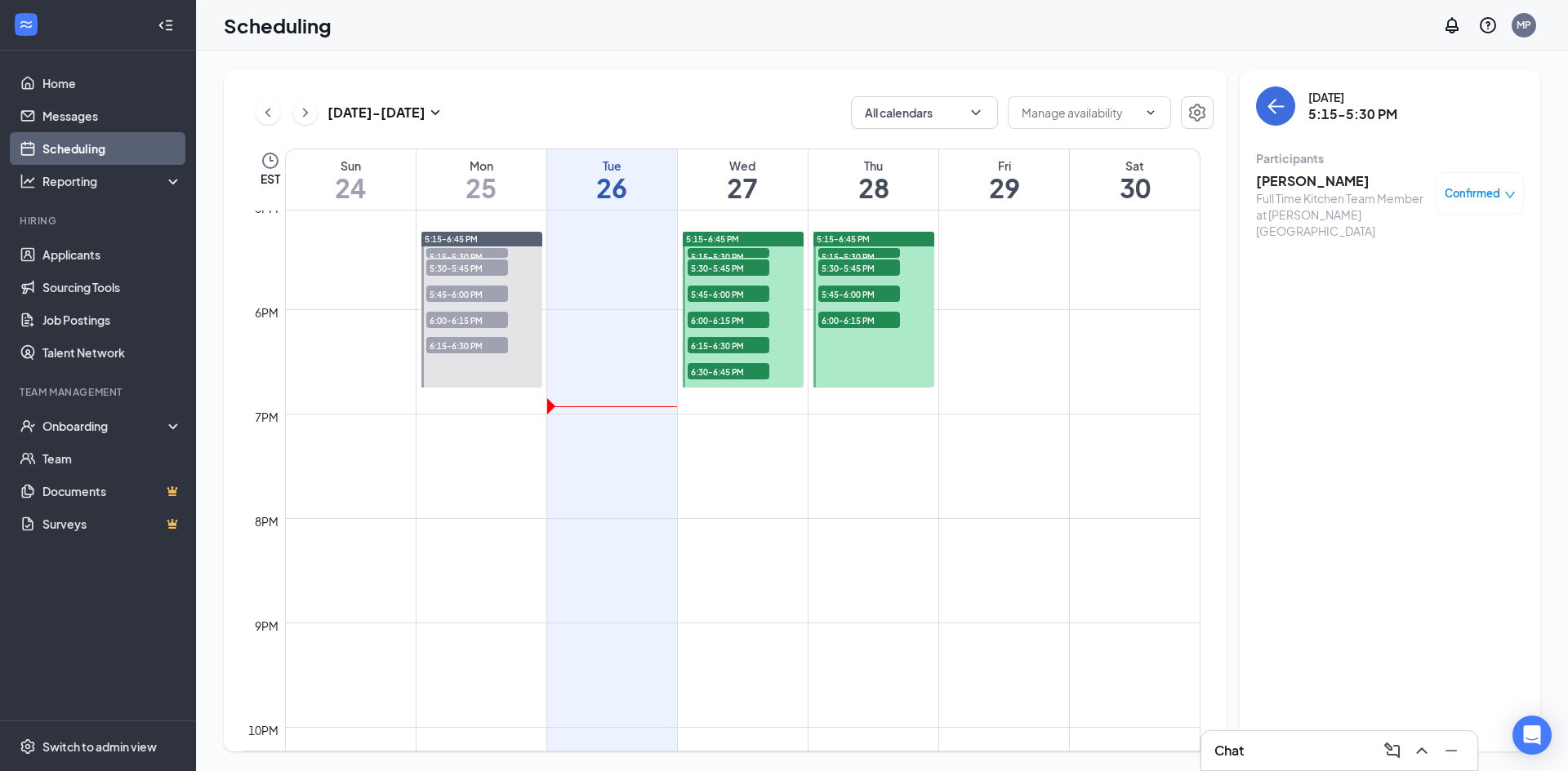
click at [857, 269] on span "5:30-5:45 PM" at bounding box center [859, 268] width 82 height 17
